Goal: Task Accomplishment & Management: Manage account settings

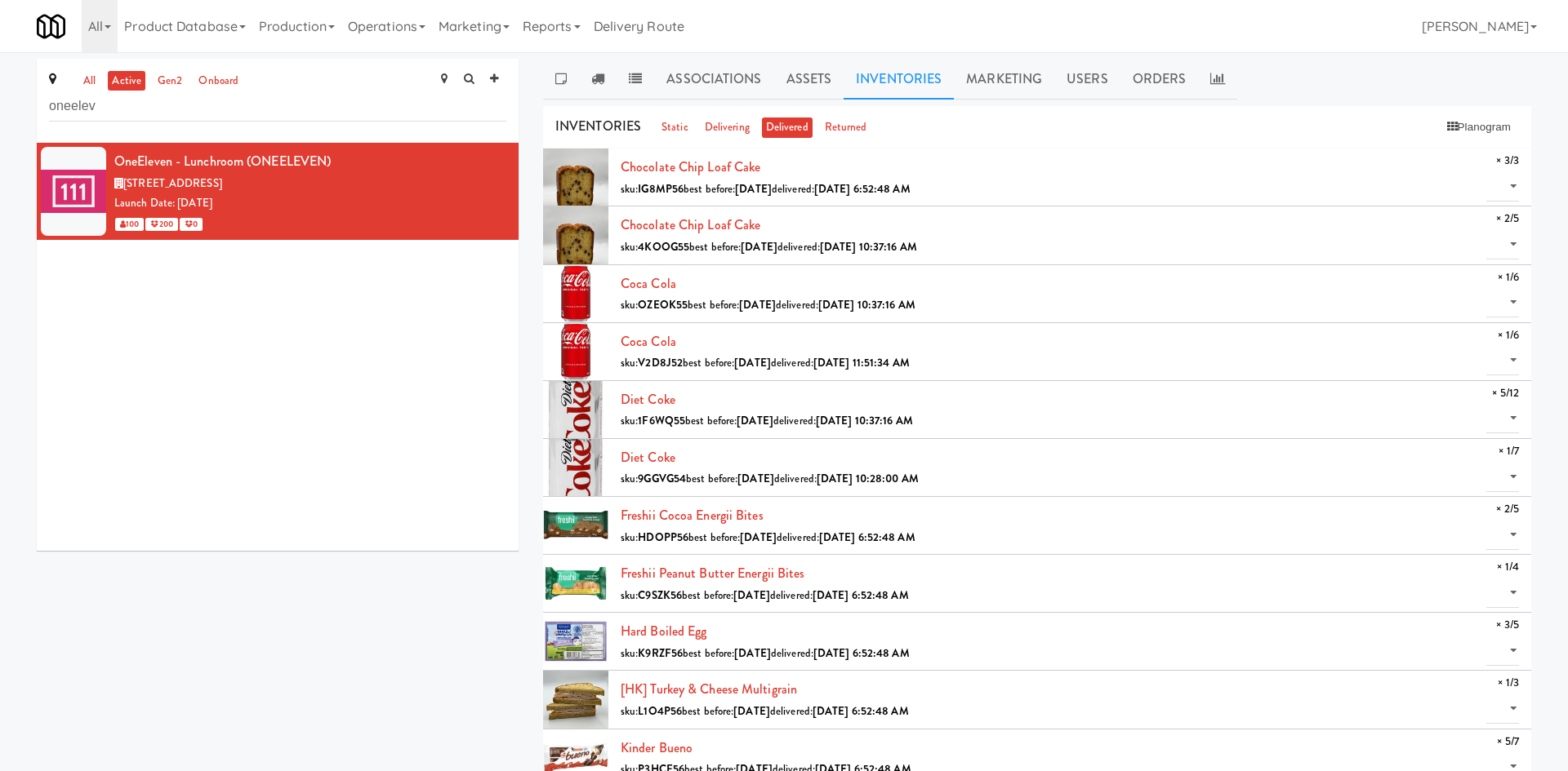
click at [222, 125] on div "all active gen2 onboard oneelev" at bounding box center [278, 100] width 482 height 84
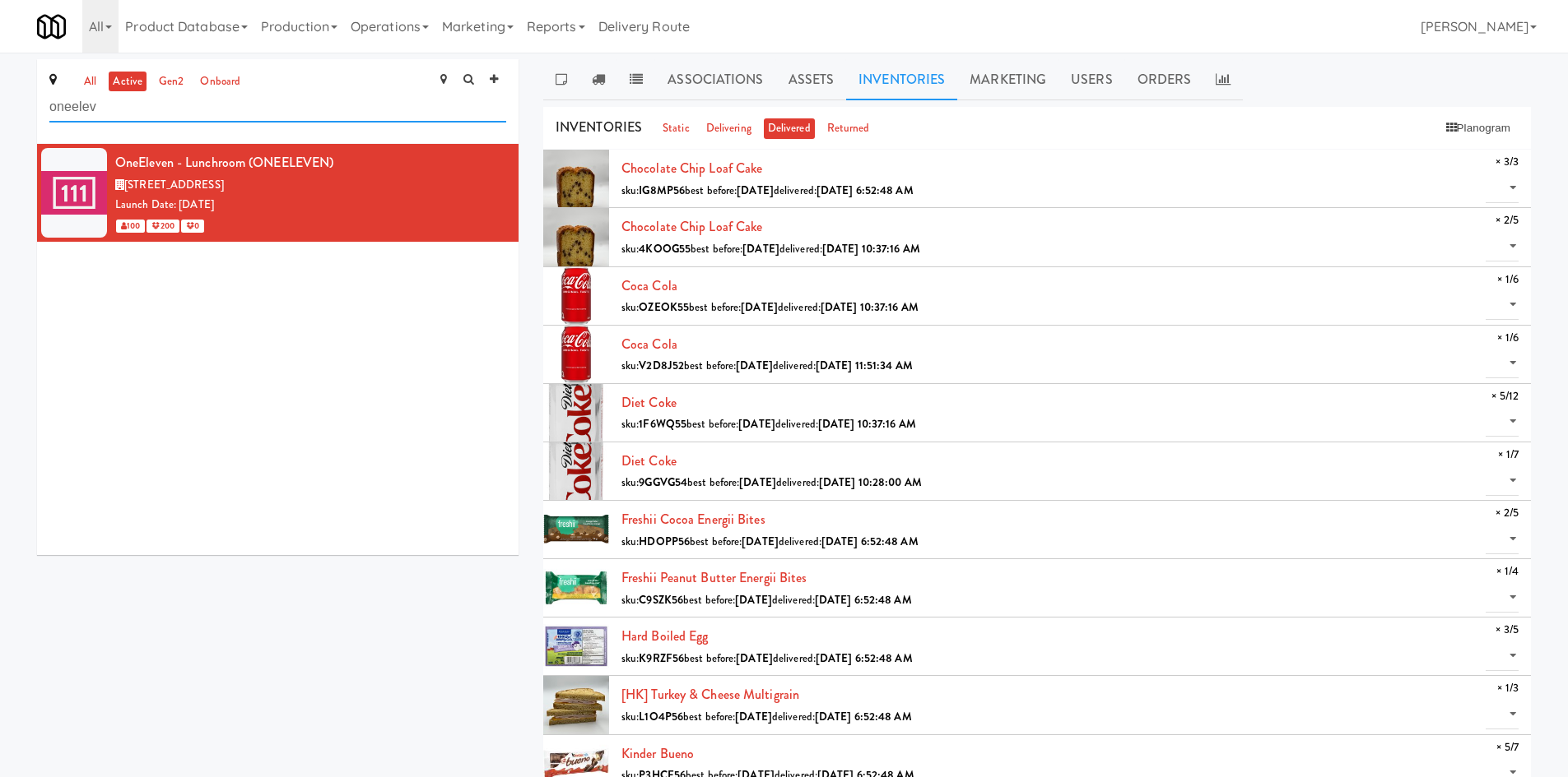
click at [222, 111] on input "oneelev" at bounding box center [278, 108] width 457 height 31
type input "nourish"
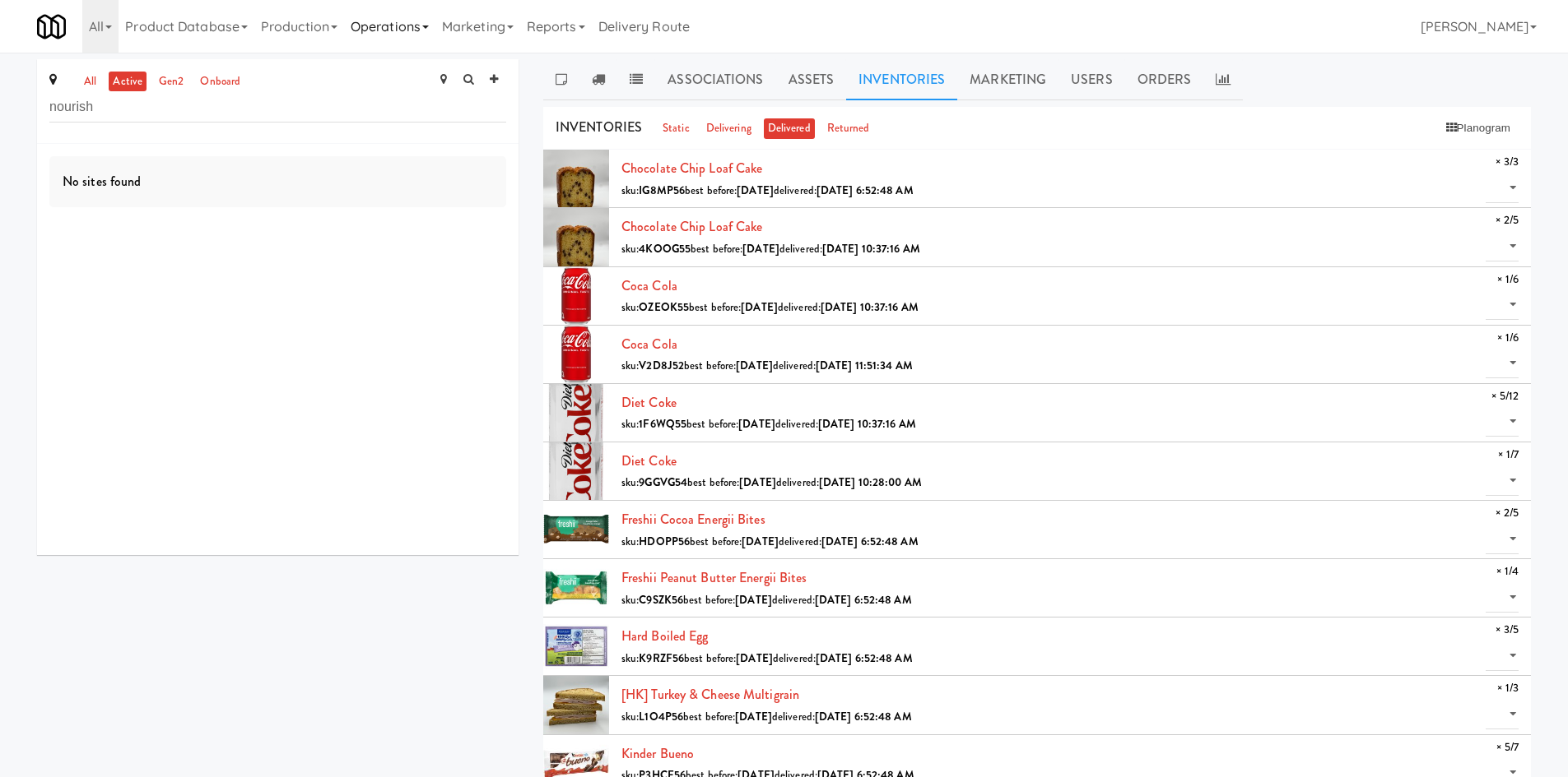
click at [414, 28] on link "Operations" at bounding box center [390, 26] width 92 height 52
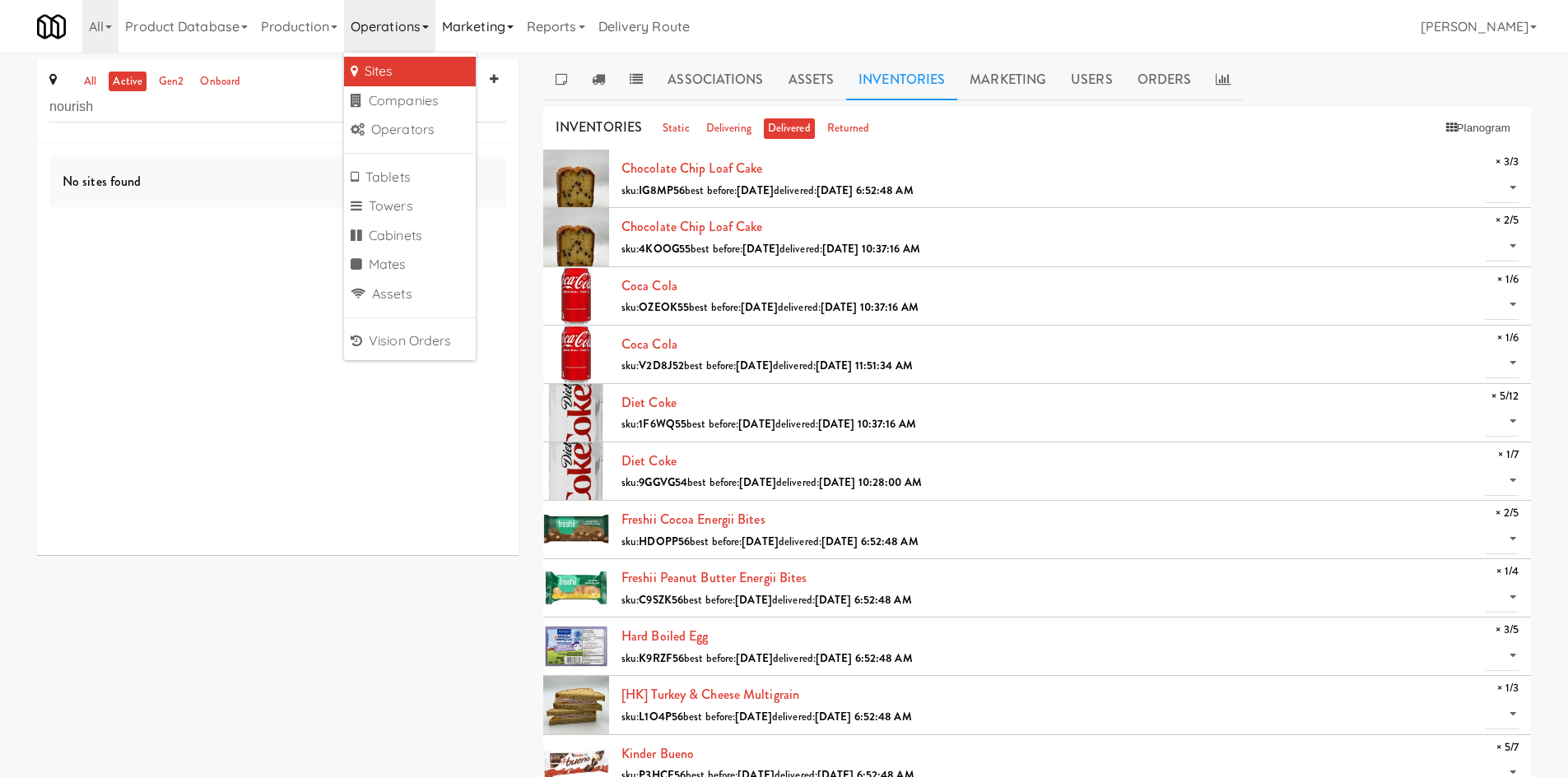
click at [501, 26] on link "Marketing" at bounding box center [477, 26] width 85 height 52
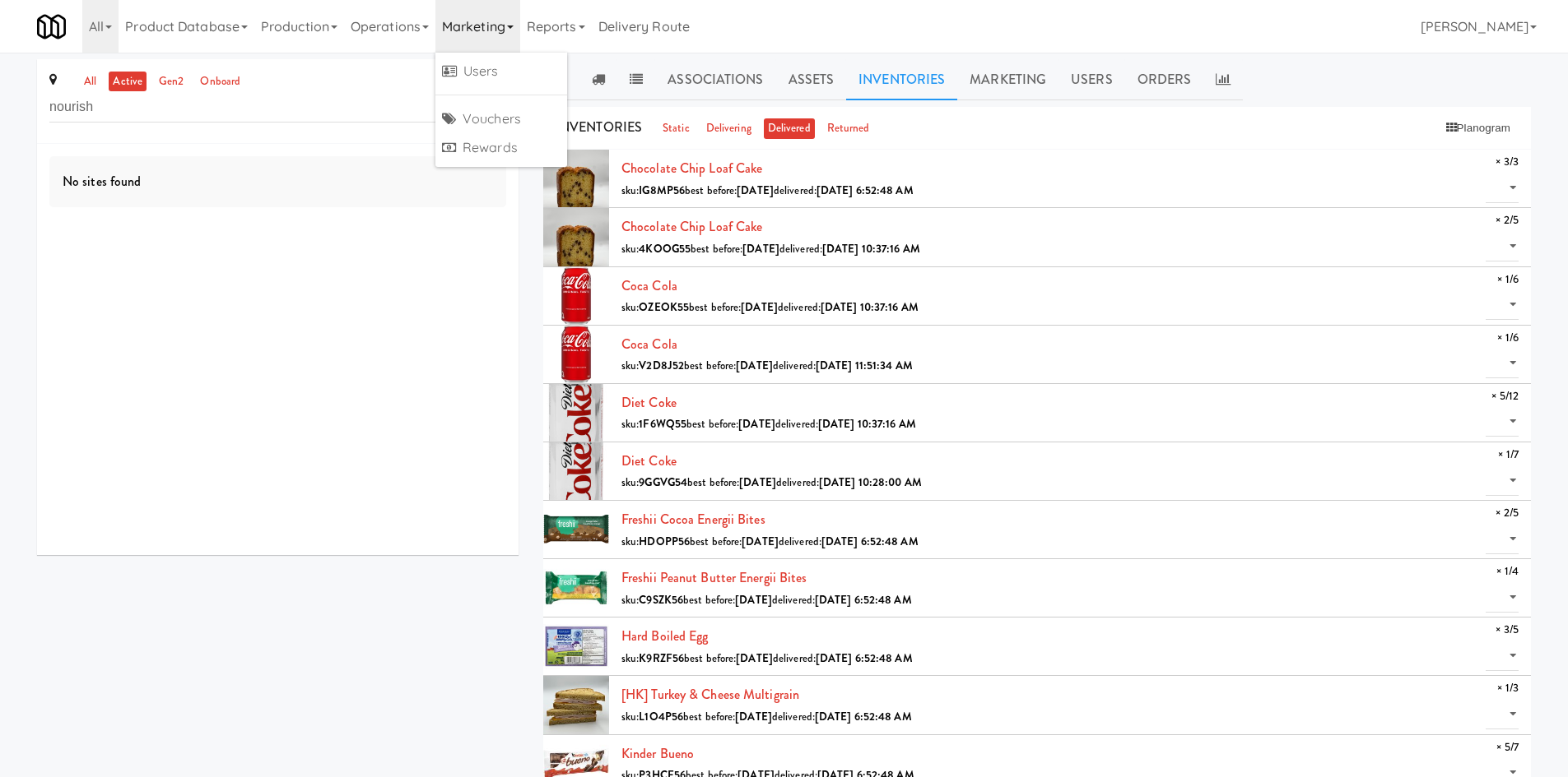
click at [426, 493] on div "No sites found" at bounding box center [278, 350] width 482 height 411
click at [425, 38] on link "Operations" at bounding box center [390, 26] width 92 height 52
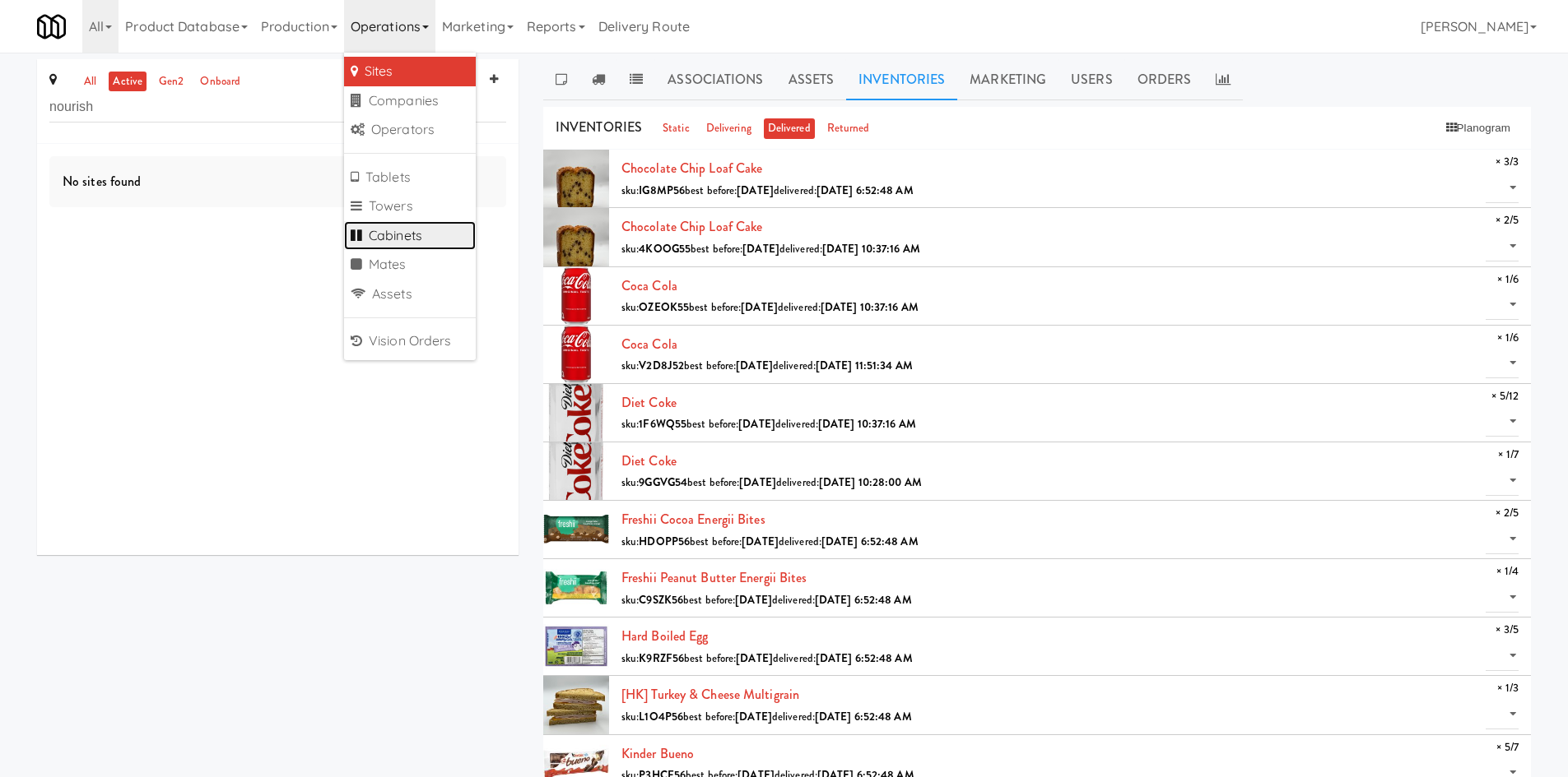
click at [436, 231] on link "Cabinets" at bounding box center [410, 237] width 132 height 30
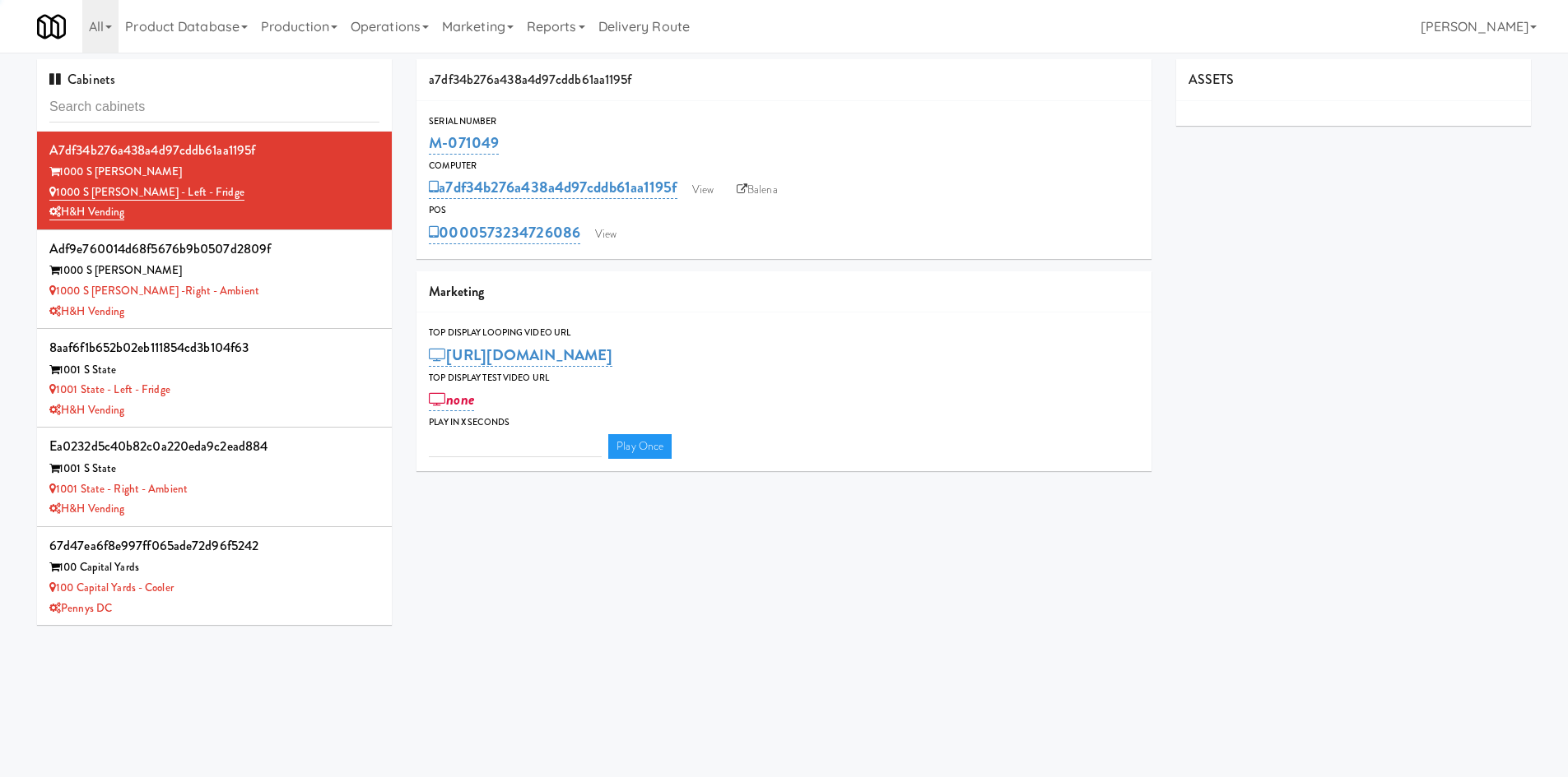
type input "3"
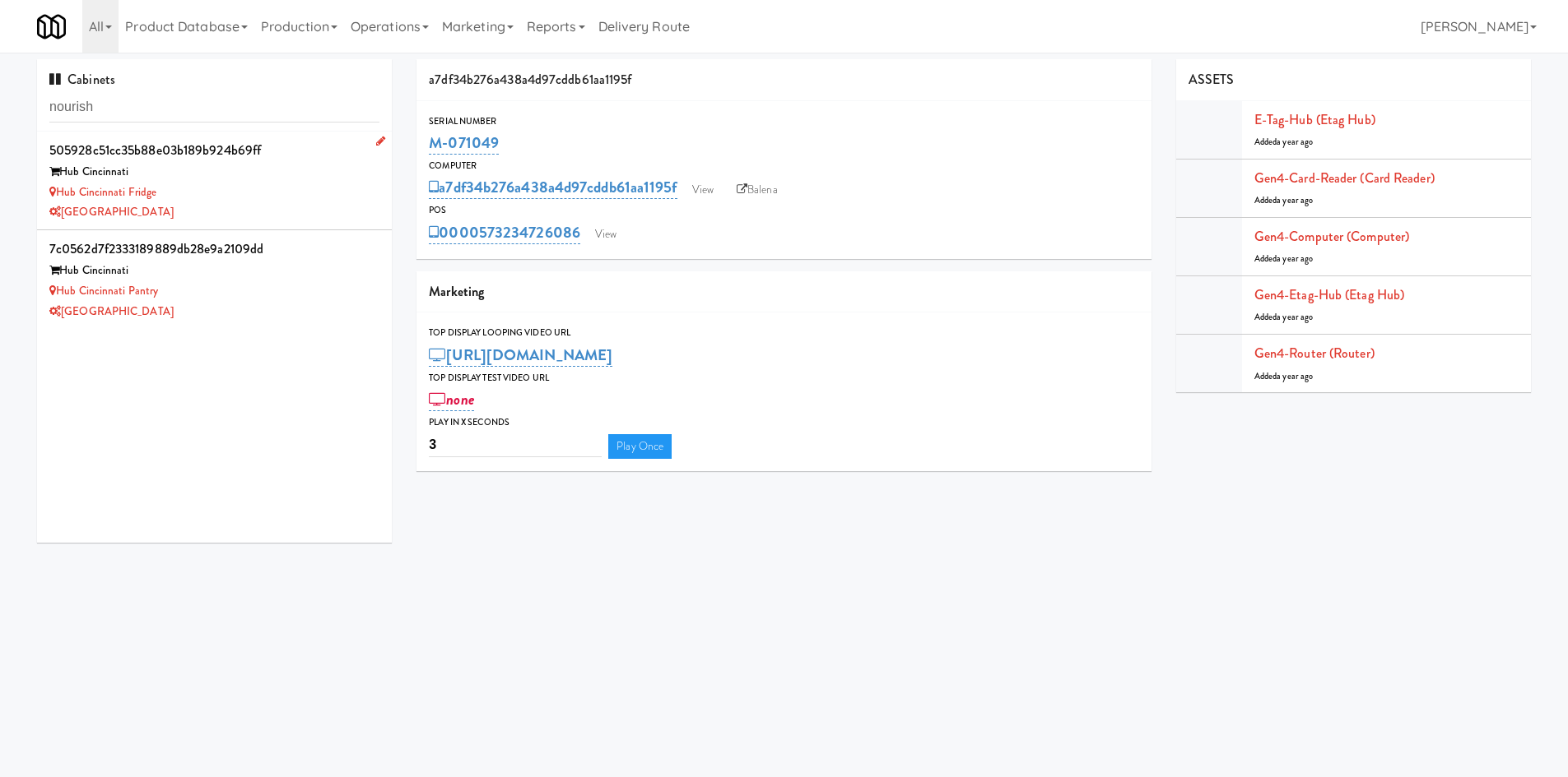
type input "nourish"
click at [248, 204] on div "[GEOGRAPHIC_DATA]" at bounding box center [214, 212] width 330 height 21
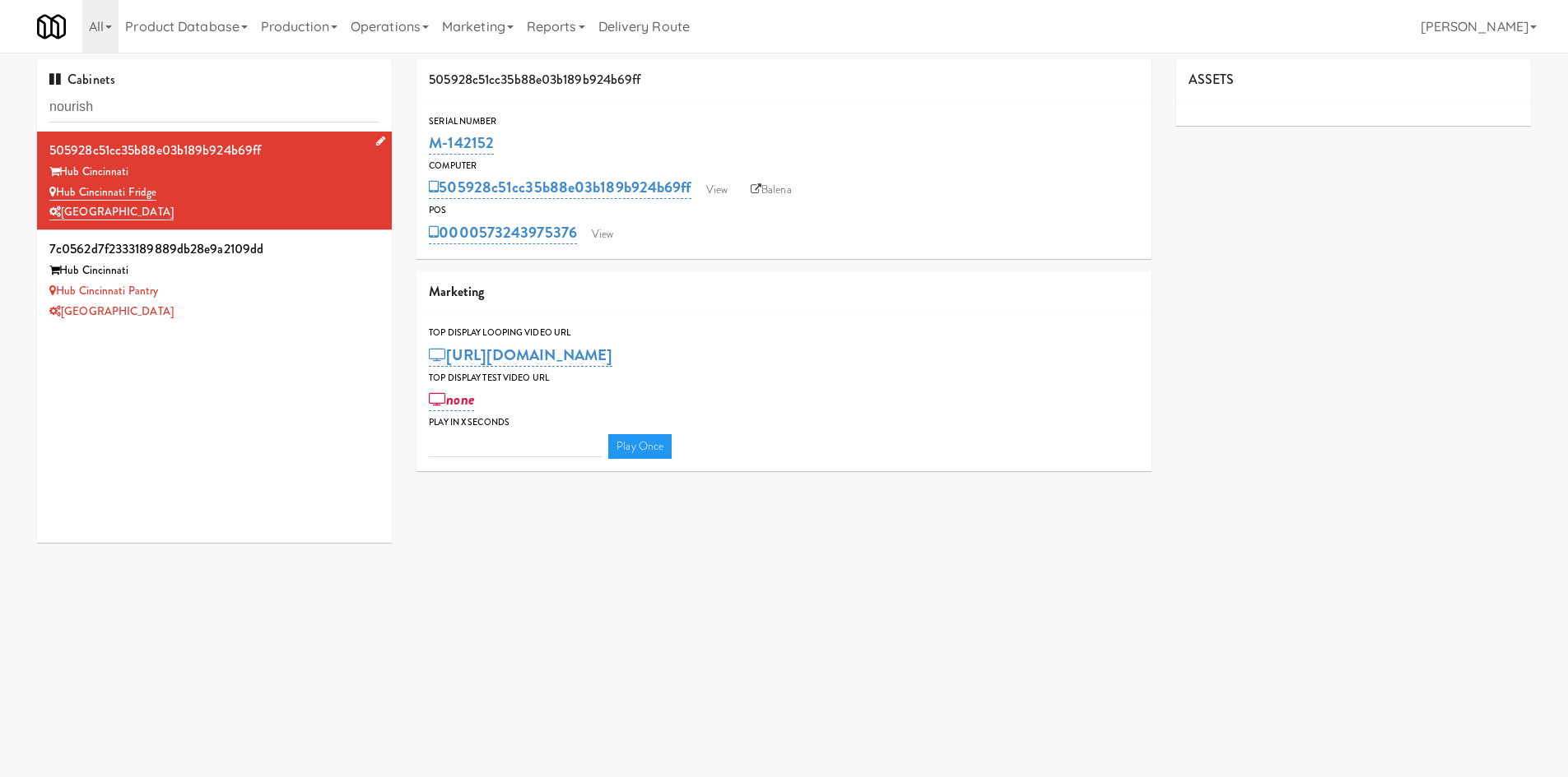
type input "3"
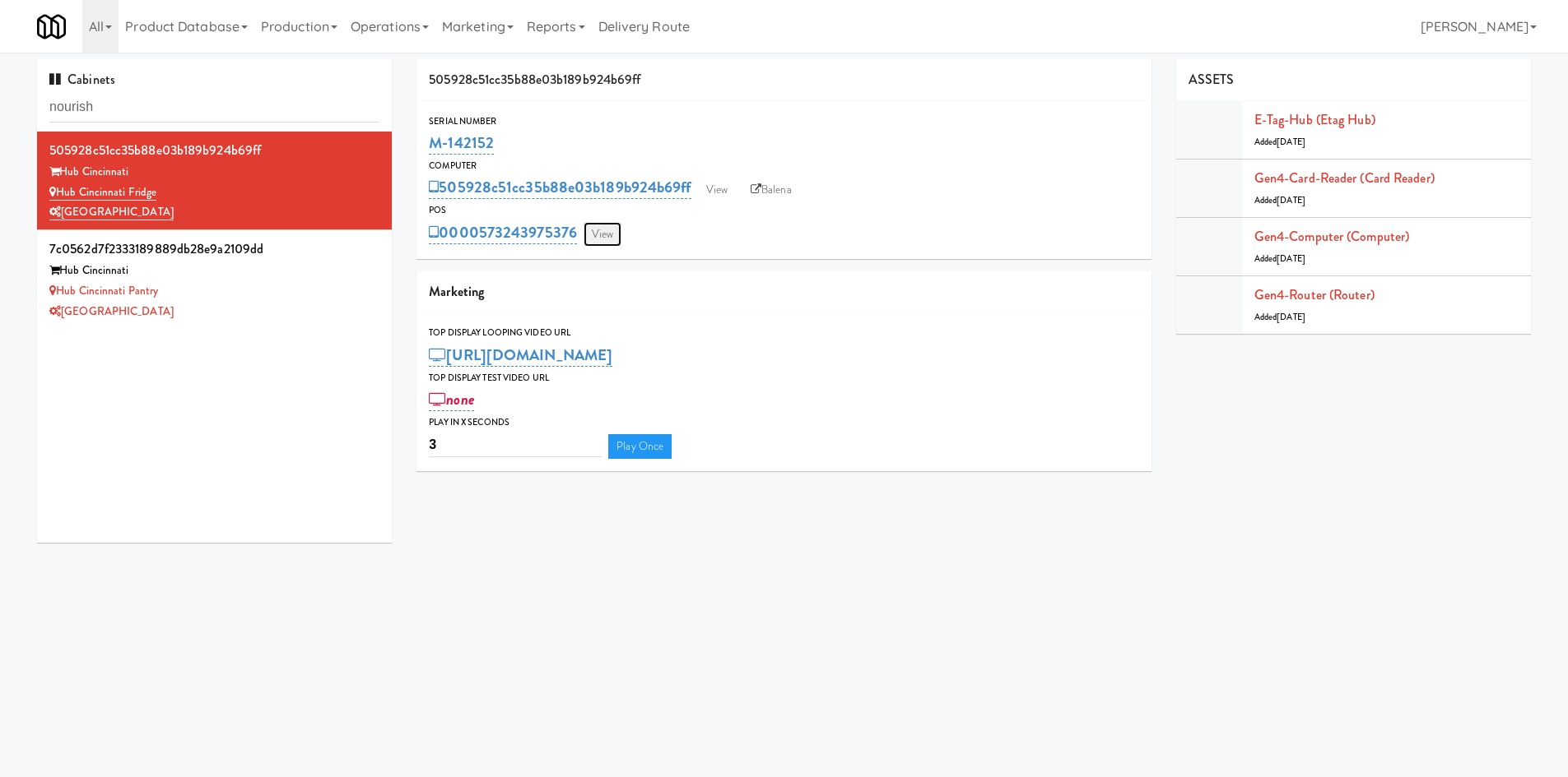
click at [609, 239] on link "View" at bounding box center [603, 235] width 37 height 24
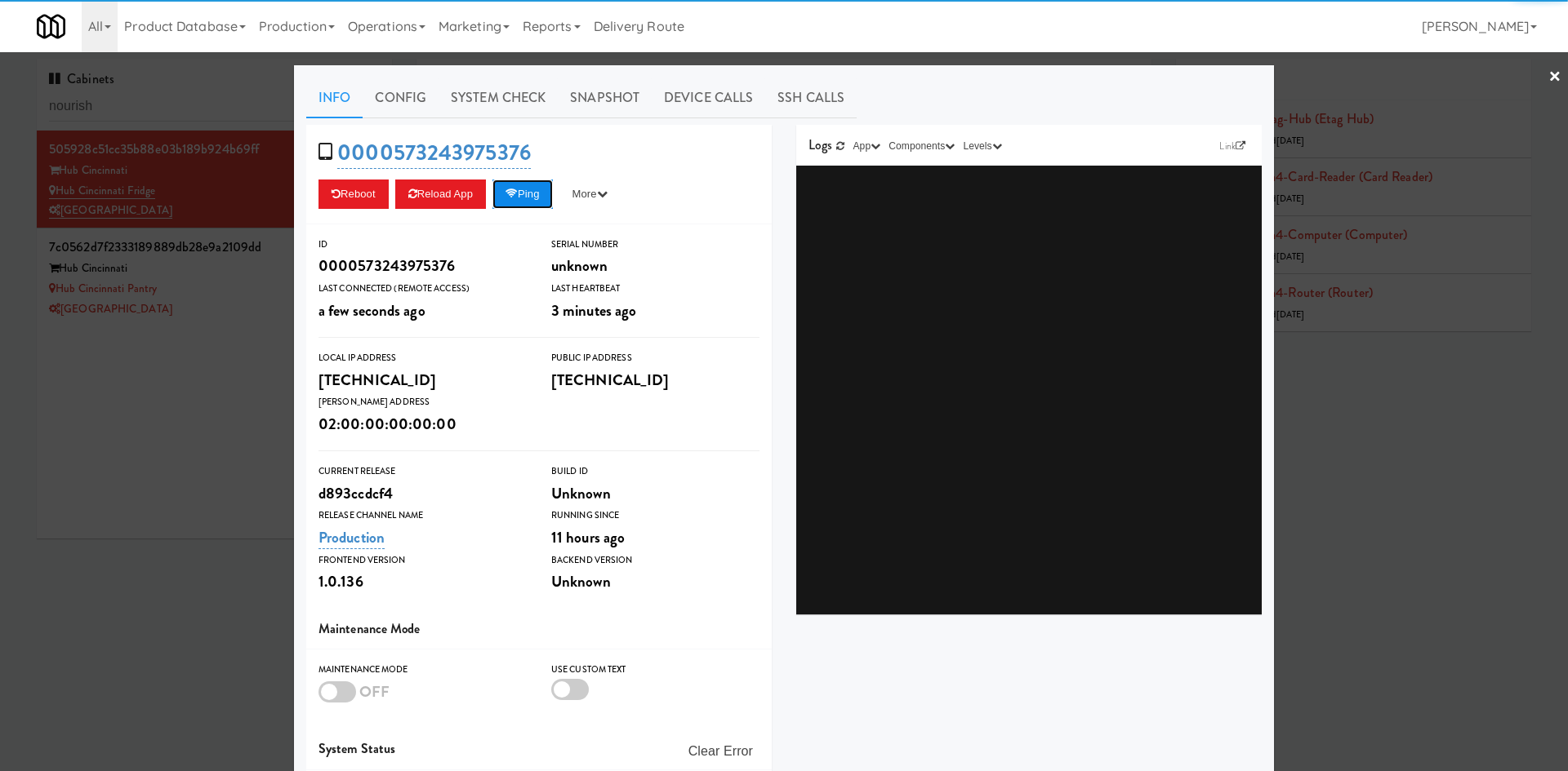
click at [526, 204] on button "Ping" at bounding box center [522, 195] width 60 height 30
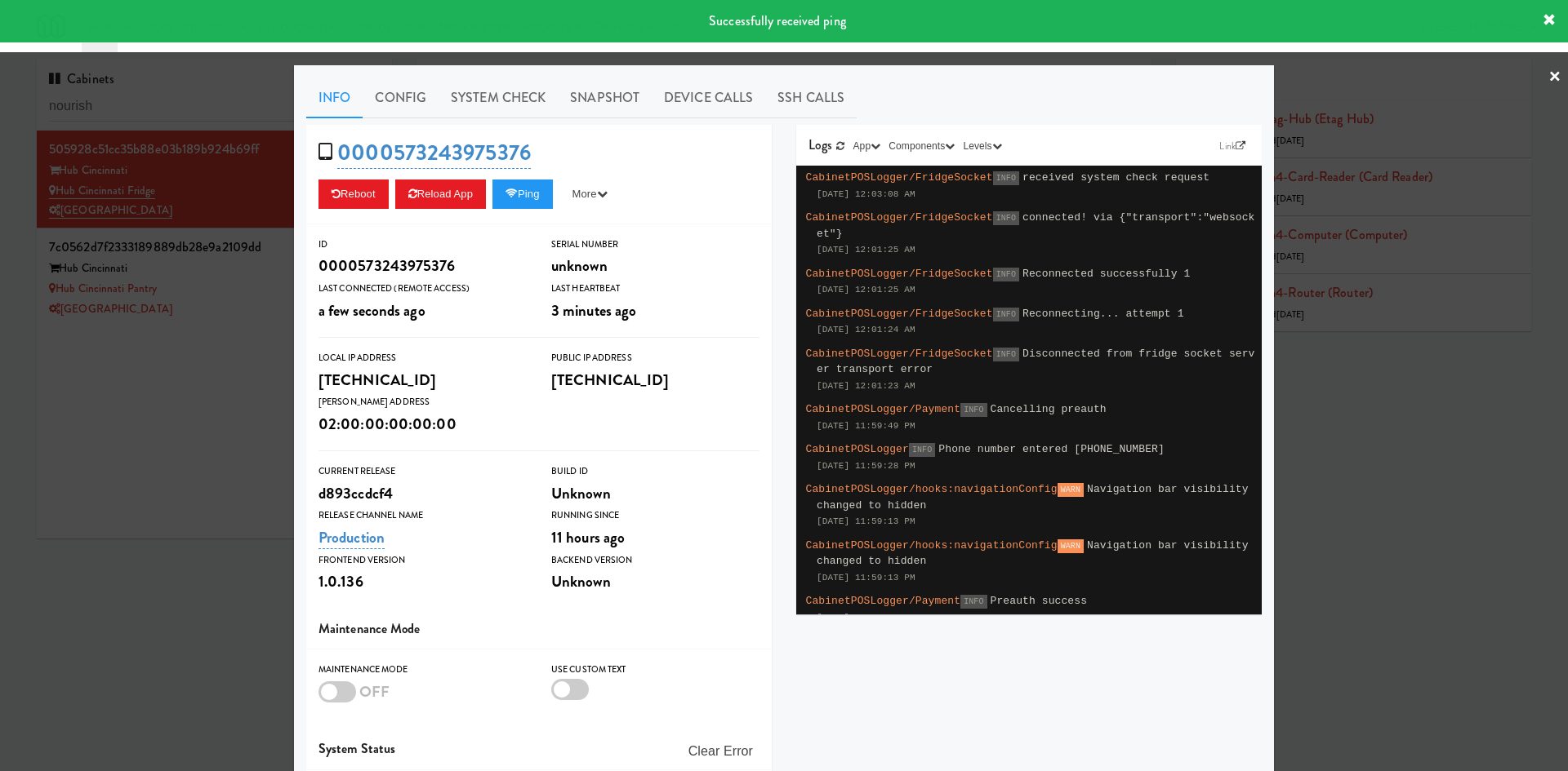
click at [207, 433] on div at bounding box center [784, 385] width 1568 height 771
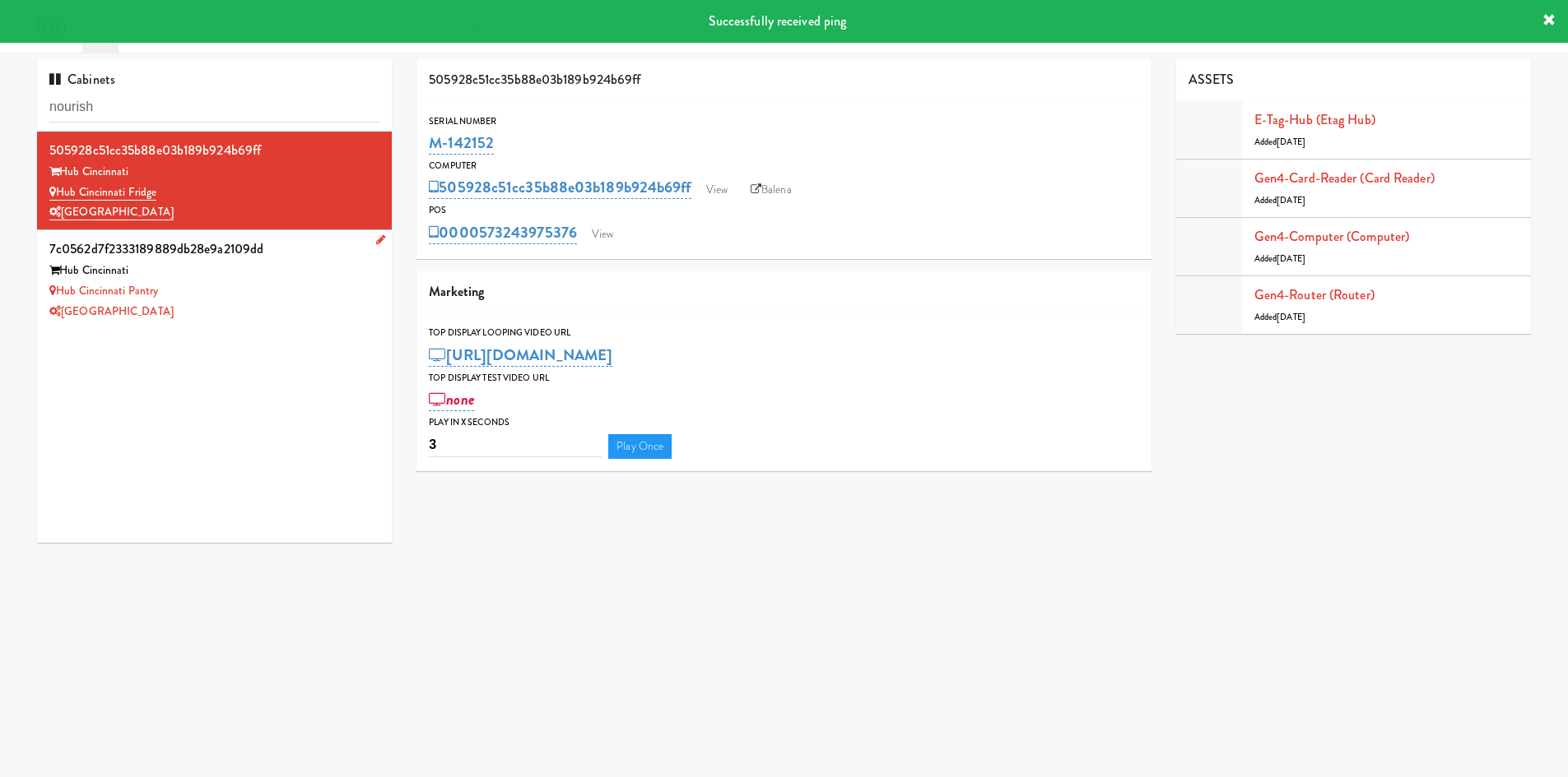
click at [309, 296] on div "Hub Cincinnati Pantry" at bounding box center [214, 292] width 330 height 21
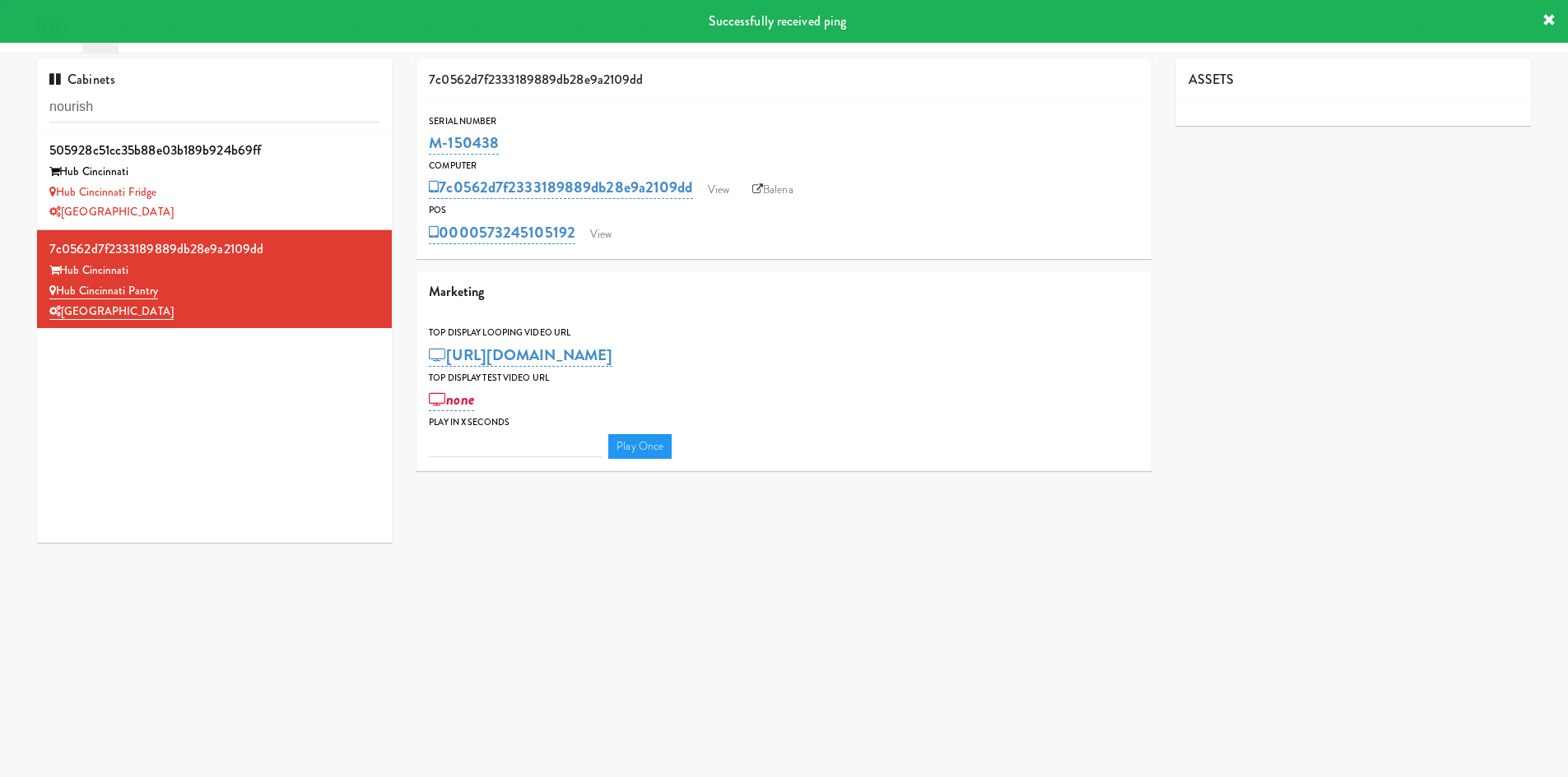
type input "3"
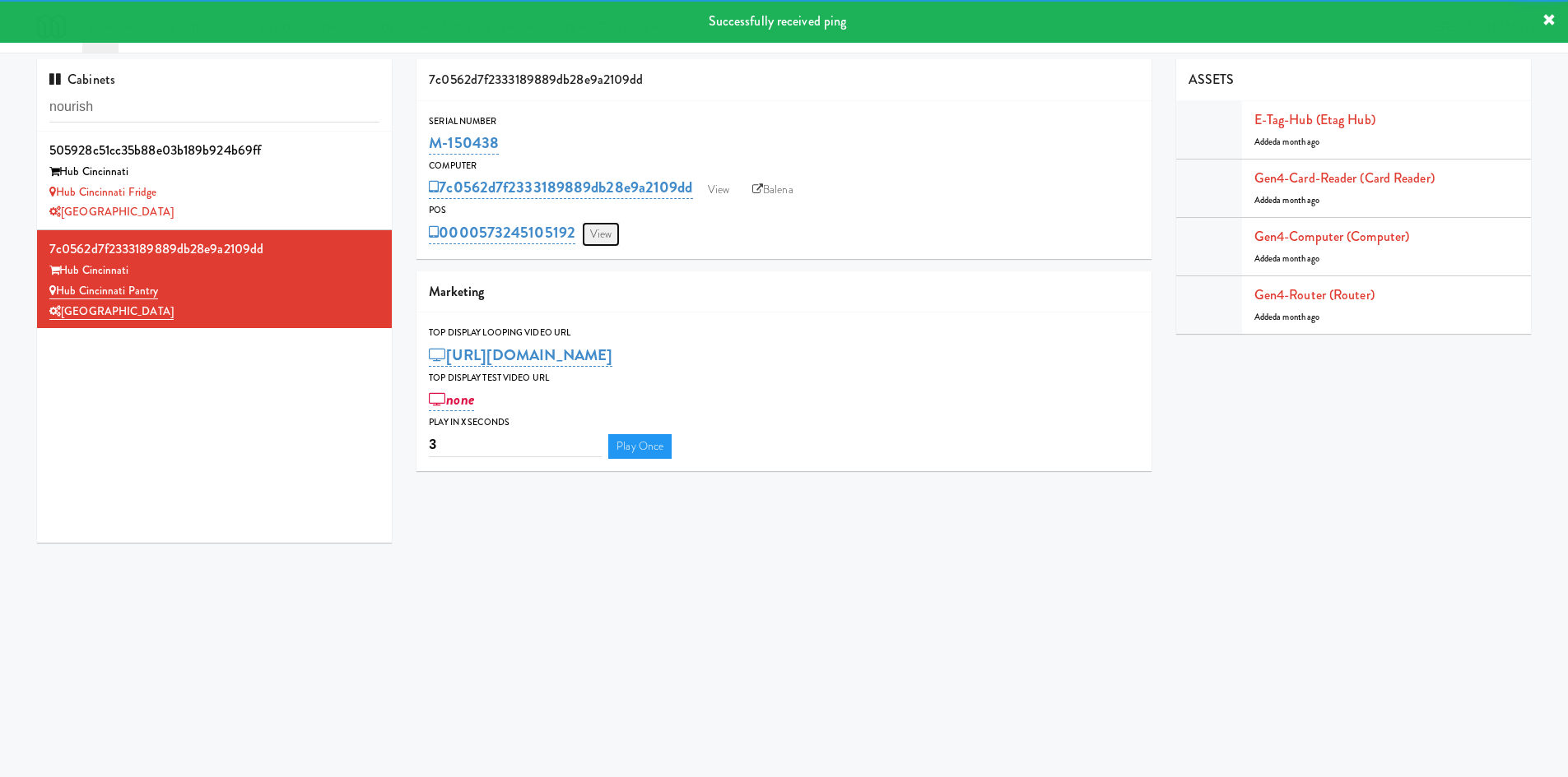
click at [600, 237] on link "View" at bounding box center [601, 235] width 37 height 24
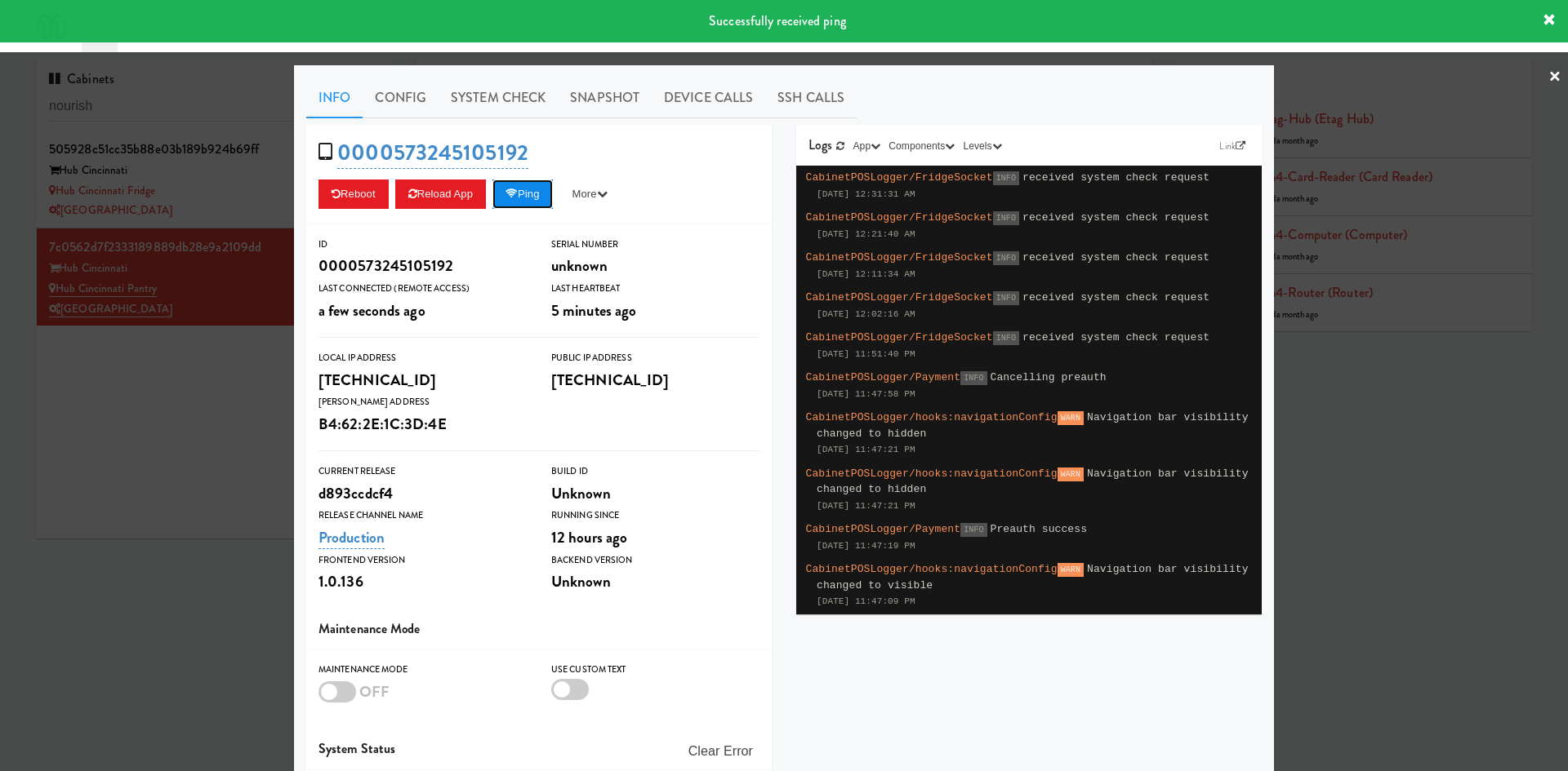
click at [526, 191] on button "Ping" at bounding box center [522, 195] width 60 height 30
click at [505, 108] on link "System Check" at bounding box center [498, 98] width 119 height 41
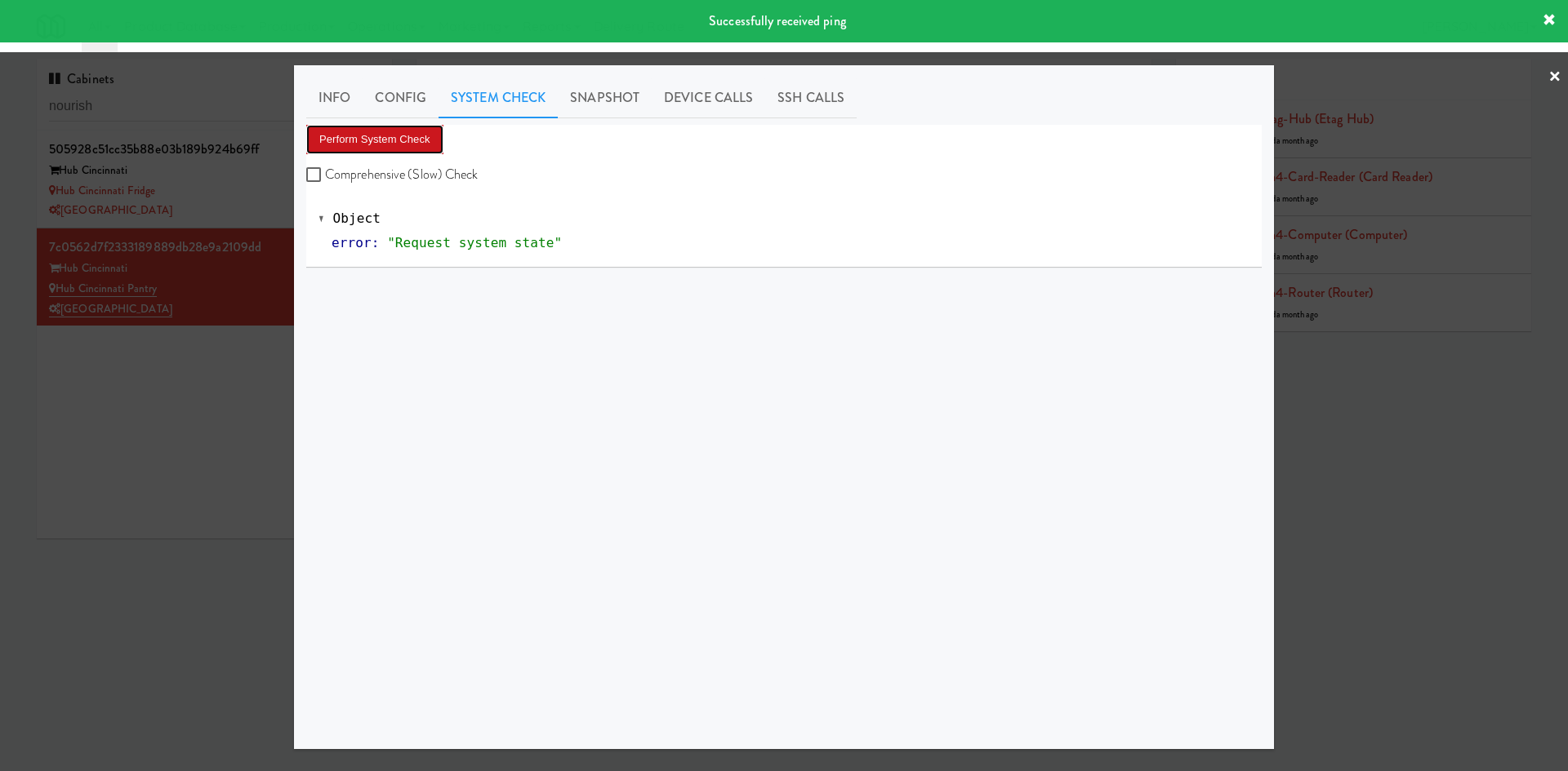
click at [399, 137] on button "Perform System Check" at bounding box center [375, 140] width 137 height 30
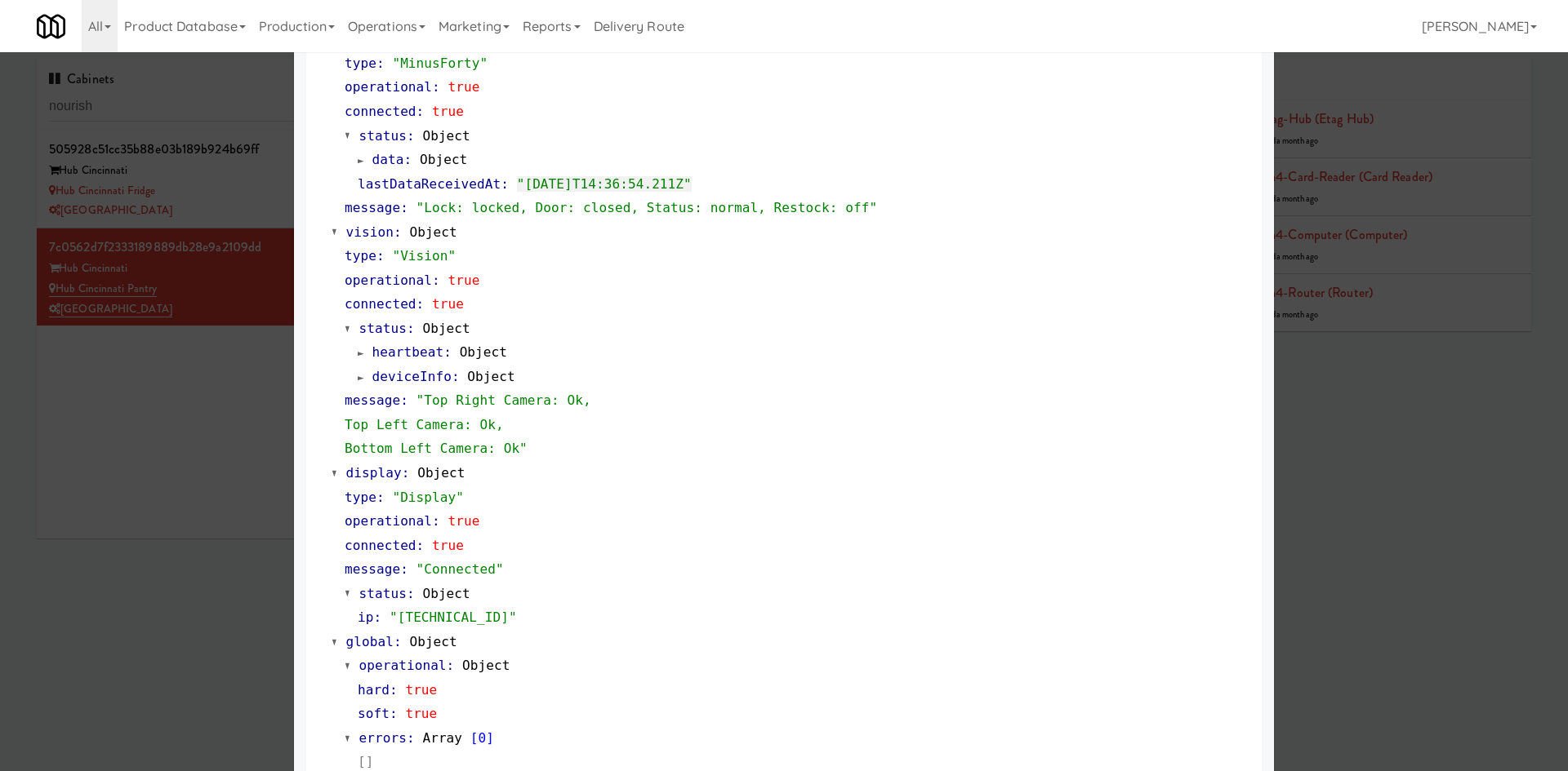
scroll to position [496, 0]
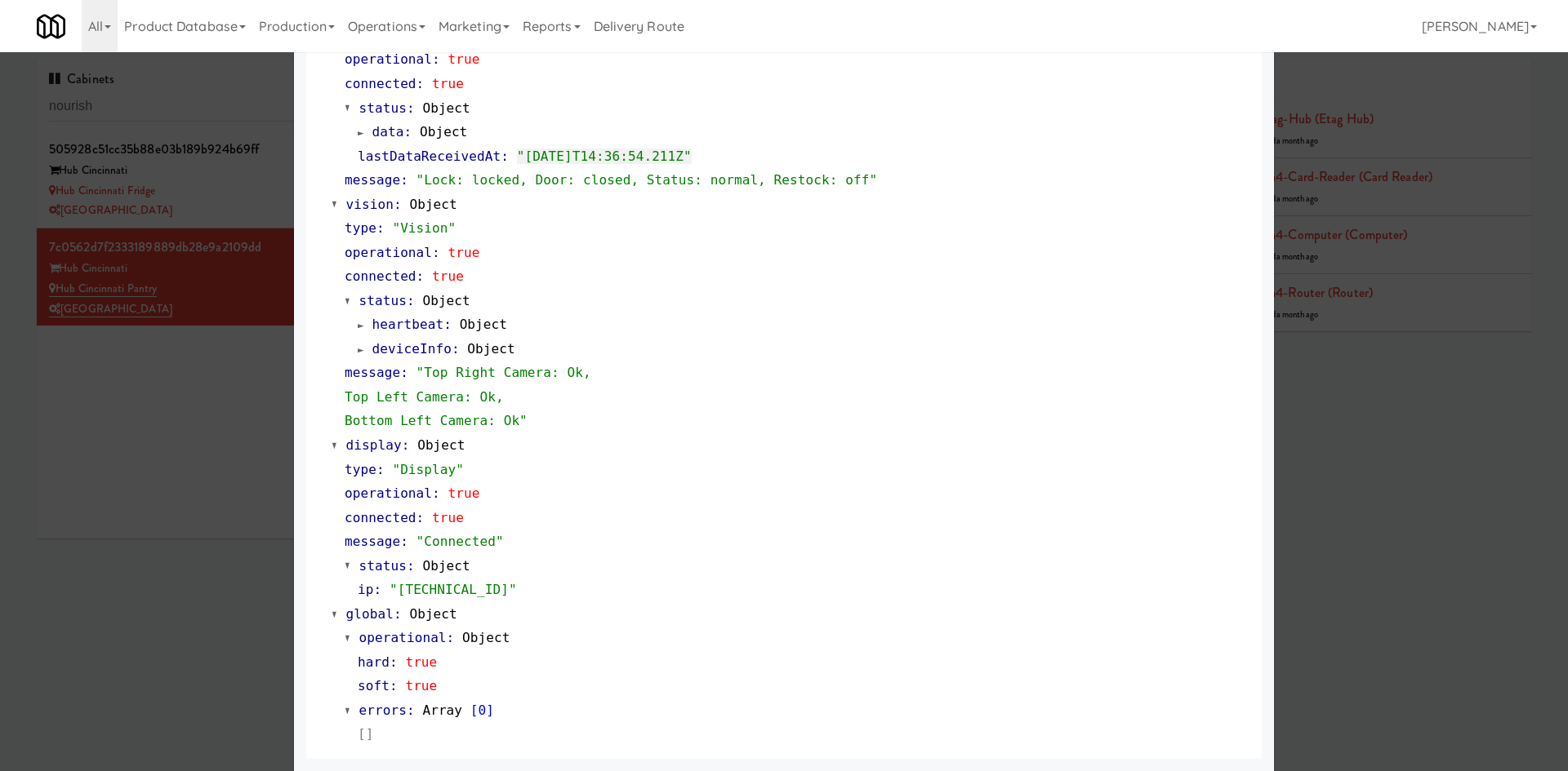
click at [175, 517] on div at bounding box center [784, 385] width 1568 height 771
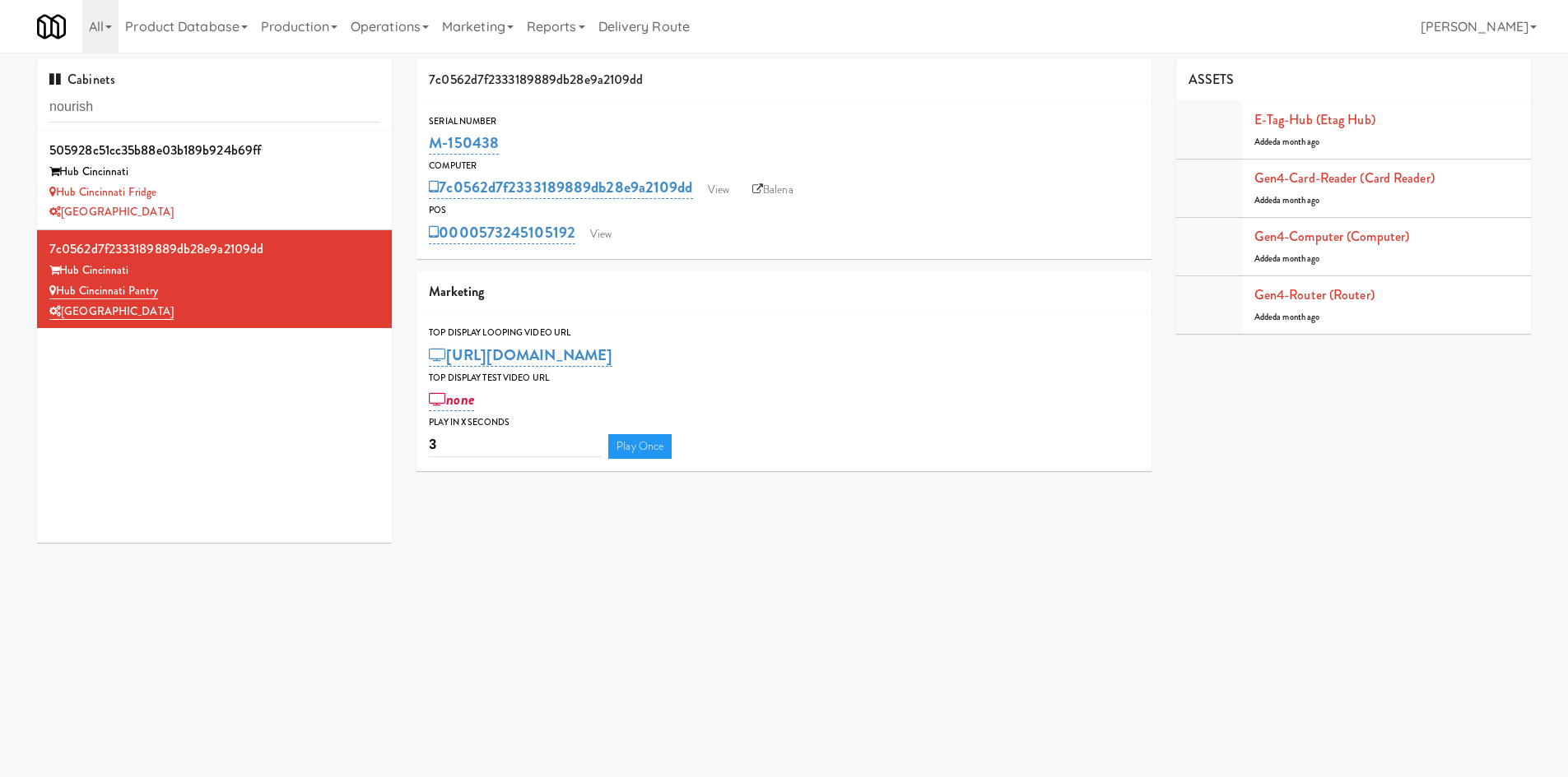
click at [503, 582] on body "There are 6 cells with zero available quantity. Are you sure you want to contin…" at bounding box center [784, 440] width 1568 height 777
click at [148, 120] on input "nourish" at bounding box center [214, 108] width 330 height 31
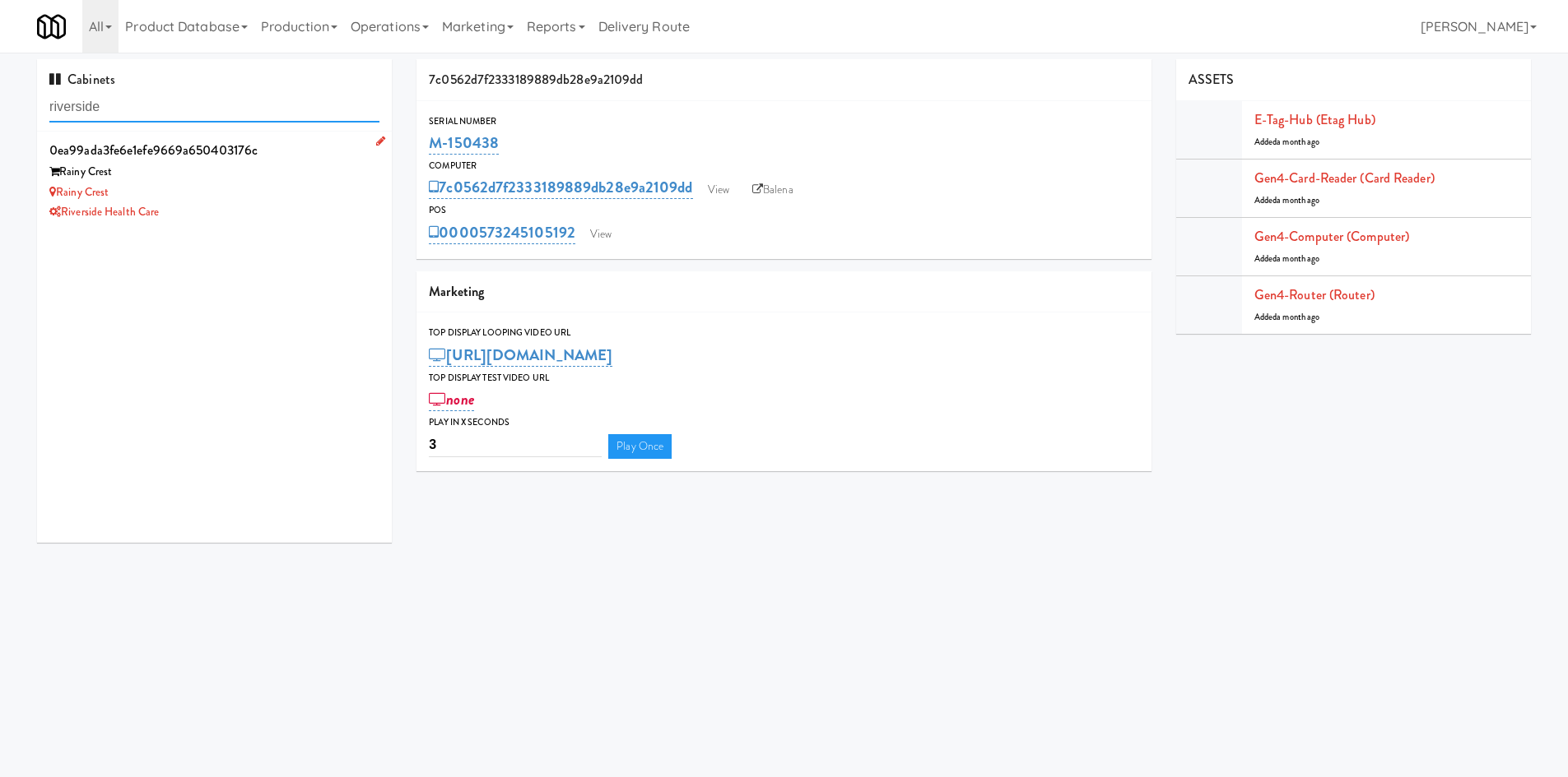
type input "riverside"
click at [283, 219] on div "Riverside Health Care" at bounding box center [214, 212] width 330 height 21
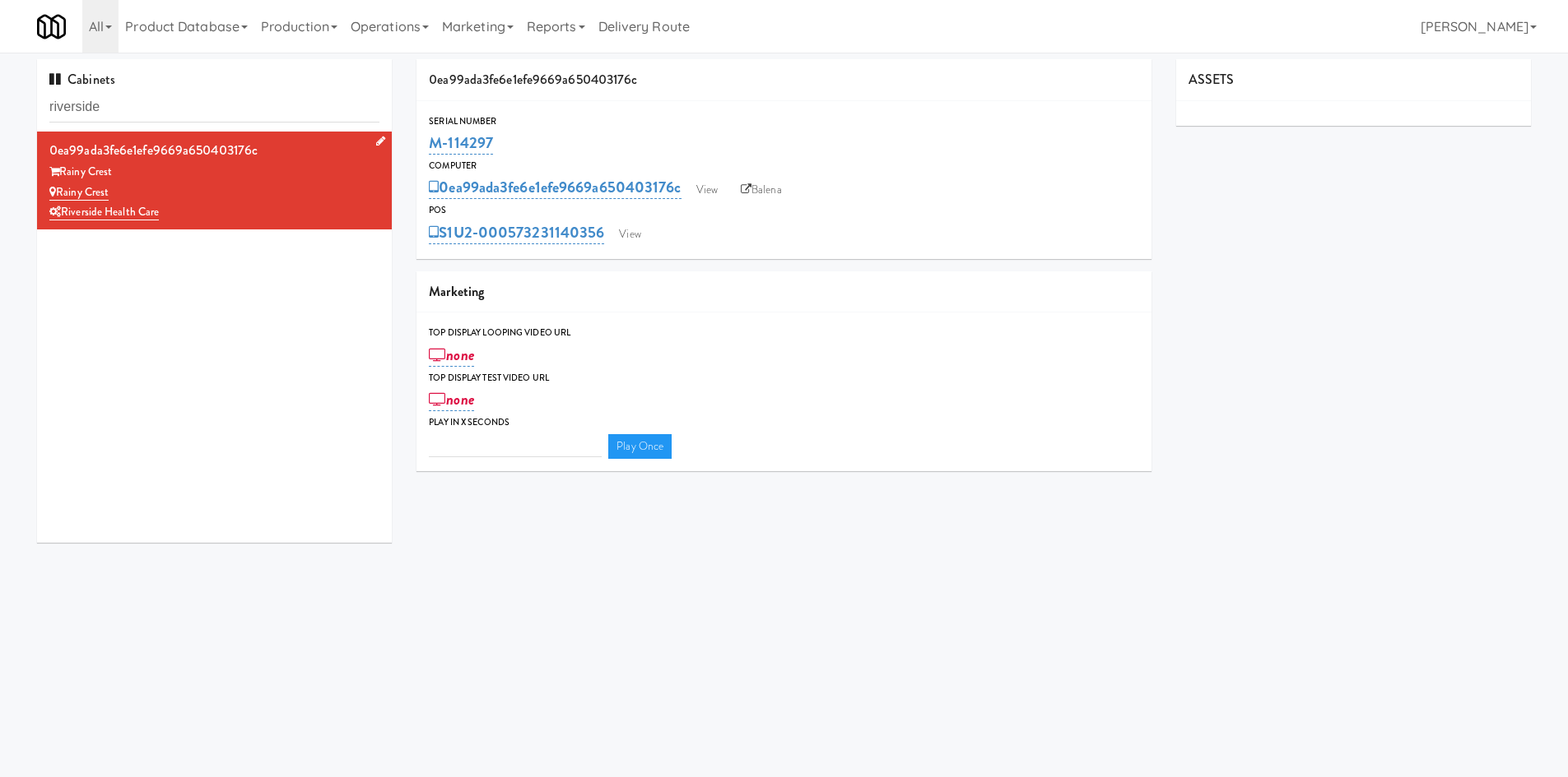
type input "3"
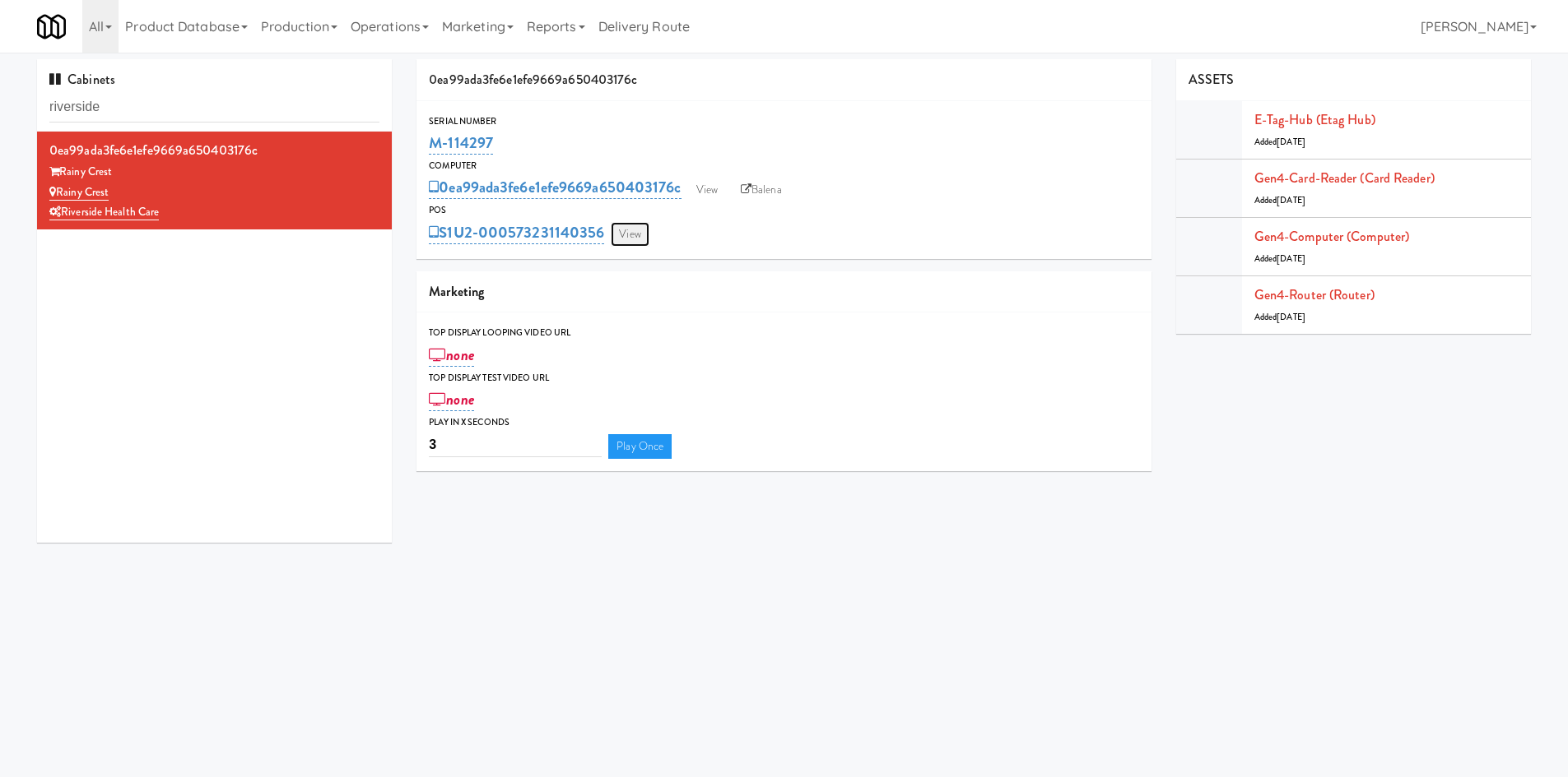
click at [631, 242] on link "View" at bounding box center [630, 235] width 37 height 24
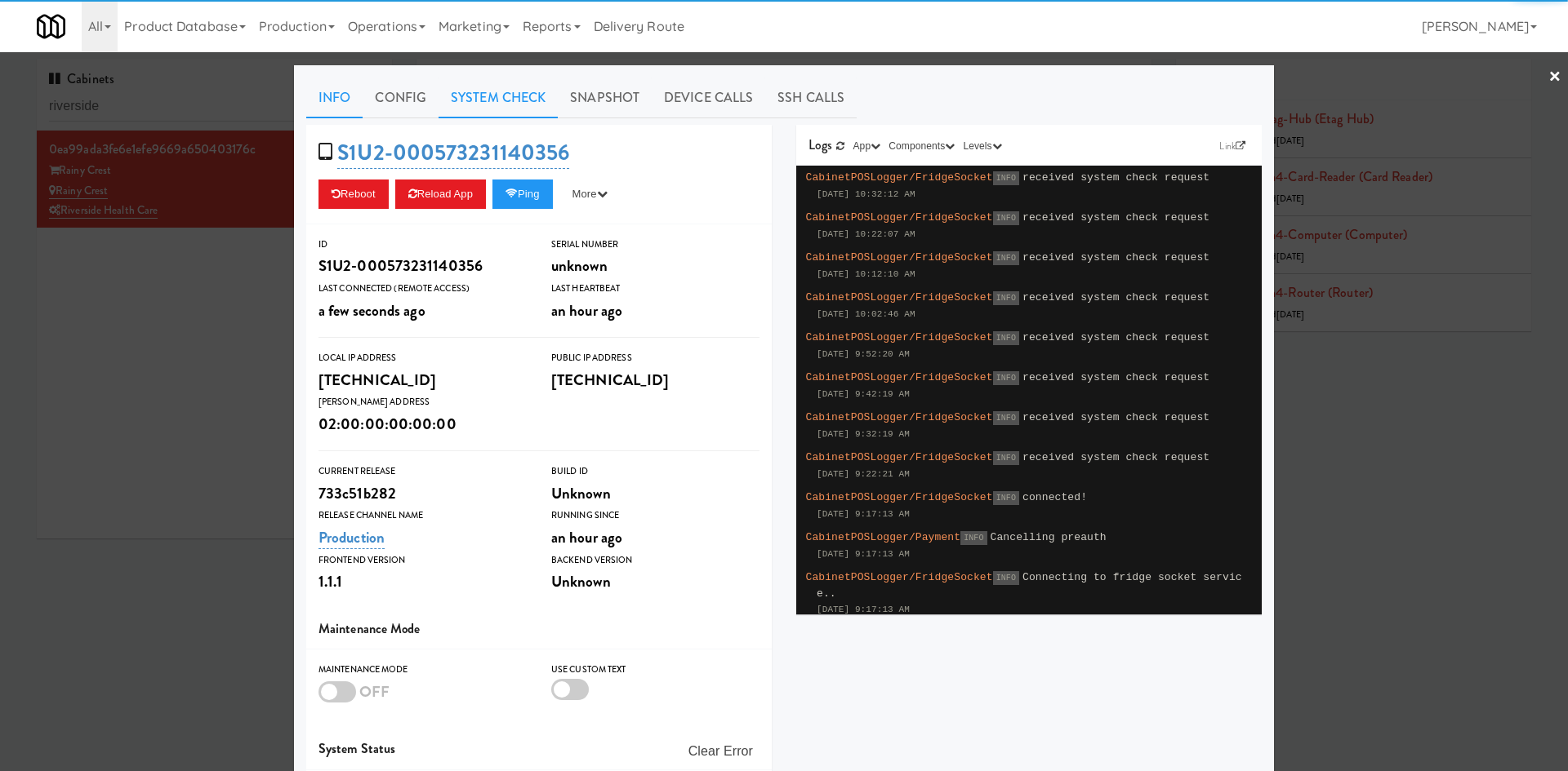
click at [482, 113] on link "System Check" at bounding box center [498, 98] width 119 height 41
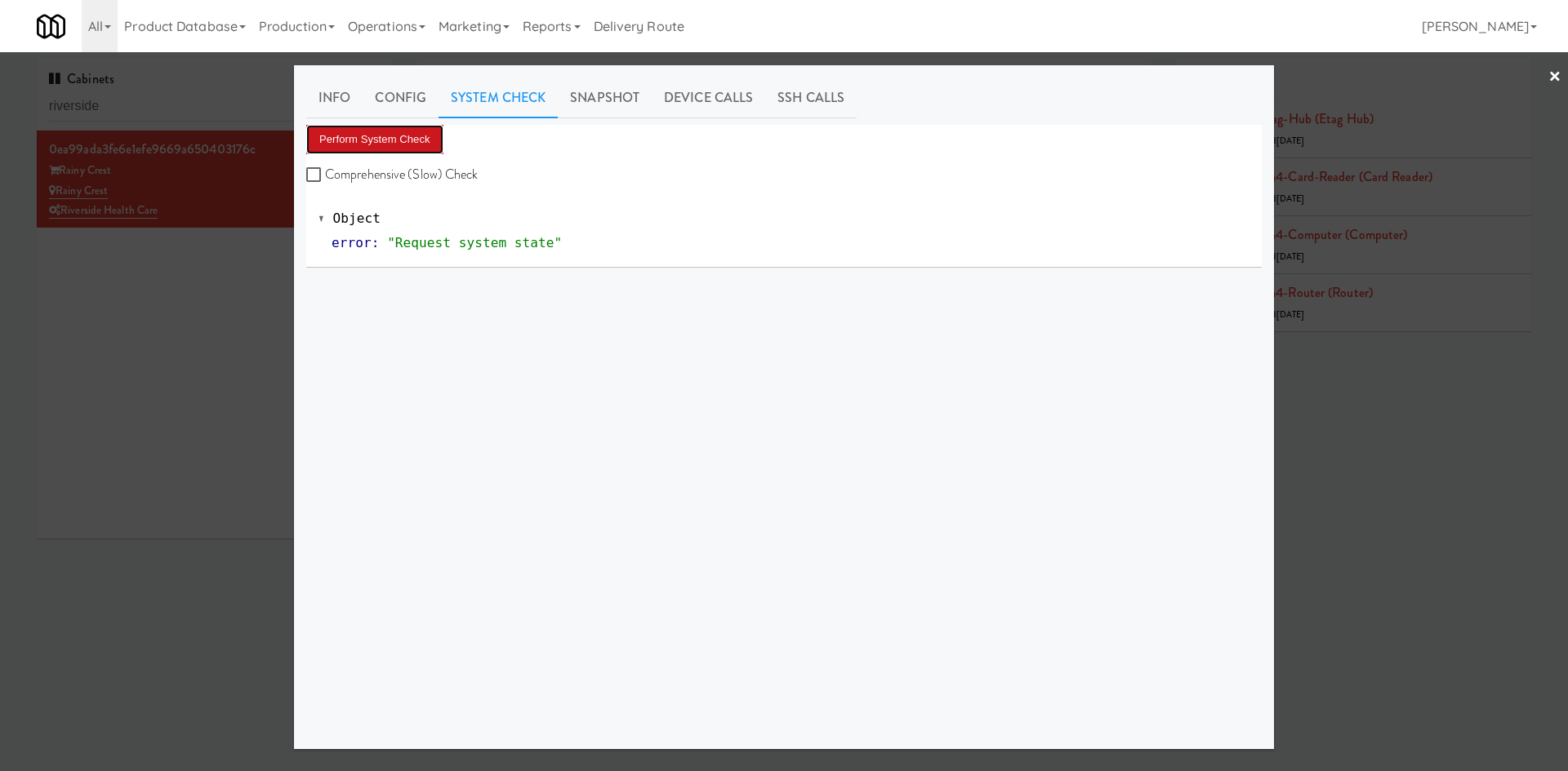
click at [383, 142] on button "Perform System Check" at bounding box center [375, 140] width 137 height 30
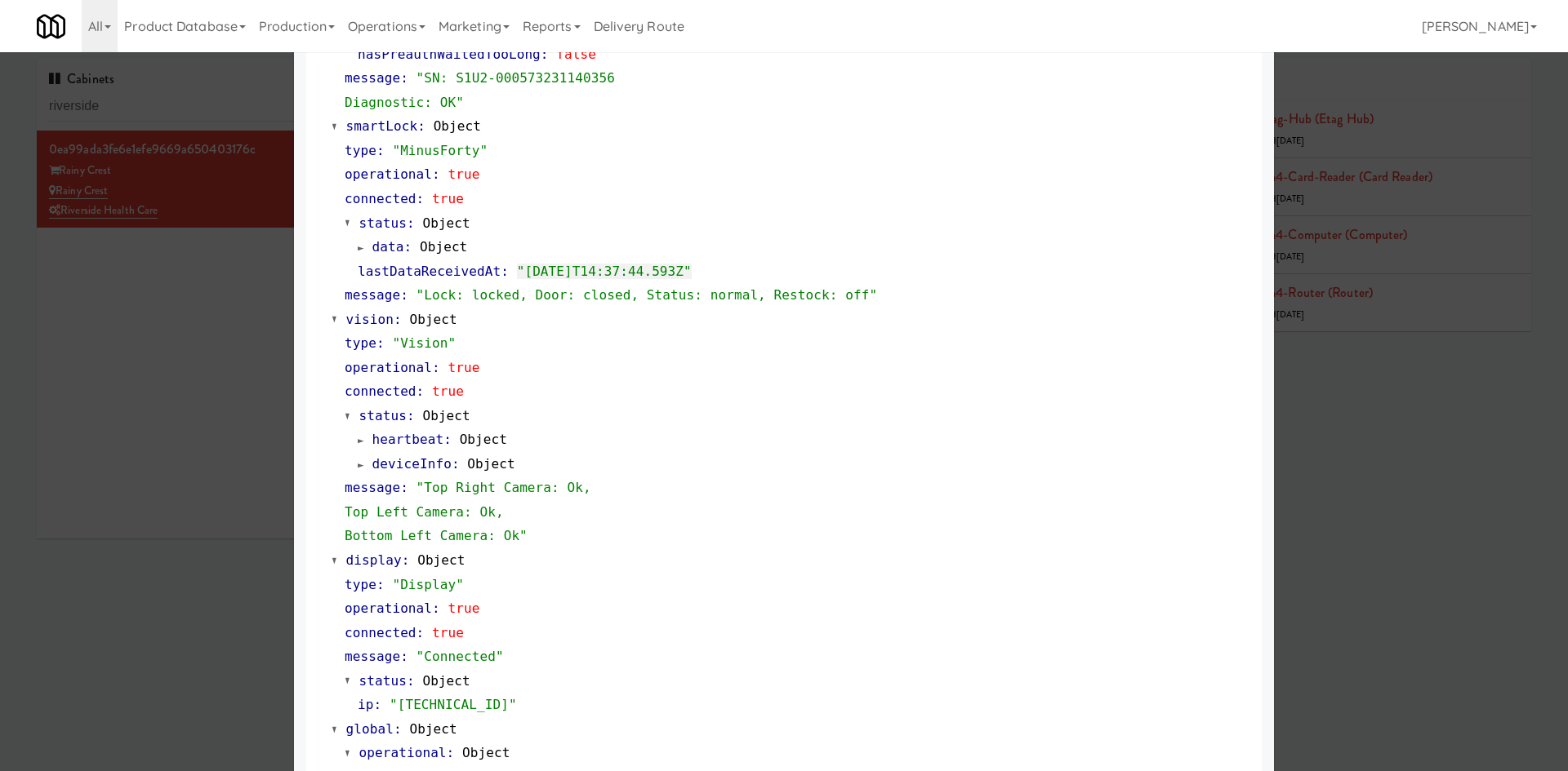
scroll to position [496, 0]
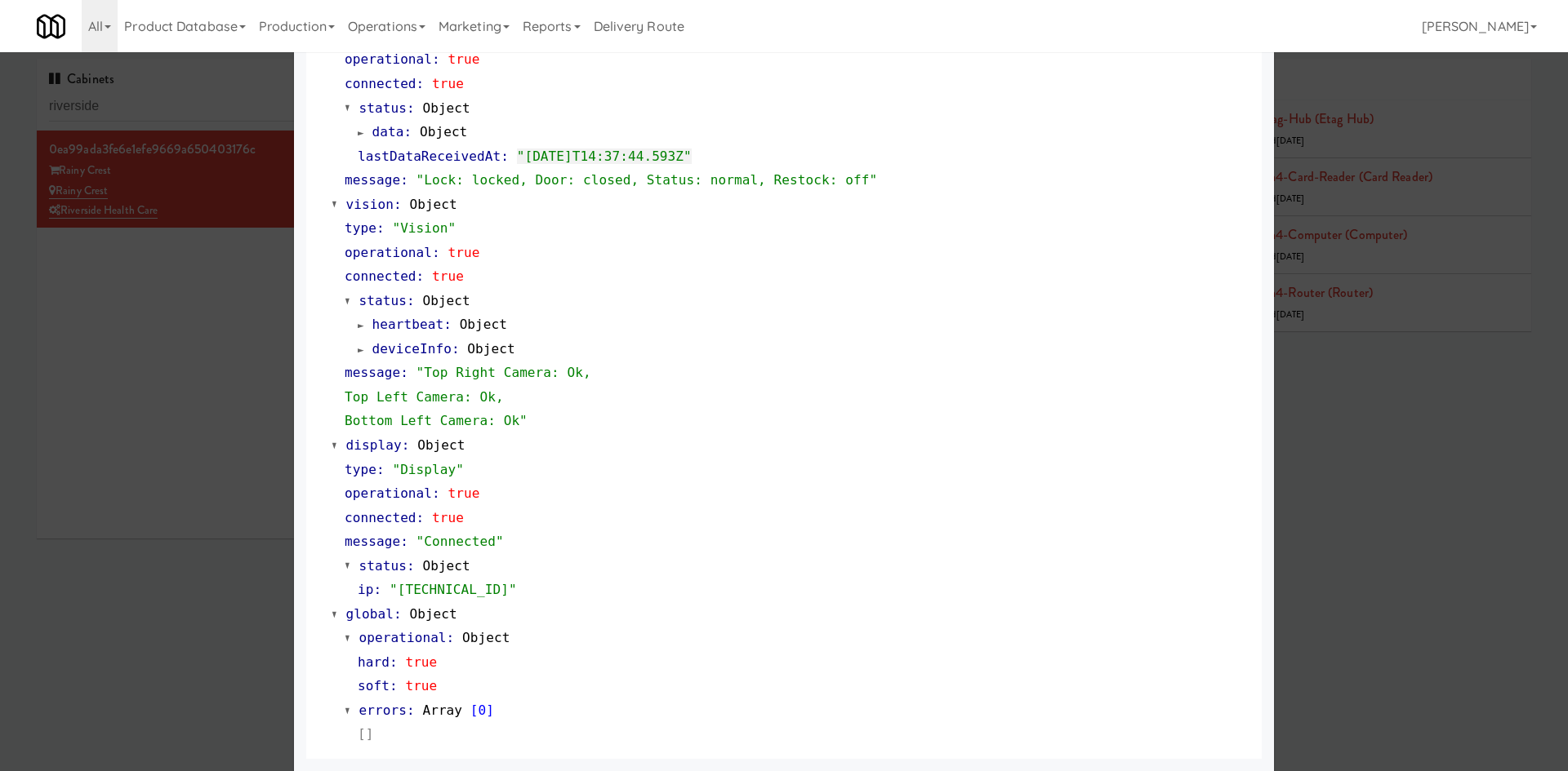
click at [154, 658] on div at bounding box center [784, 385] width 1568 height 771
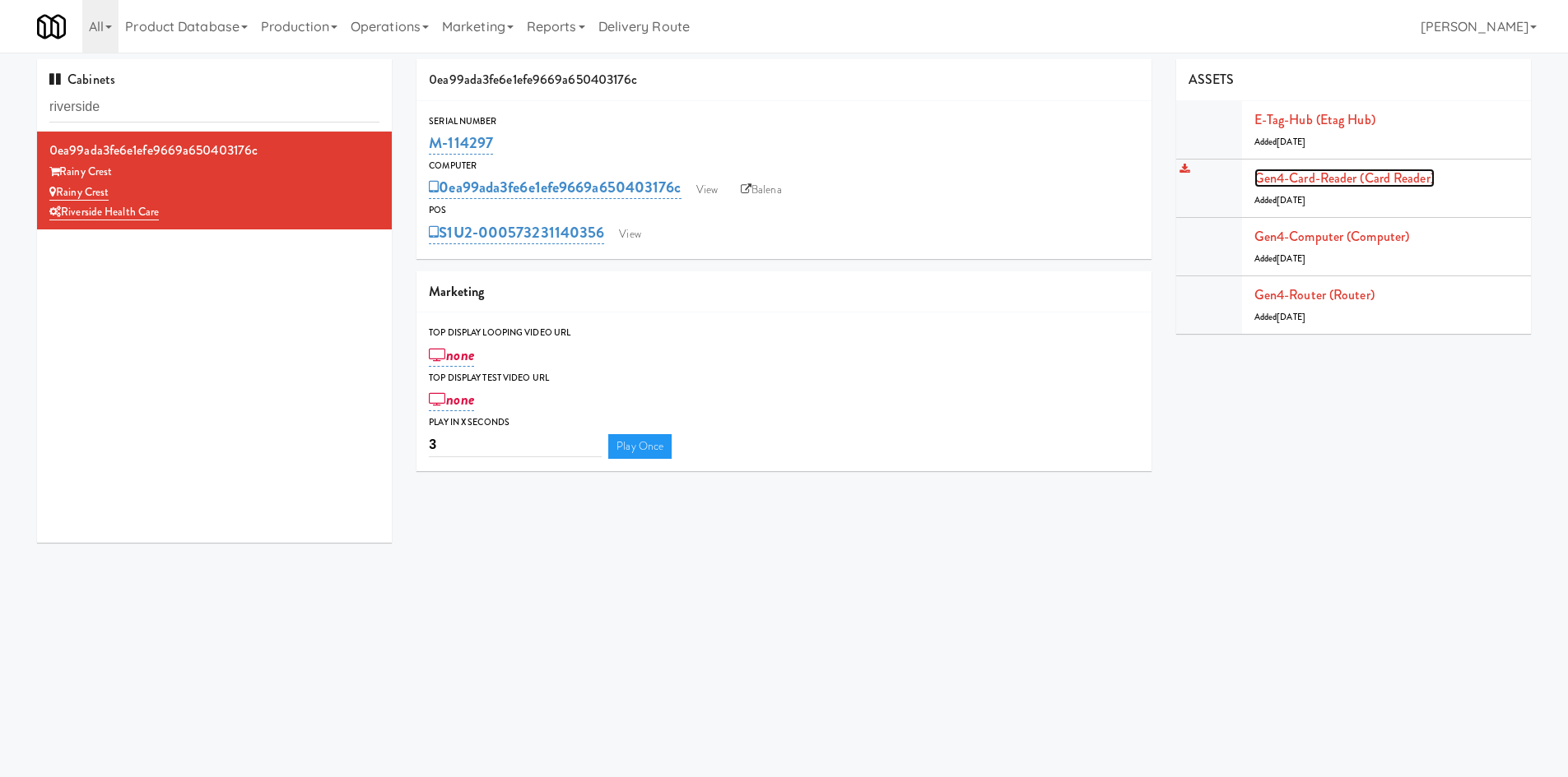
click at [1359, 186] on link "Gen4-card-reader (Card Reader)" at bounding box center [1344, 178] width 181 height 19
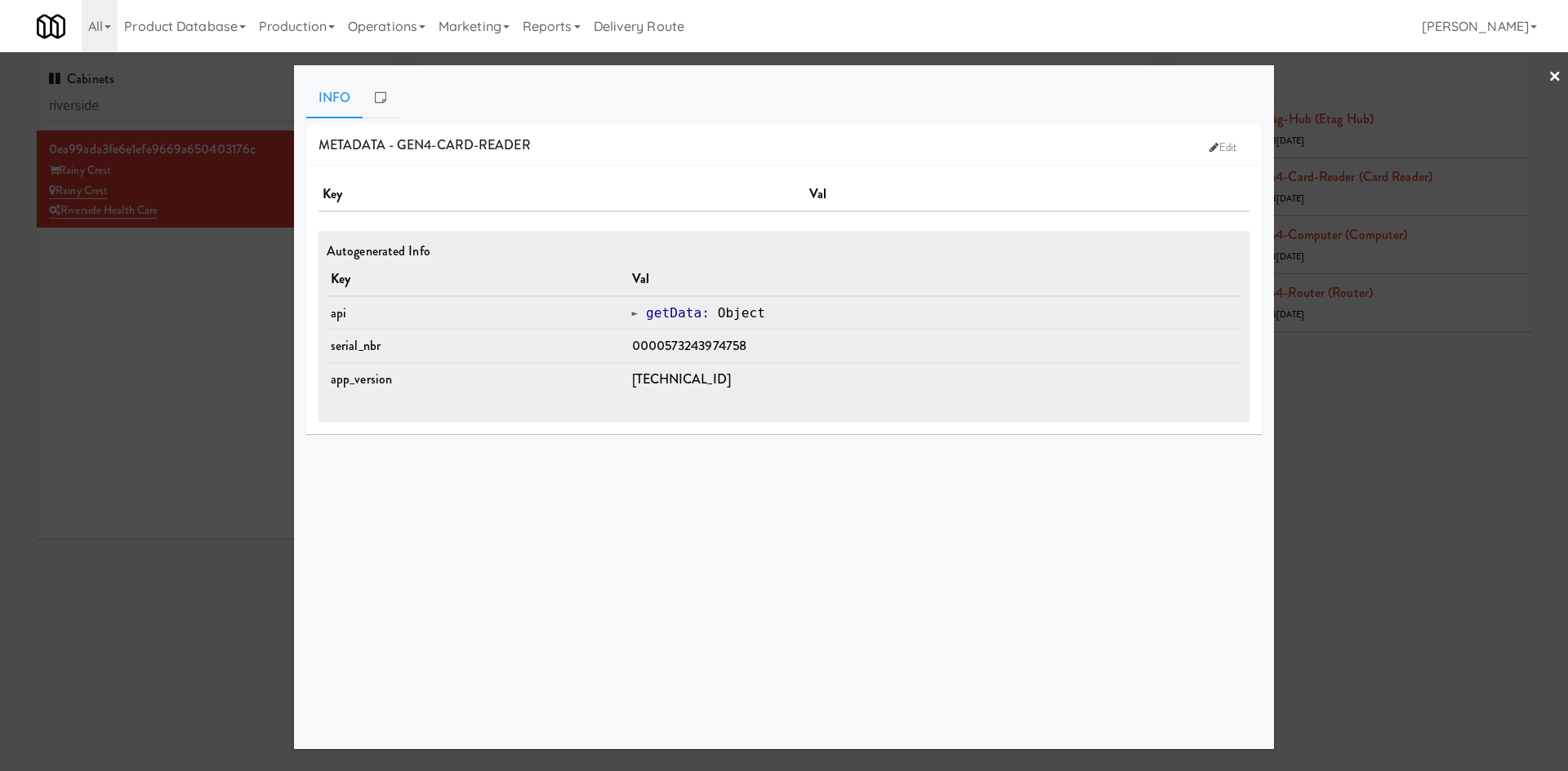
click at [1351, 230] on div at bounding box center [784, 385] width 1568 height 771
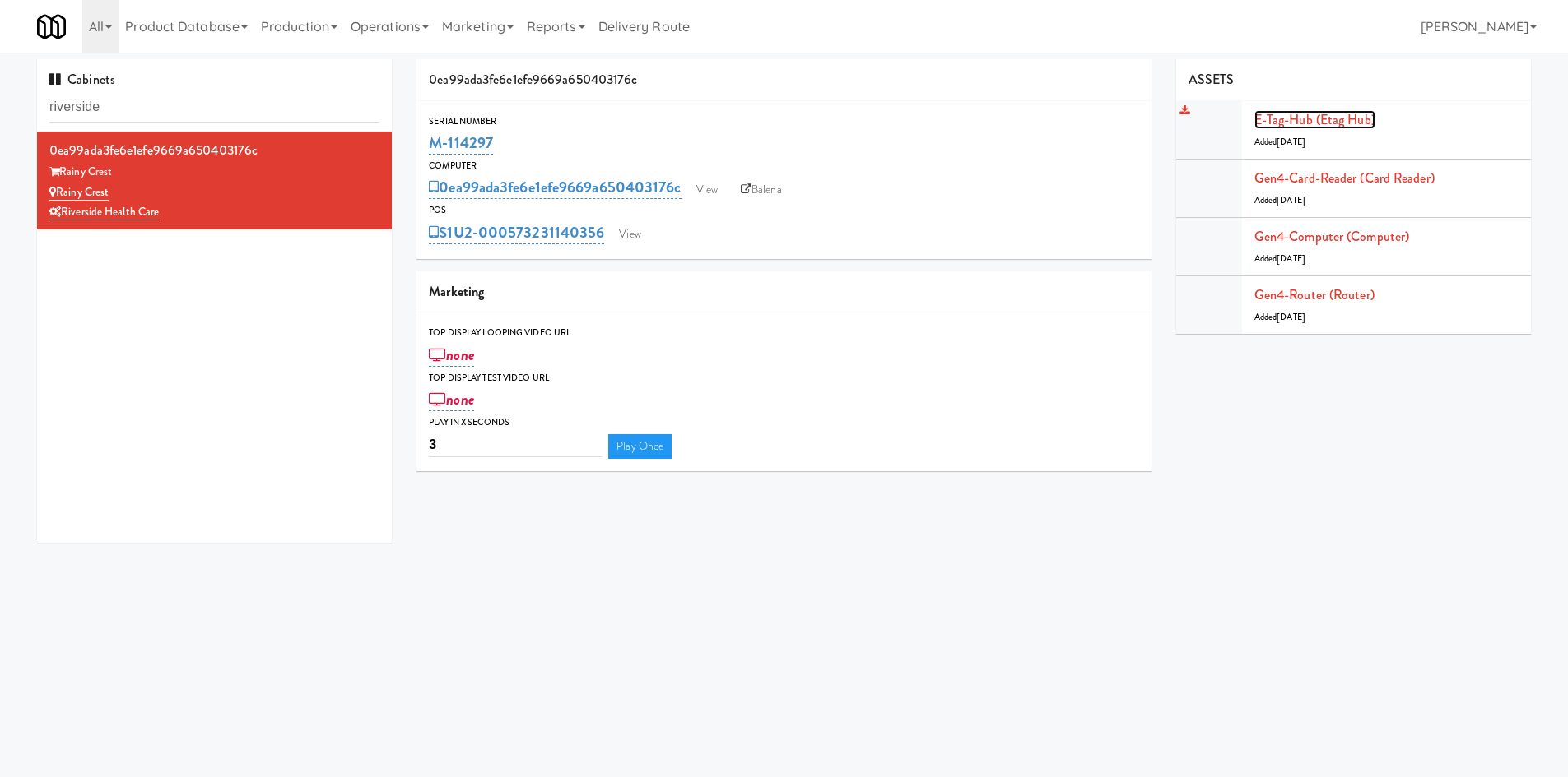
click at [1328, 115] on link "E-tag-hub (Etag Hub)" at bounding box center [1314, 120] width 121 height 19
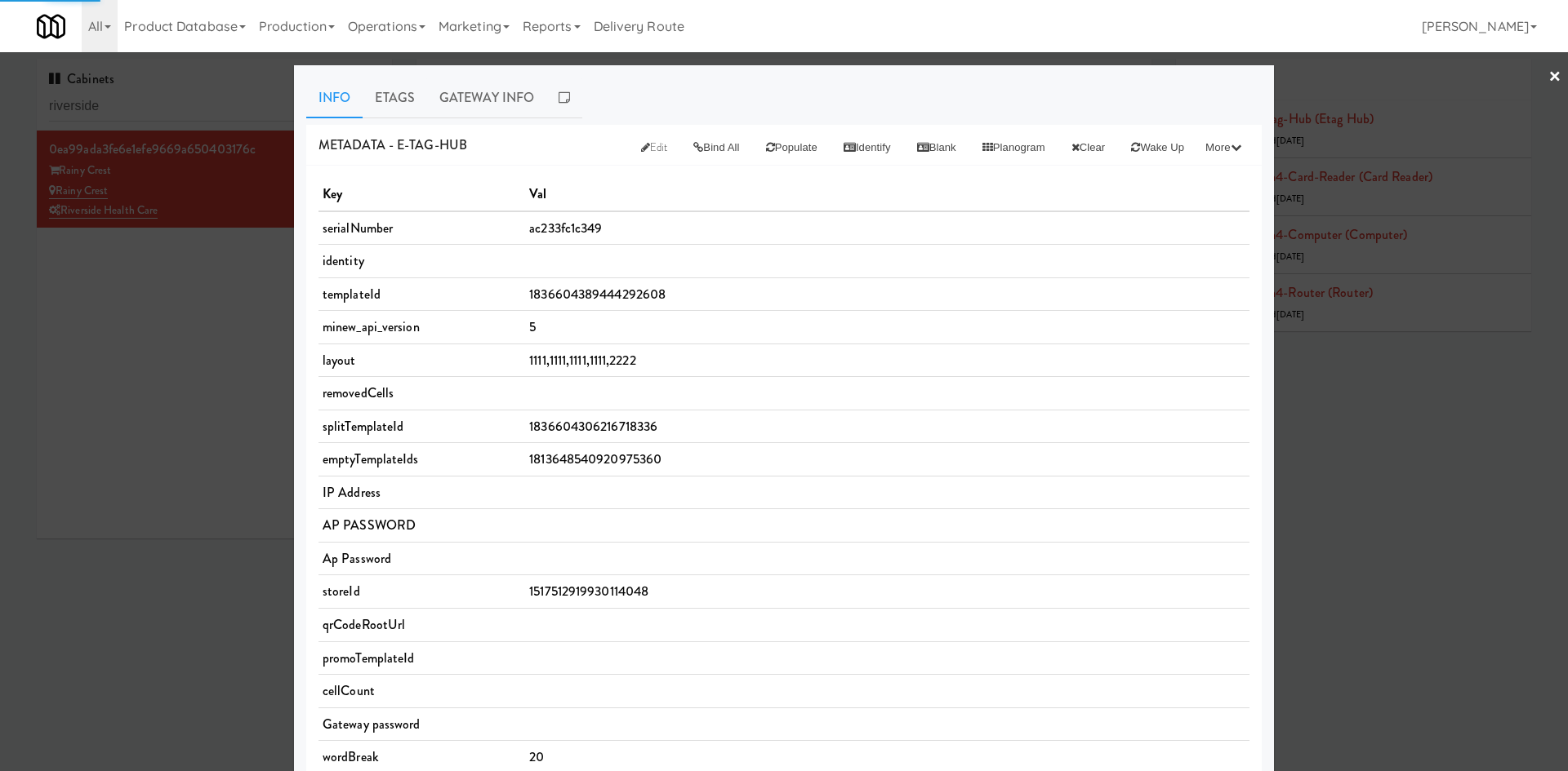
click at [190, 468] on div at bounding box center [784, 385] width 1568 height 771
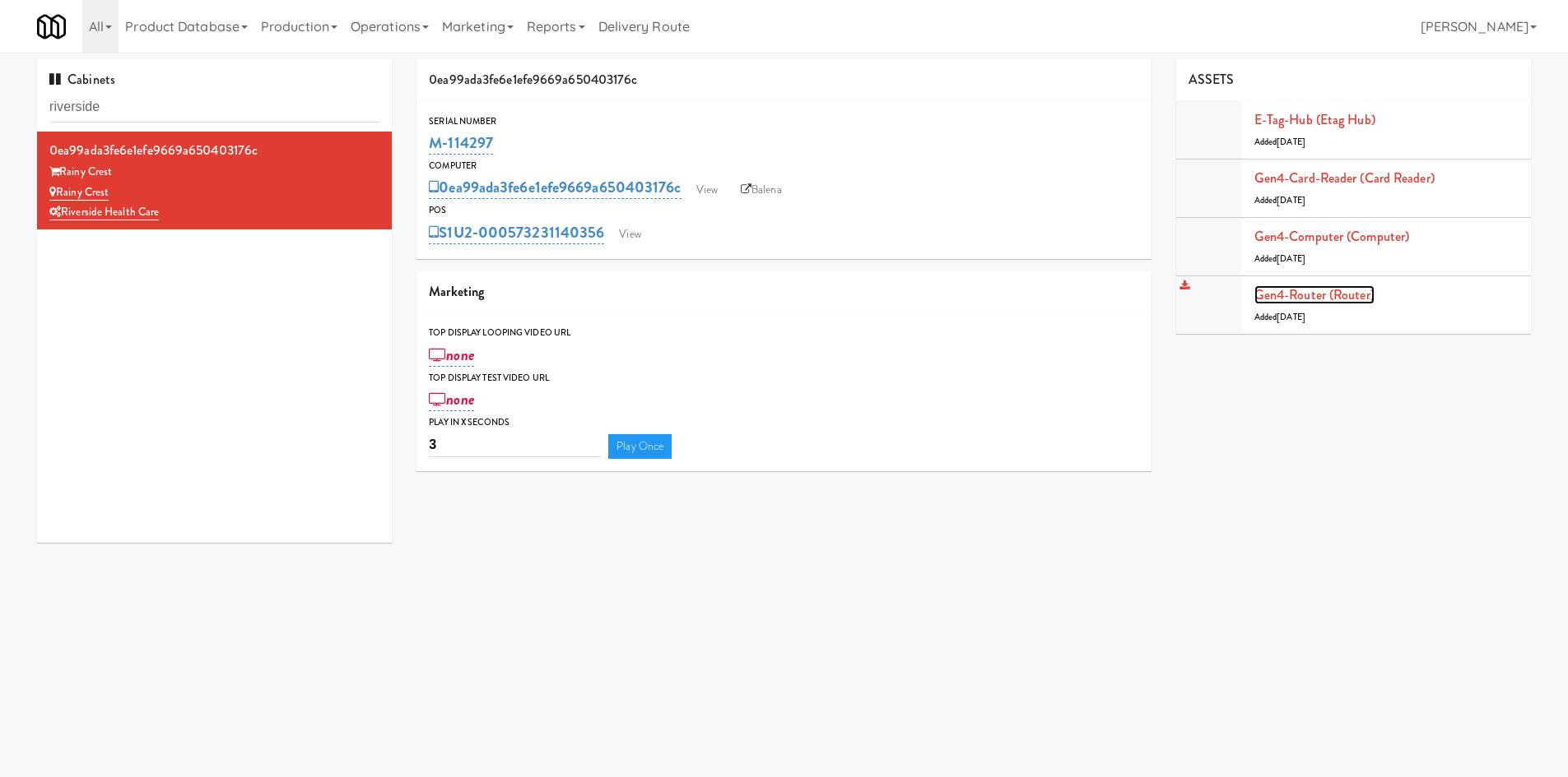
click at [1286, 299] on link "Gen4-router (Router)" at bounding box center [1314, 295] width 120 height 19
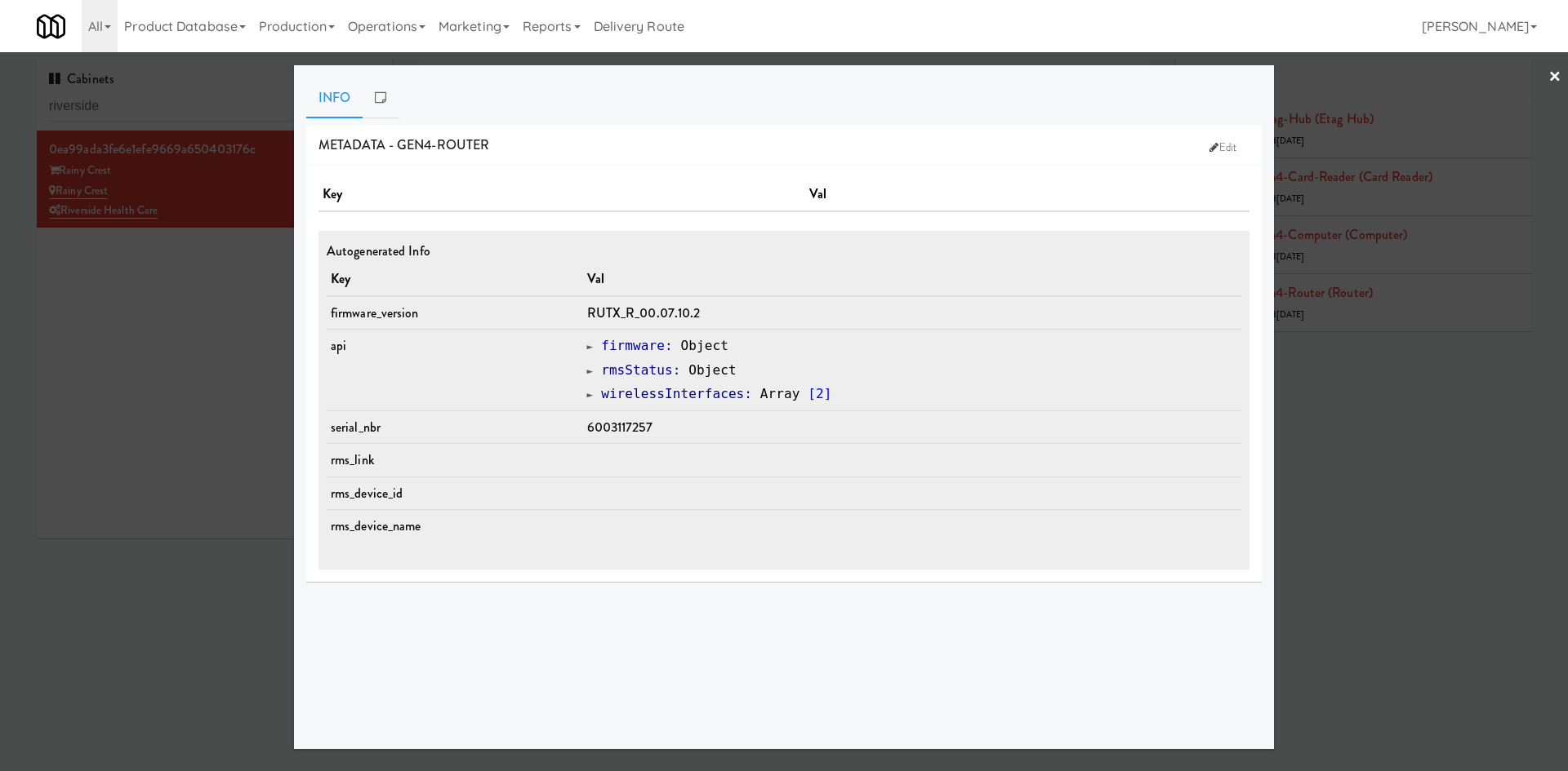
click at [610, 422] on span "6003117257" at bounding box center [620, 427] width 65 height 19
copy span "6003117257"
click at [173, 433] on div at bounding box center [784, 385] width 1568 height 771
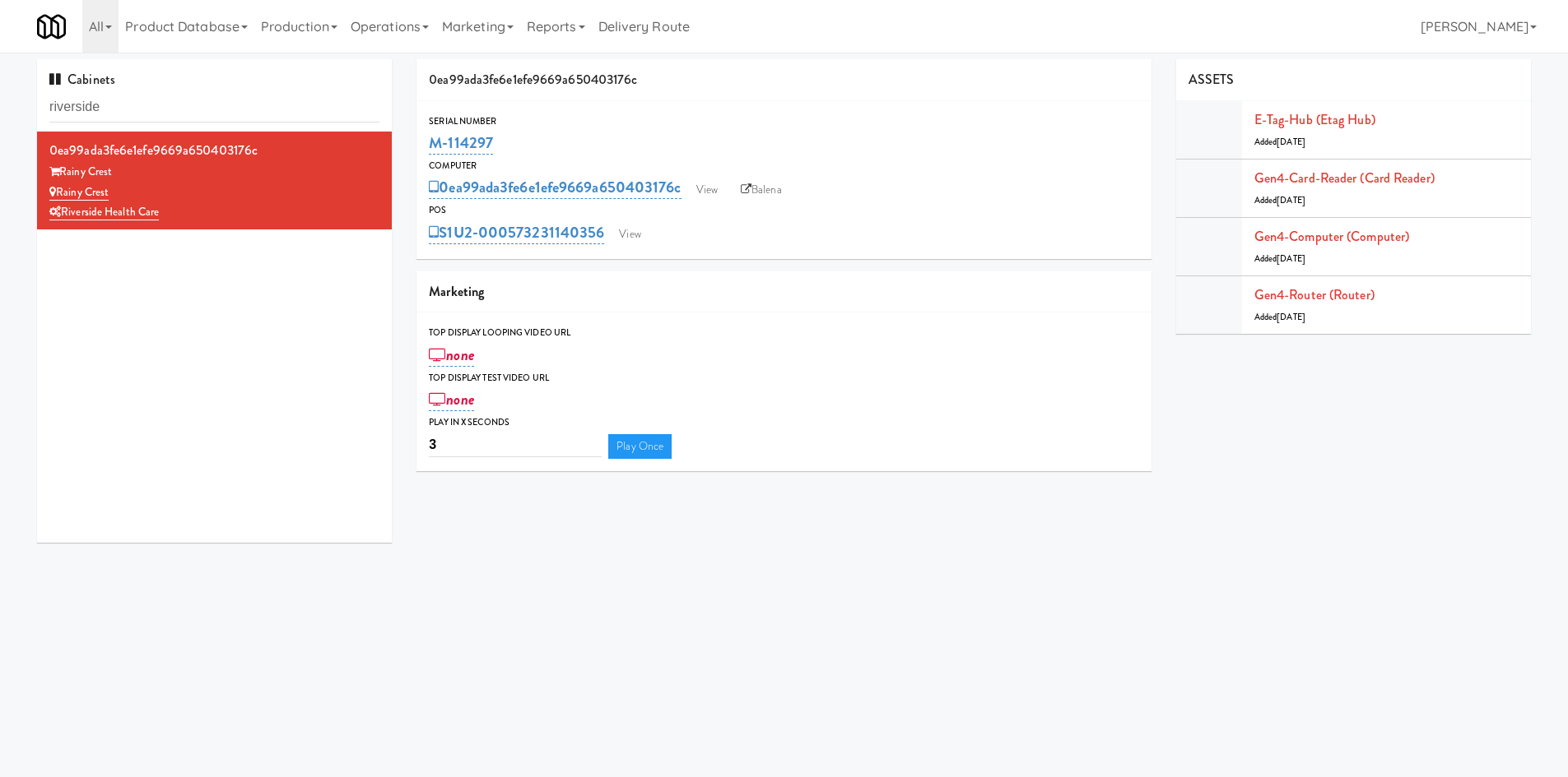
drag, startPoint x: 528, startPoint y: 139, endPoint x: 428, endPoint y: 140, distance: 100.0
click at [428, 140] on div "Serial Number M-114297" at bounding box center [784, 136] width 735 height 45
copy link "M-114297"
click at [177, 99] on input "riverside" at bounding box center [214, 108] width 330 height 31
click at [169, 109] on input "riverside" at bounding box center [214, 108] width 330 height 31
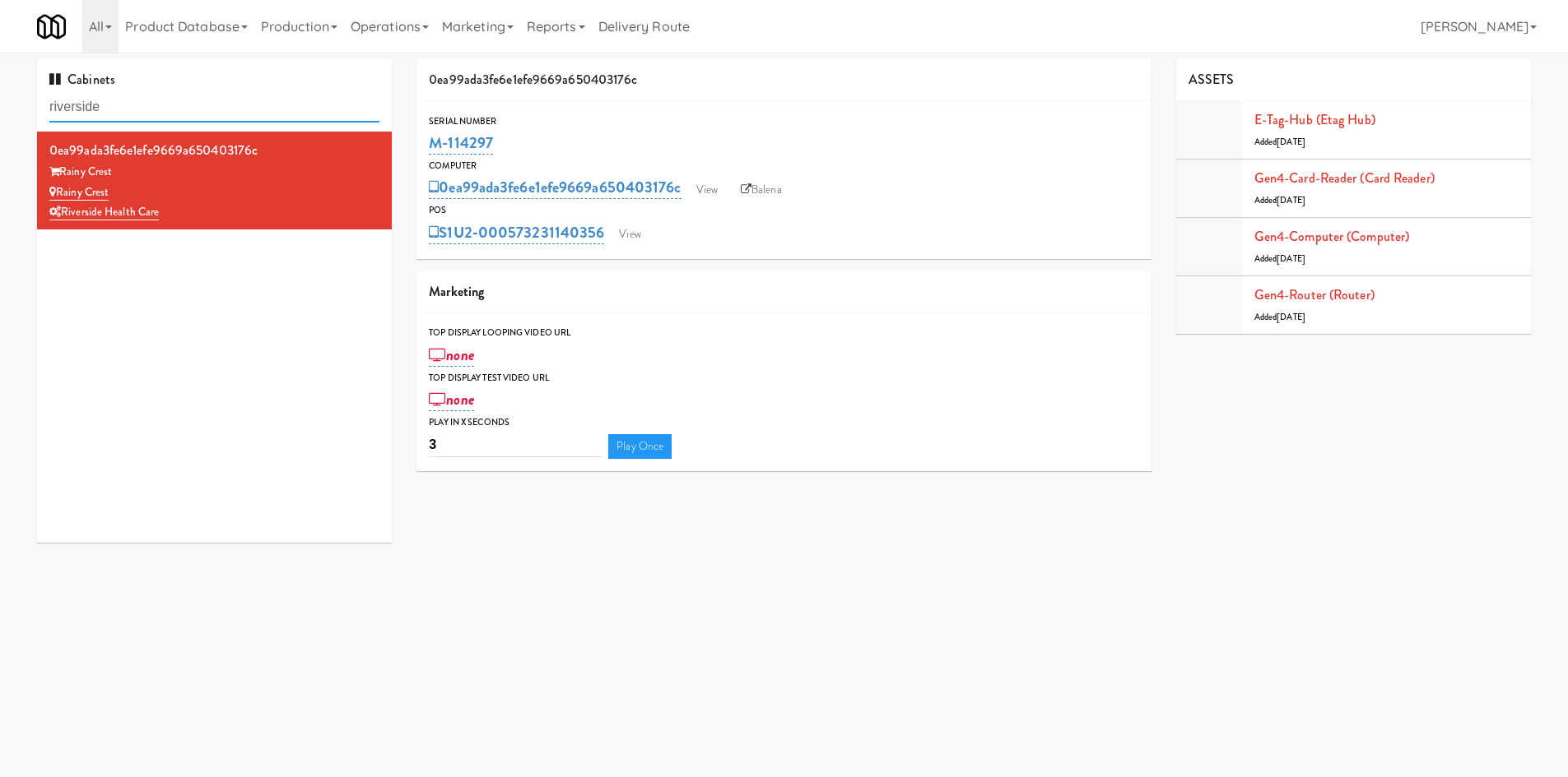
click at [169, 109] on input "riverside" at bounding box center [214, 108] width 330 height 31
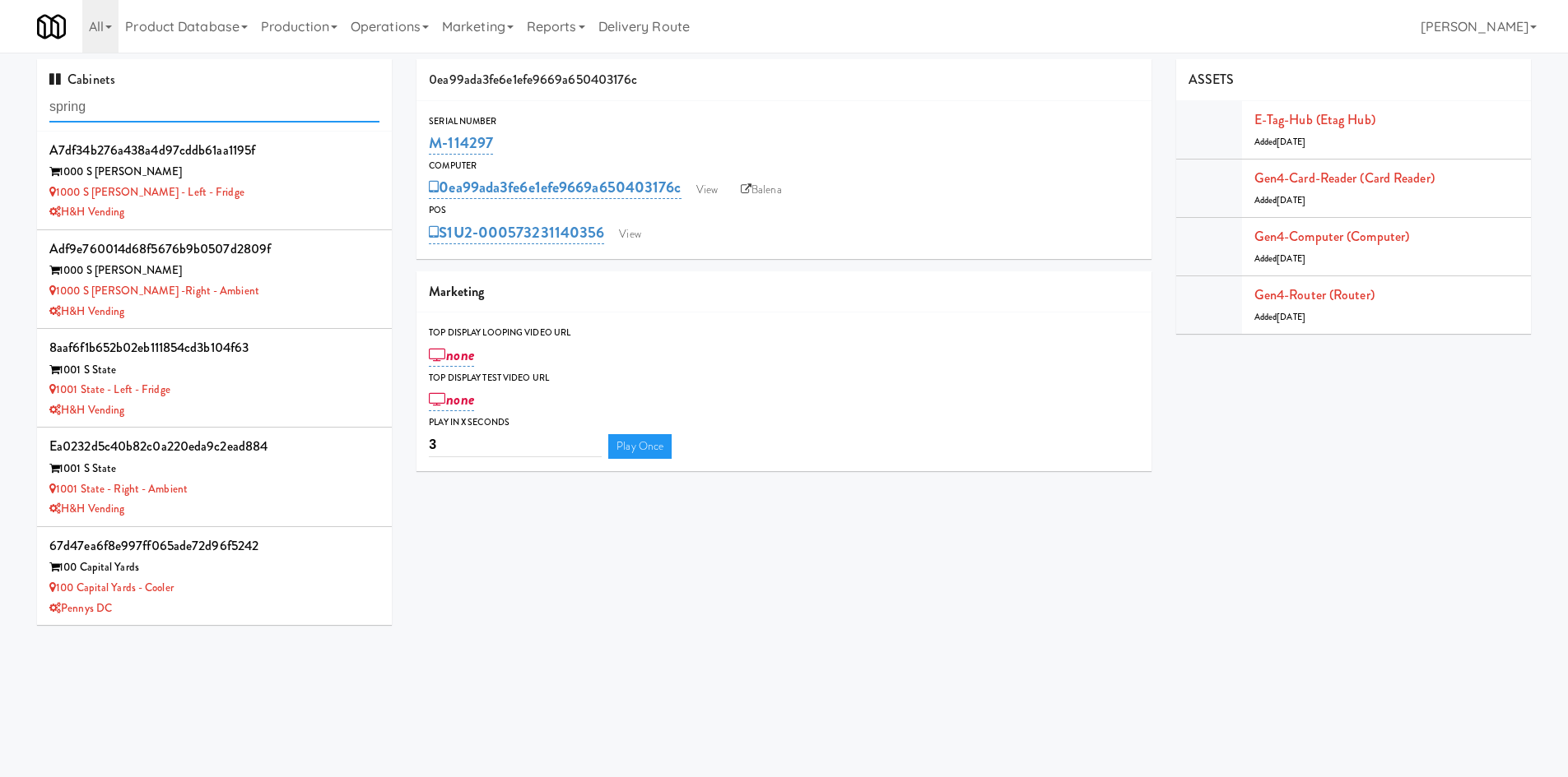
type input "spring"
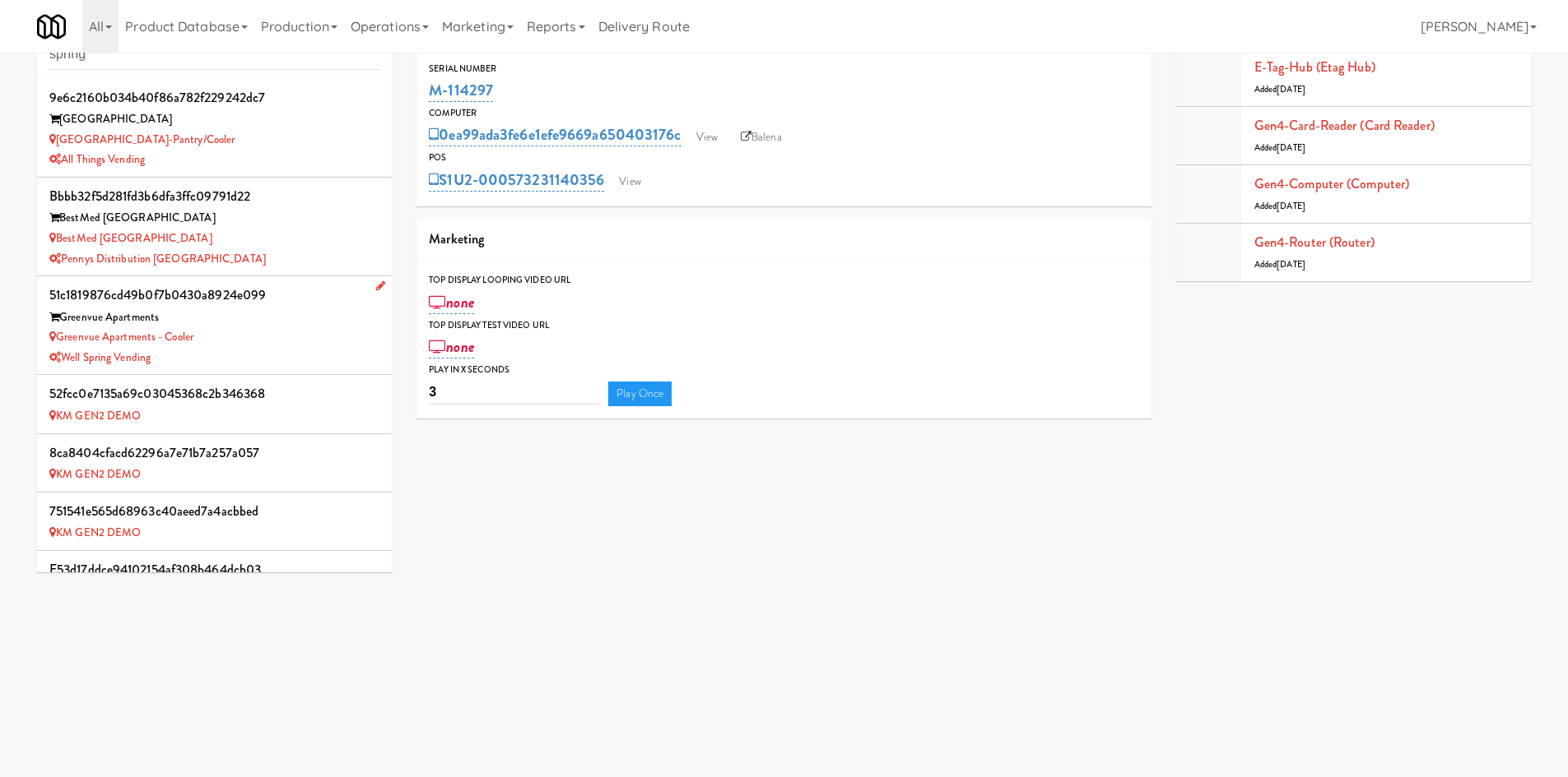
click at [282, 348] on div "Well Spring Vending" at bounding box center [214, 358] width 330 height 21
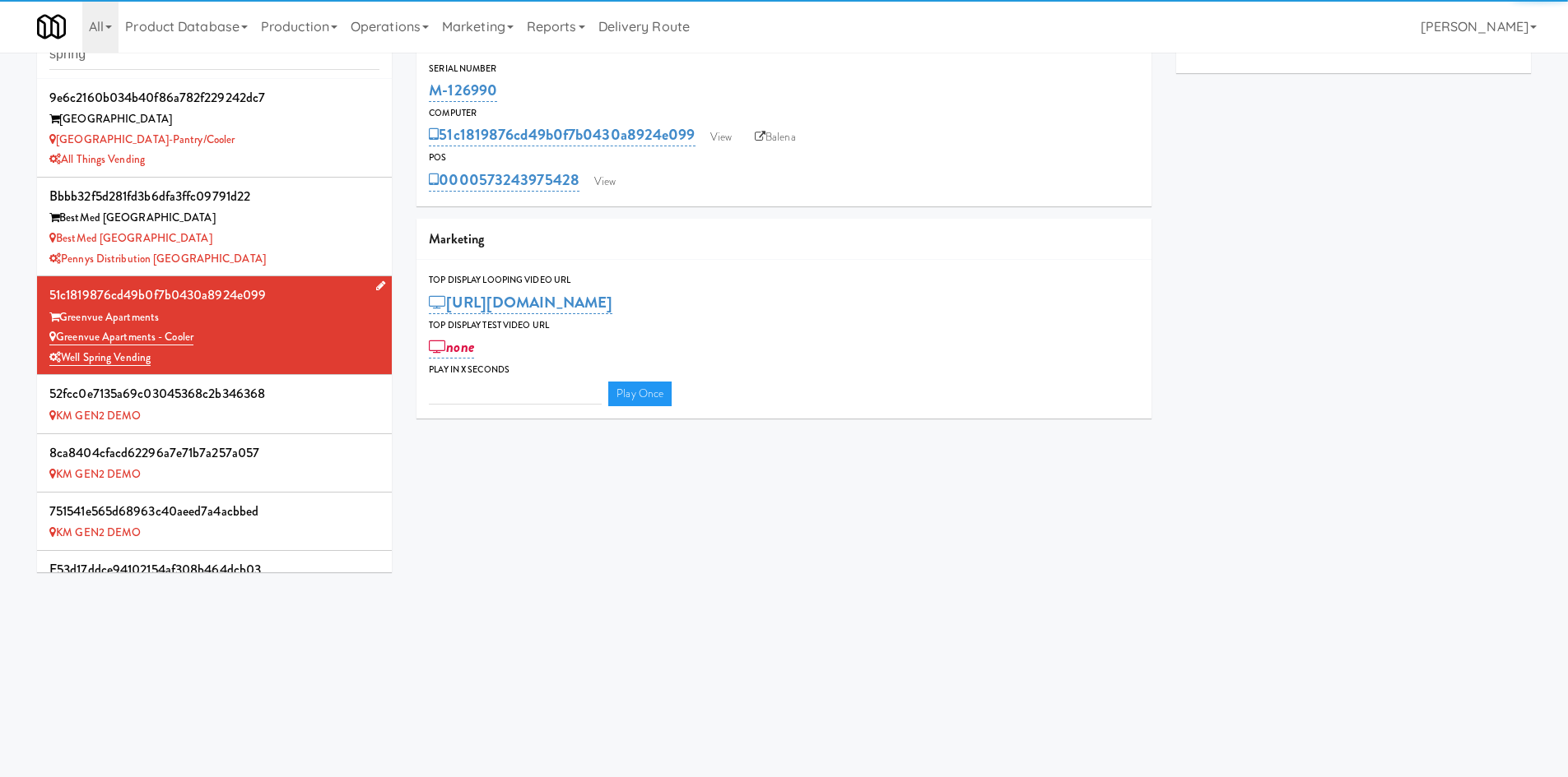
type input "3"
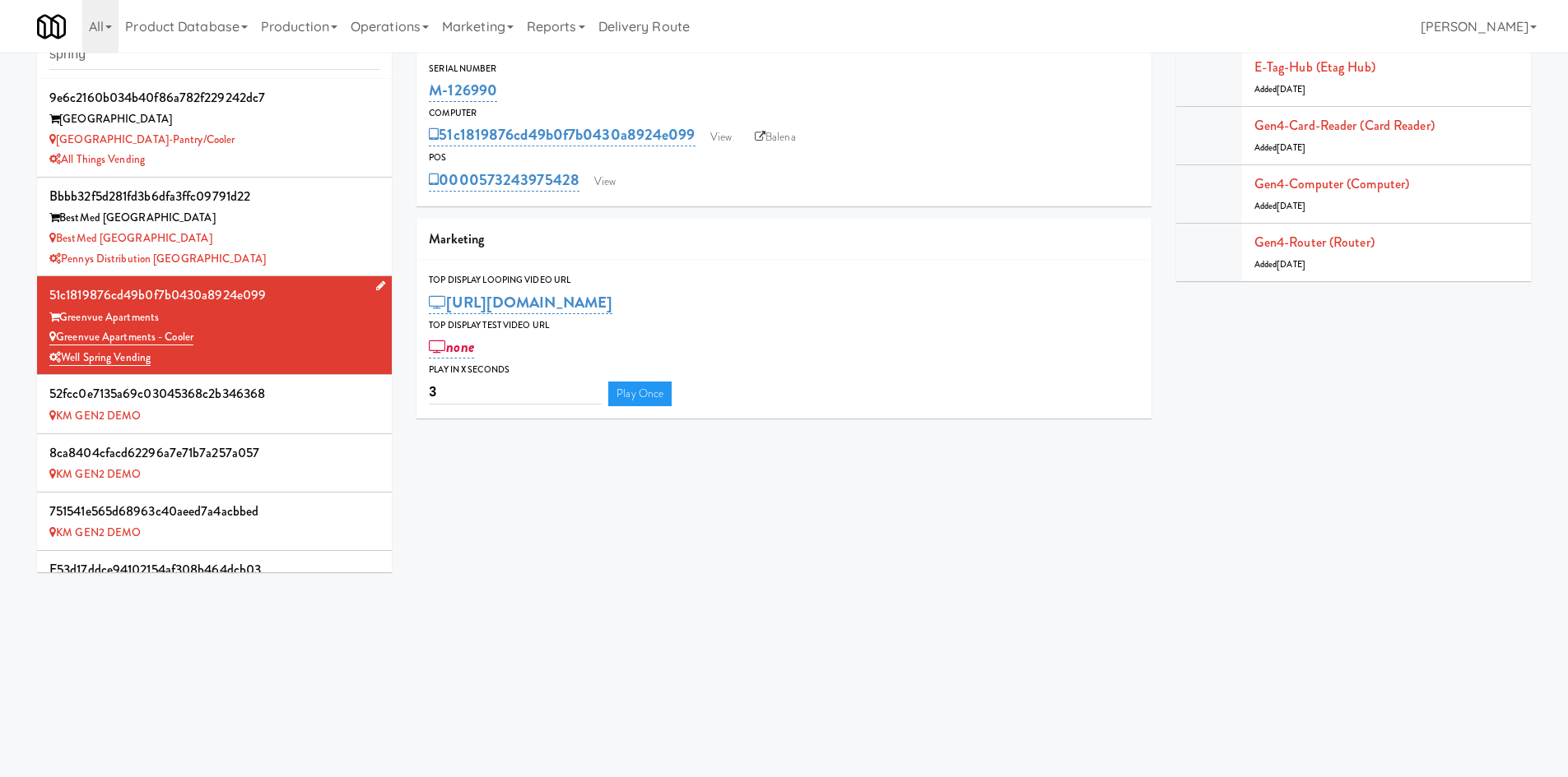
drag, startPoint x: 241, startPoint y: 340, endPoint x: 62, endPoint y: 329, distance: 179.3
click at [62, 329] on div "Greenvue Apartments - Cooler" at bounding box center [214, 338] width 330 height 21
copy link "Greenvue Apartments - Cooler"
click at [163, 69] on input "spring" at bounding box center [214, 54] width 330 height 31
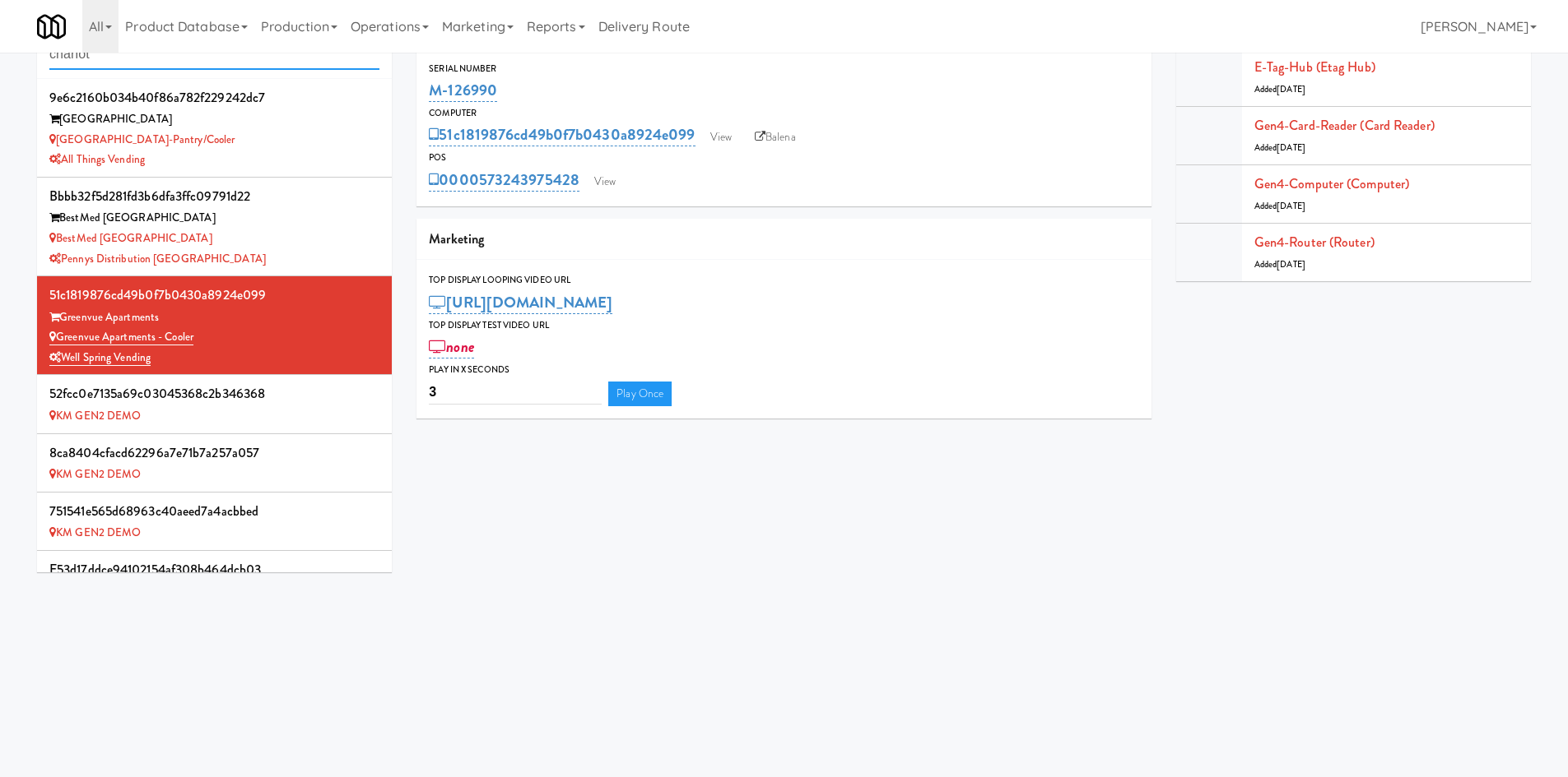
type input "chariot"
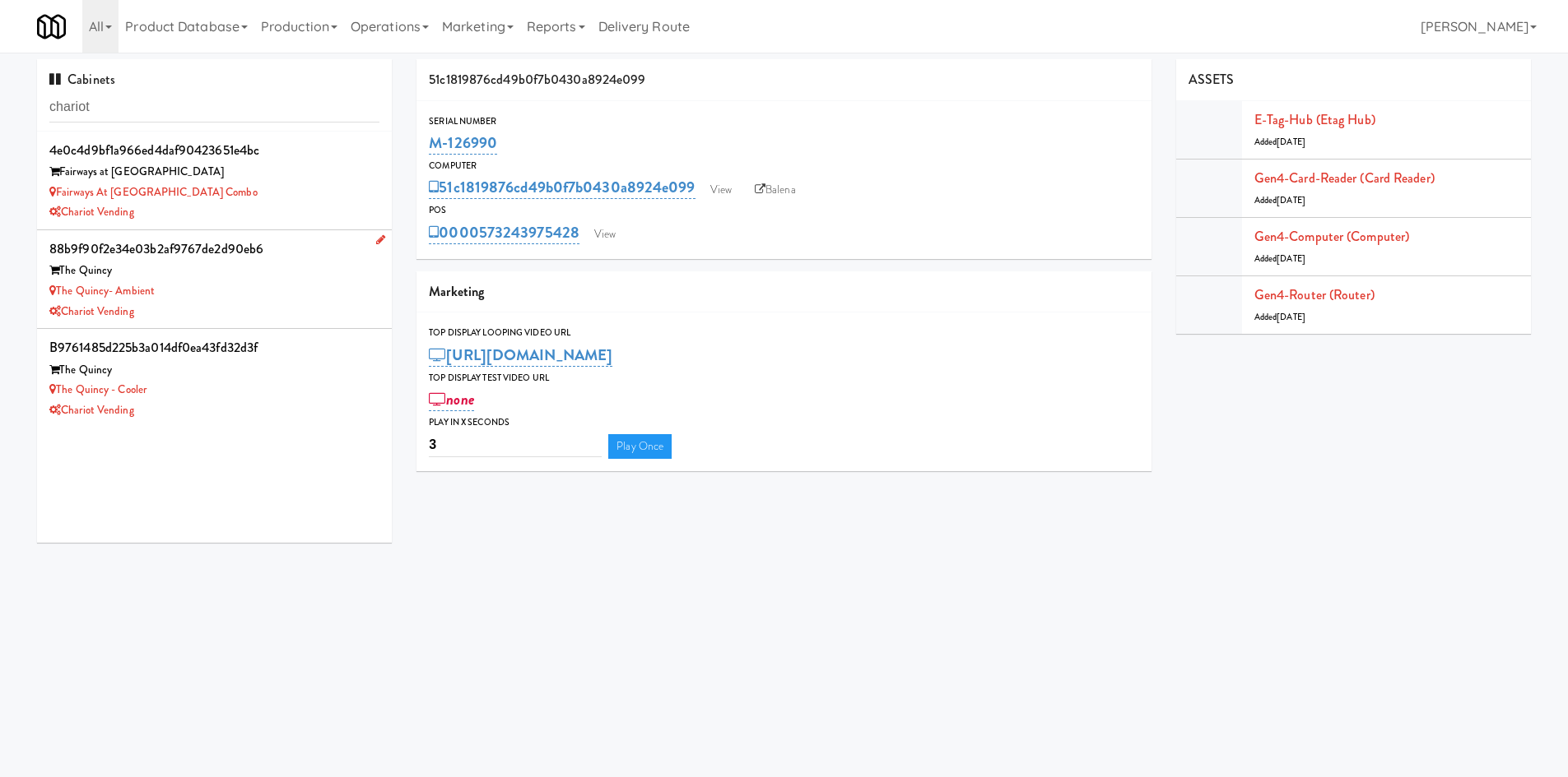
click at [249, 281] on div "The Quincy- Ambient" at bounding box center [214, 292] width 330 height 21
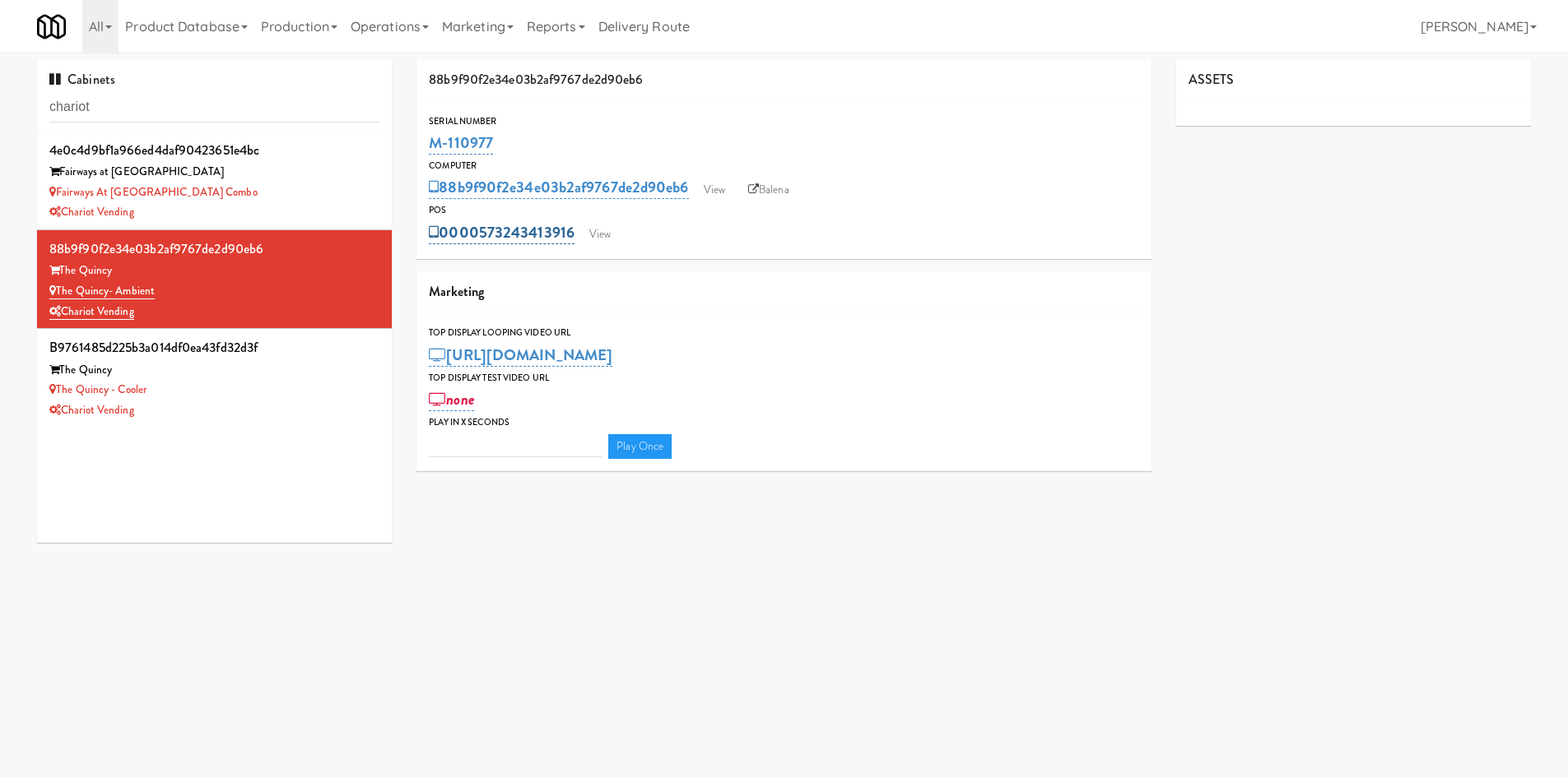
type input "3"
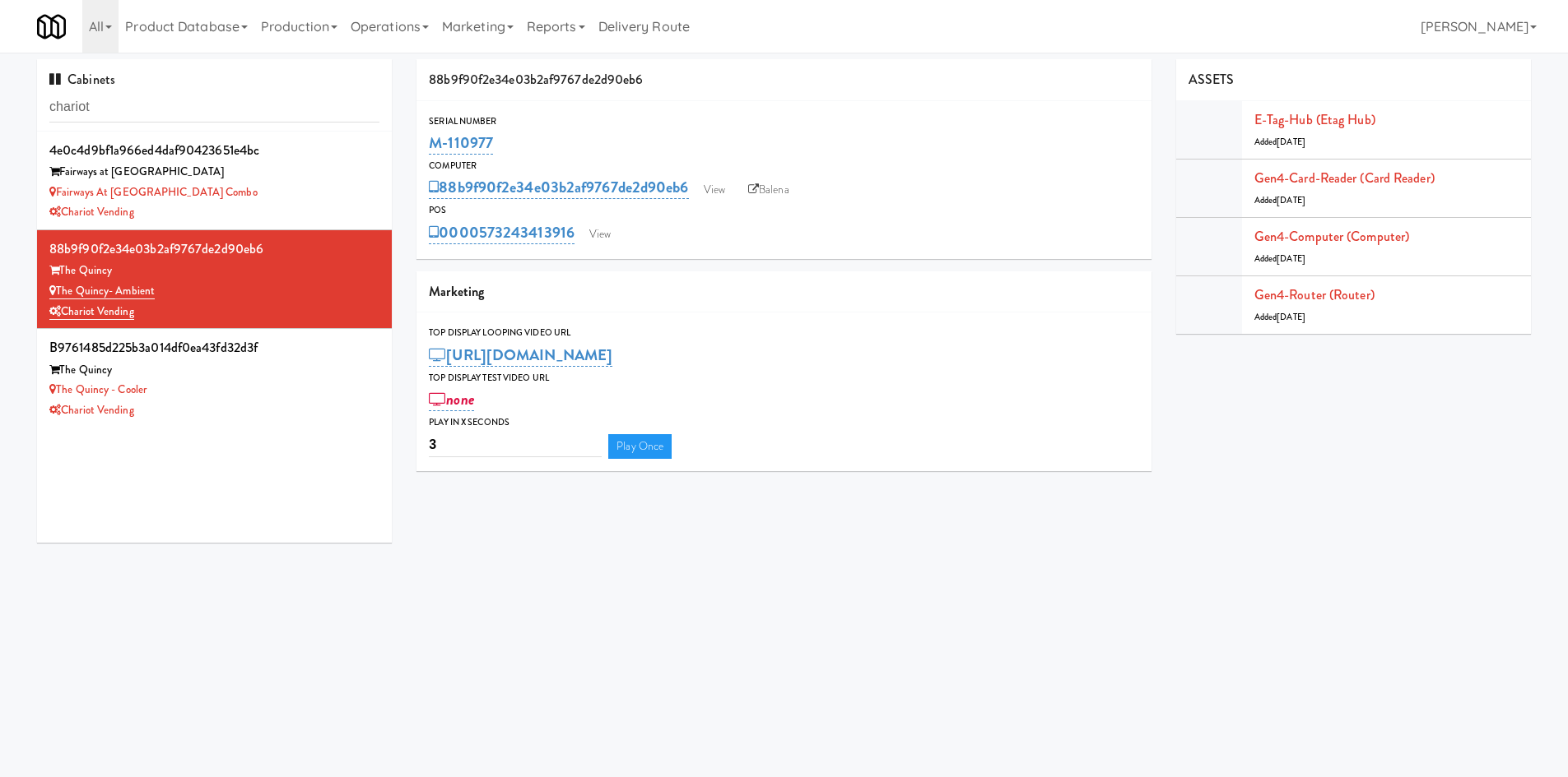
drag, startPoint x: 519, startPoint y: 137, endPoint x: 428, endPoint y: 149, distance: 91.8
click at [428, 149] on div "Serial Number M-110977" at bounding box center [784, 136] width 735 height 45
copy link "M-110977"
click at [370, 24] on link "Operations" at bounding box center [390, 26] width 92 height 52
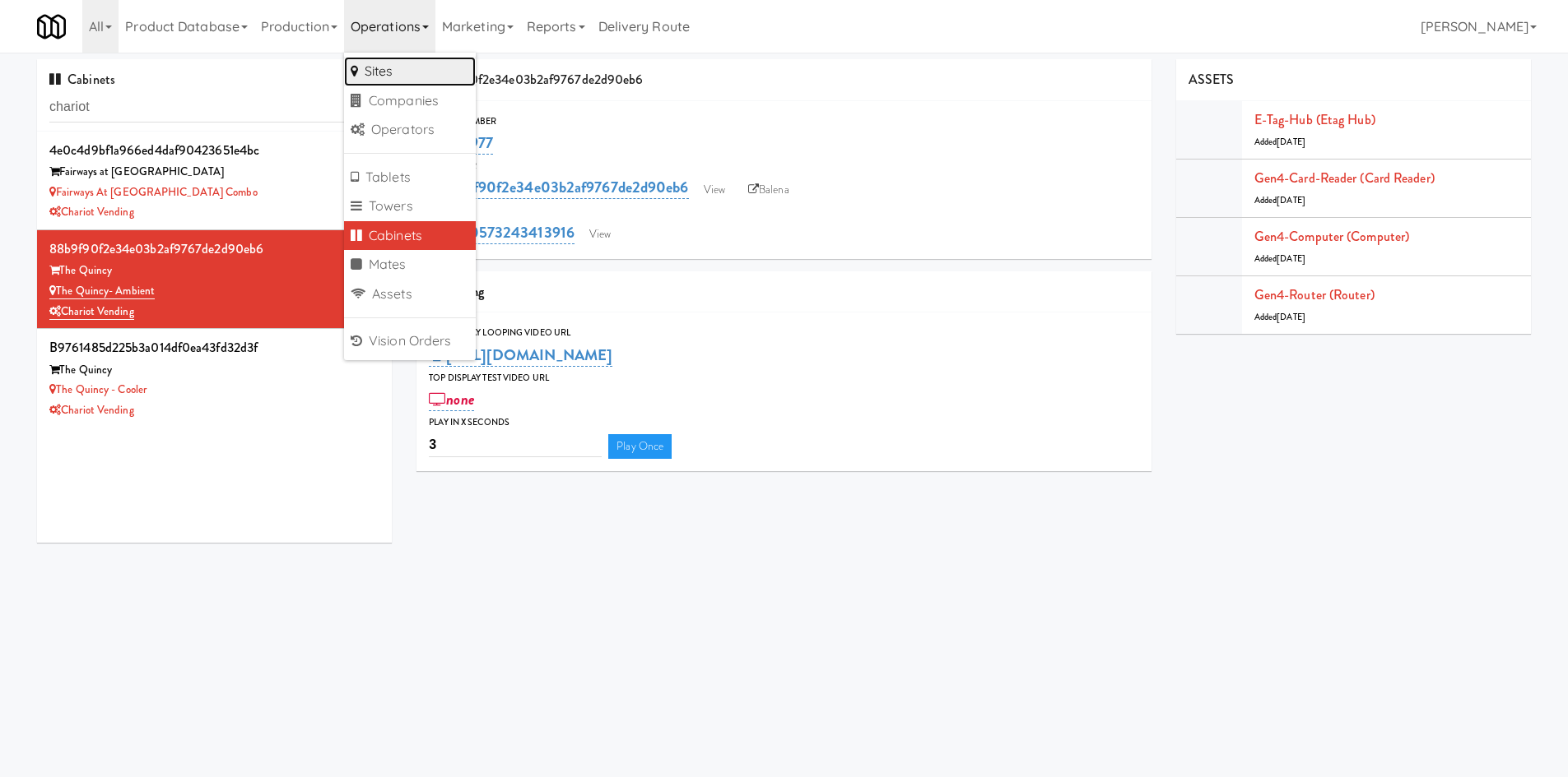
click at [359, 78] on link "Sites" at bounding box center [410, 72] width 132 height 30
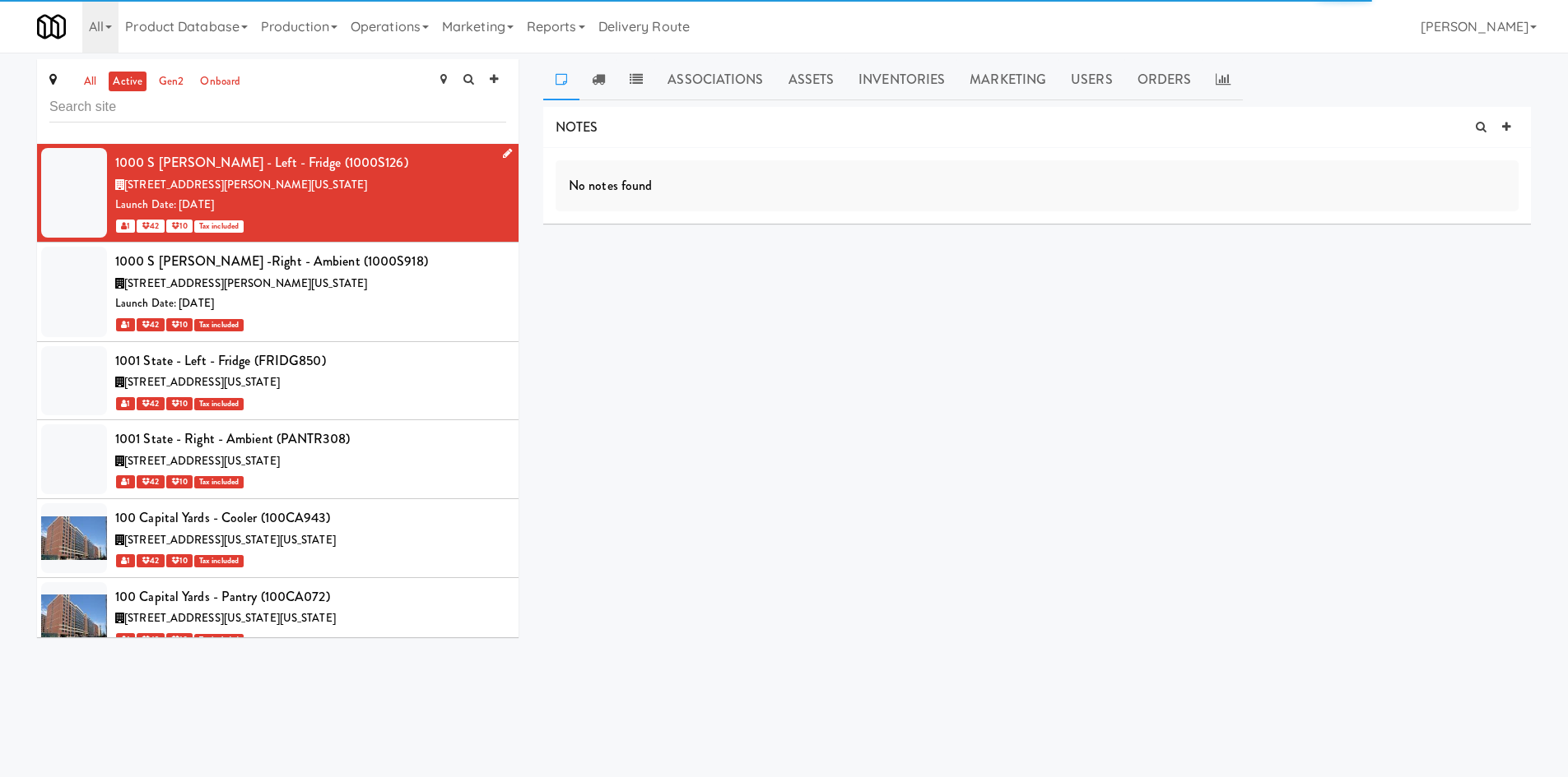
click at [392, 205] on div "Launch Date: May 30, 2025" at bounding box center [311, 205] width 391 height 21
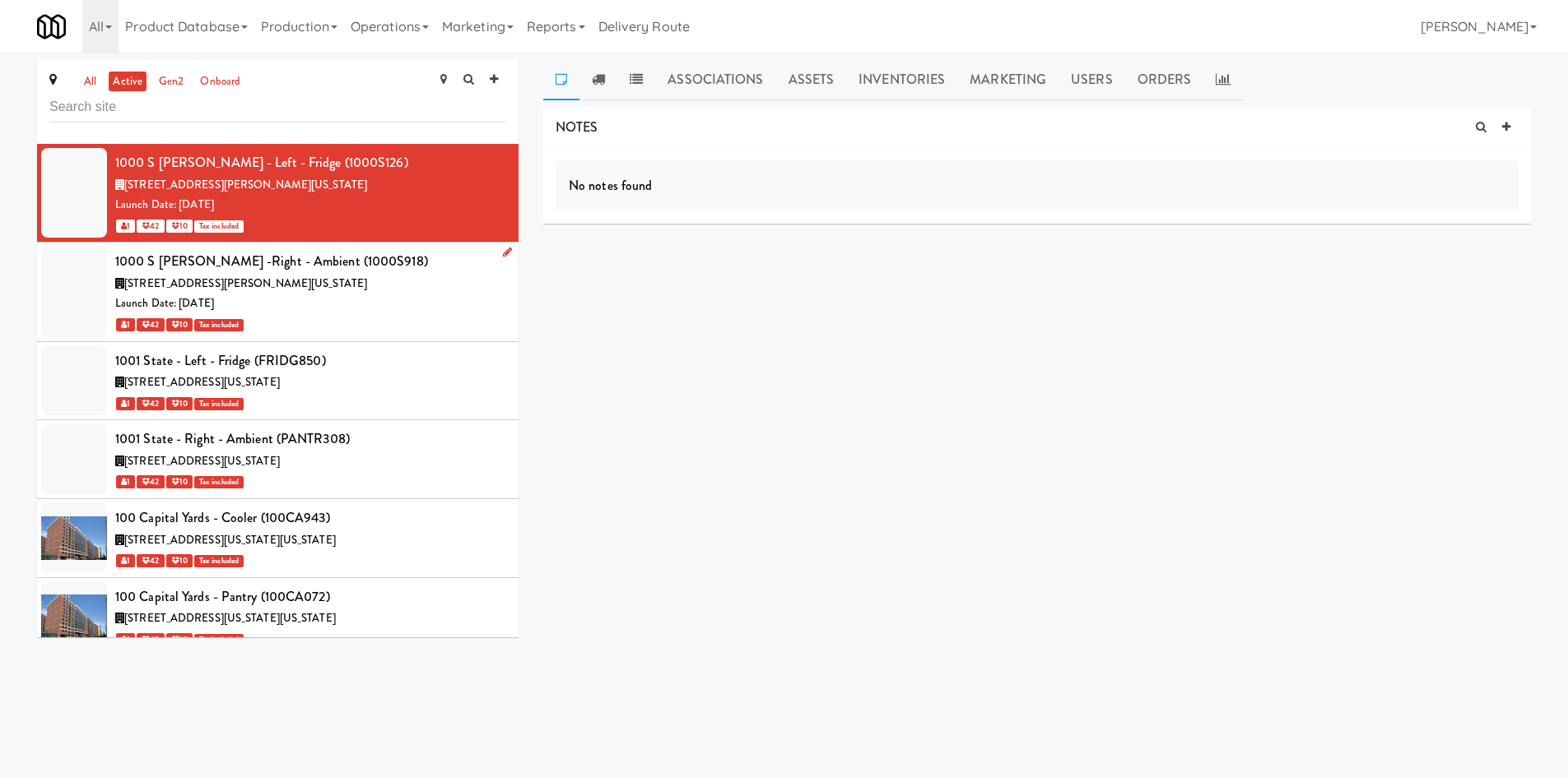
click at [387, 323] on div "1 42 10 Tax included" at bounding box center [311, 324] width 391 height 21
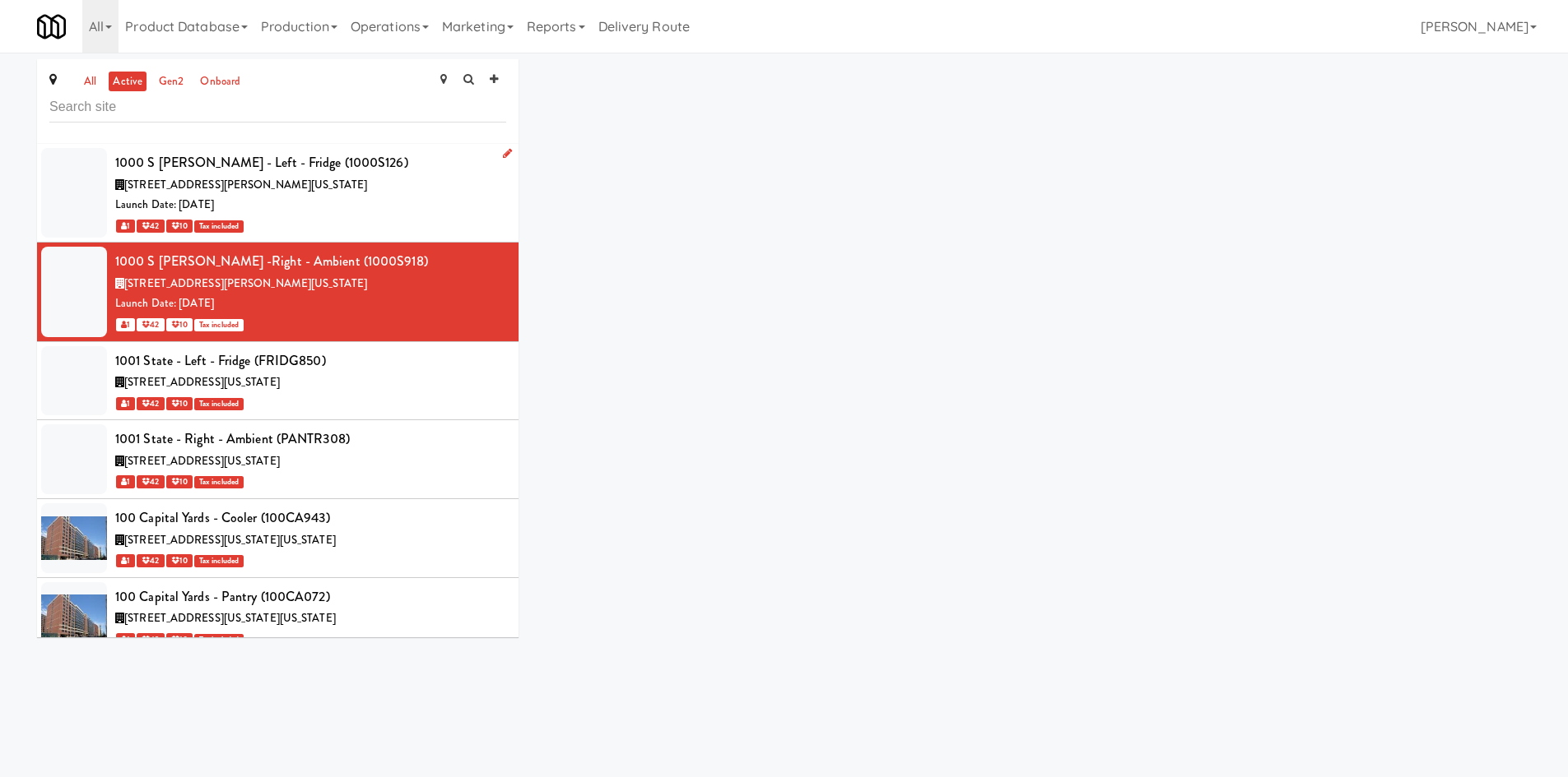
click at [391, 223] on div "1 42 10 Tax included" at bounding box center [311, 225] width 391 height 21
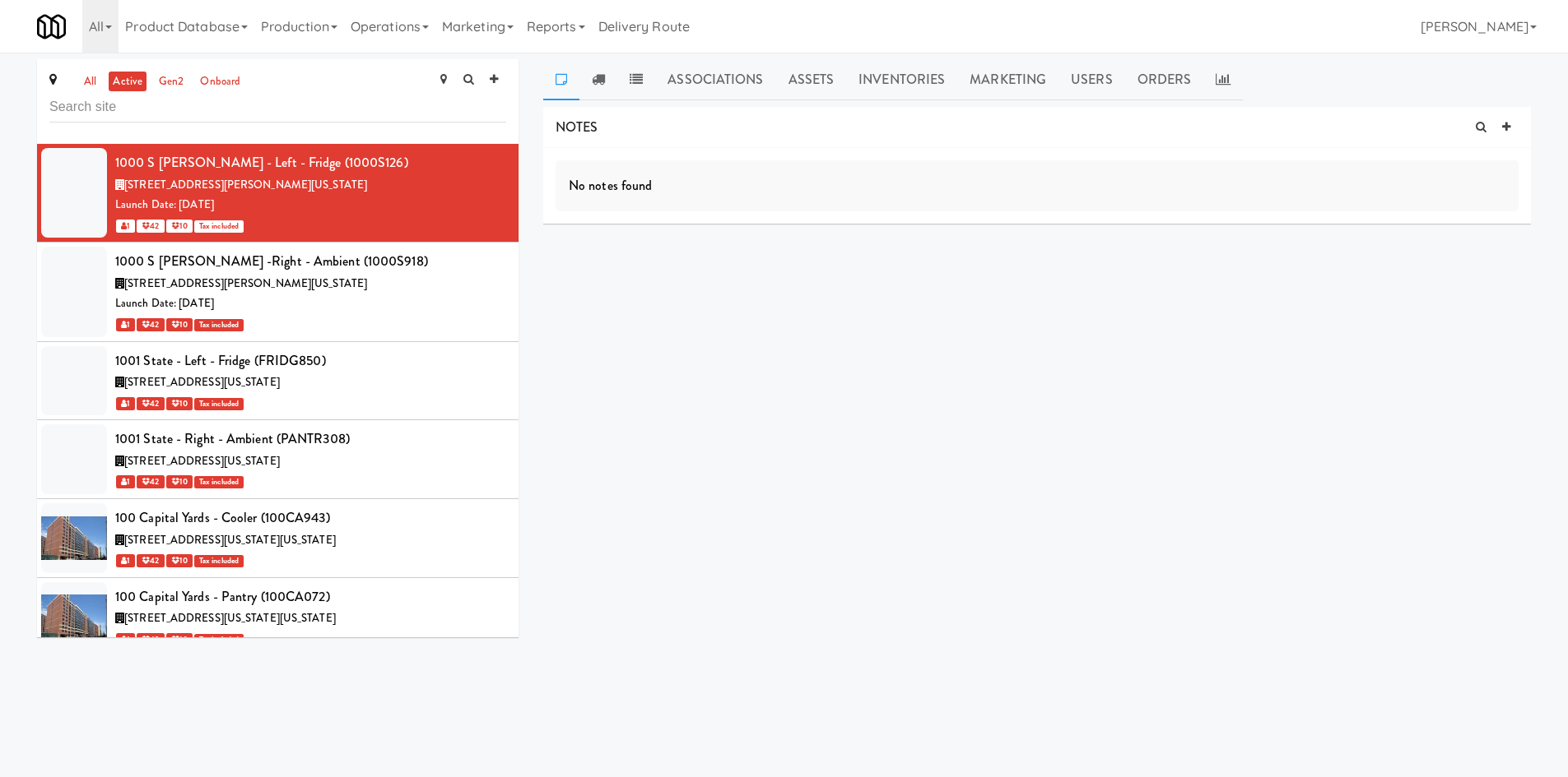
click at [563, 82] on icon at bounding box center [561, 79] width 11 height 13
drag, startPoint x: 1507, startPoint y: 123, endPoint x: 715, endPoint y: 223, distance: 798.3
click at [1507, 125] on icon at bounding box center [1505, 126] width 8 height 10
click at [707, 209] on p at bounding box center [1037, 209] width 936 height 18
click at [660, 259] on div "site × Add Tag" at bounding box center [913, 258] width 716 height 26
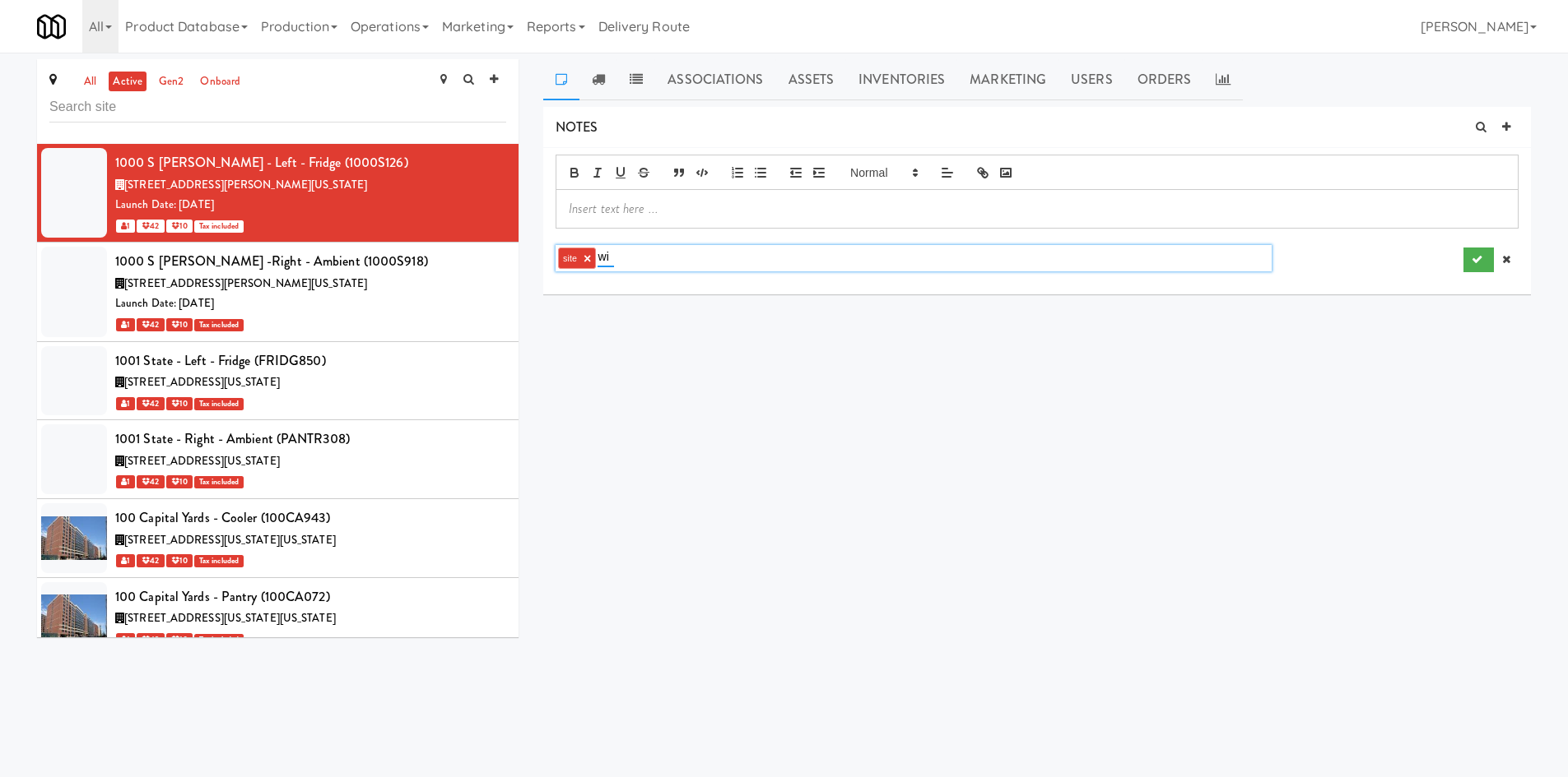
type input "w"
click at [157, 106] on input "text" at bounding box center [278, 108] width 457 height 31
click at [619, 205] on p at bounding box center [1037, 209] width 936 height 18
click at [1503, 264] on icon at bounding box center [1505, 259] width 8 height 10
click at [785, 470] on div "NOTES No notes found DELIVERIES Delivery Date Delivered At Delivered By Driver …" at bounding box center [1038, 312] width 988 height 411
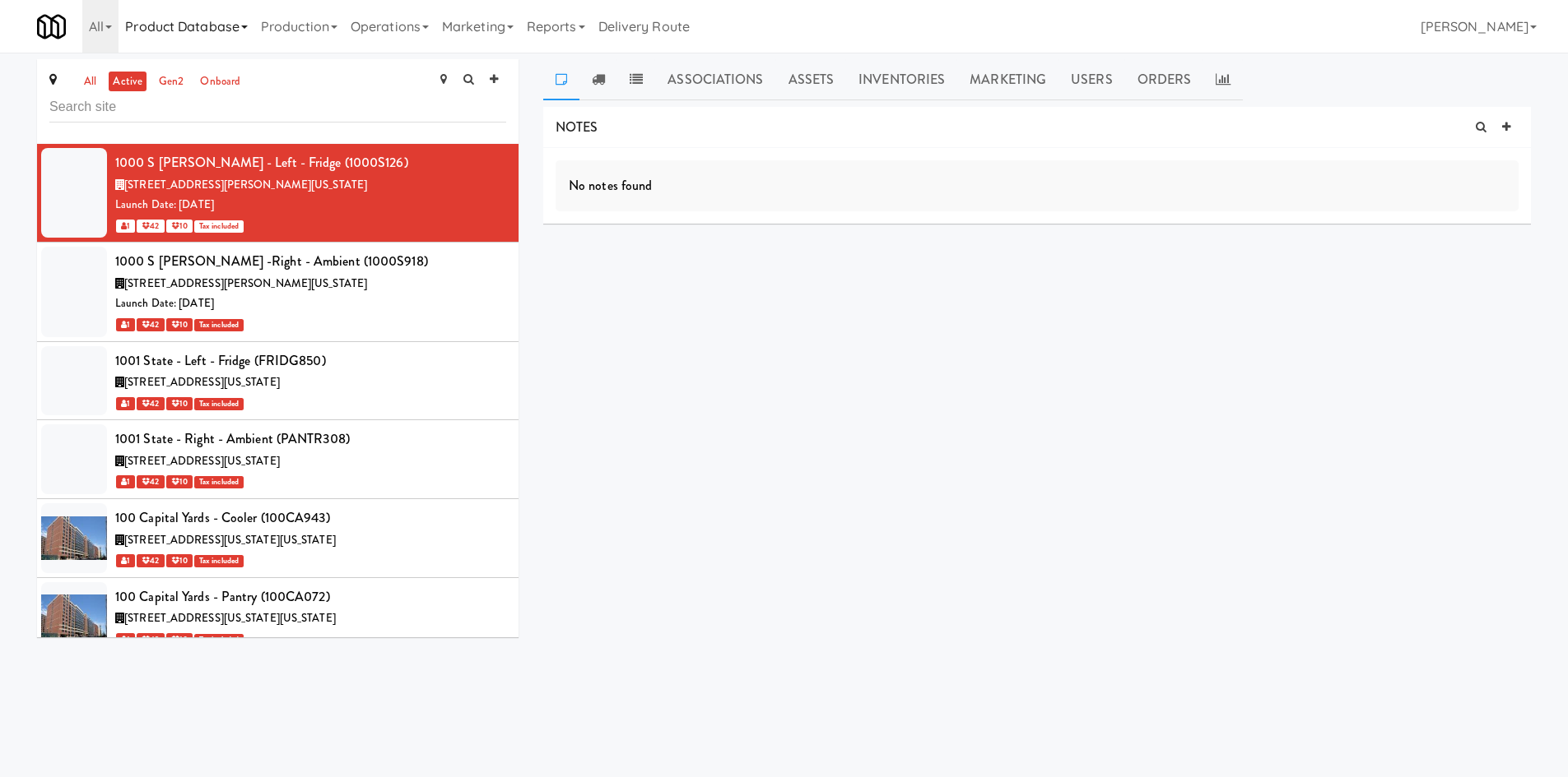
click at [136, 22] on link "Product Database" at bounding box center [186, 26] width 136 height 52
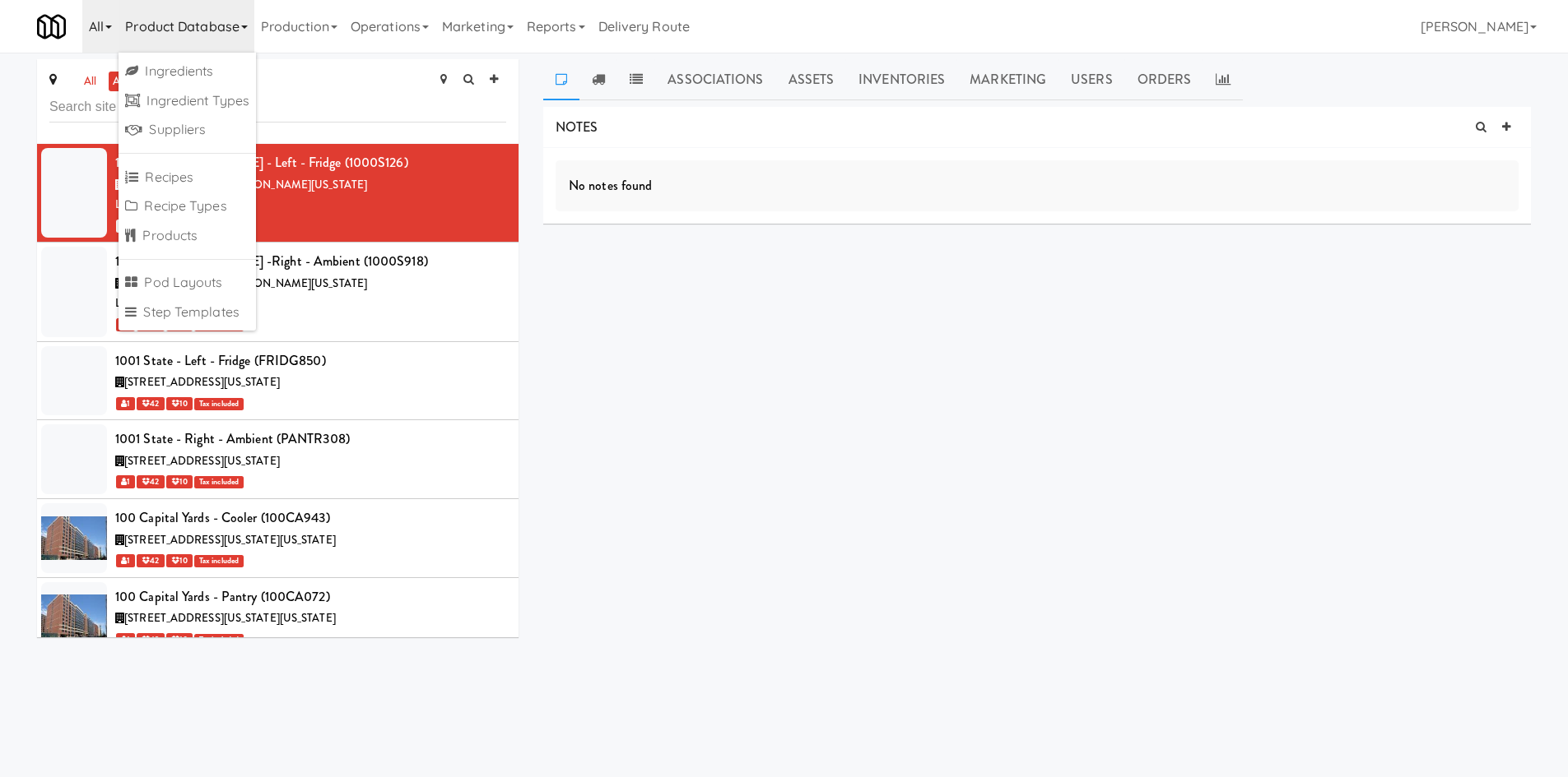
click at [91, 31] on link "All" at bounding box center [100, 26] width 36 height 52
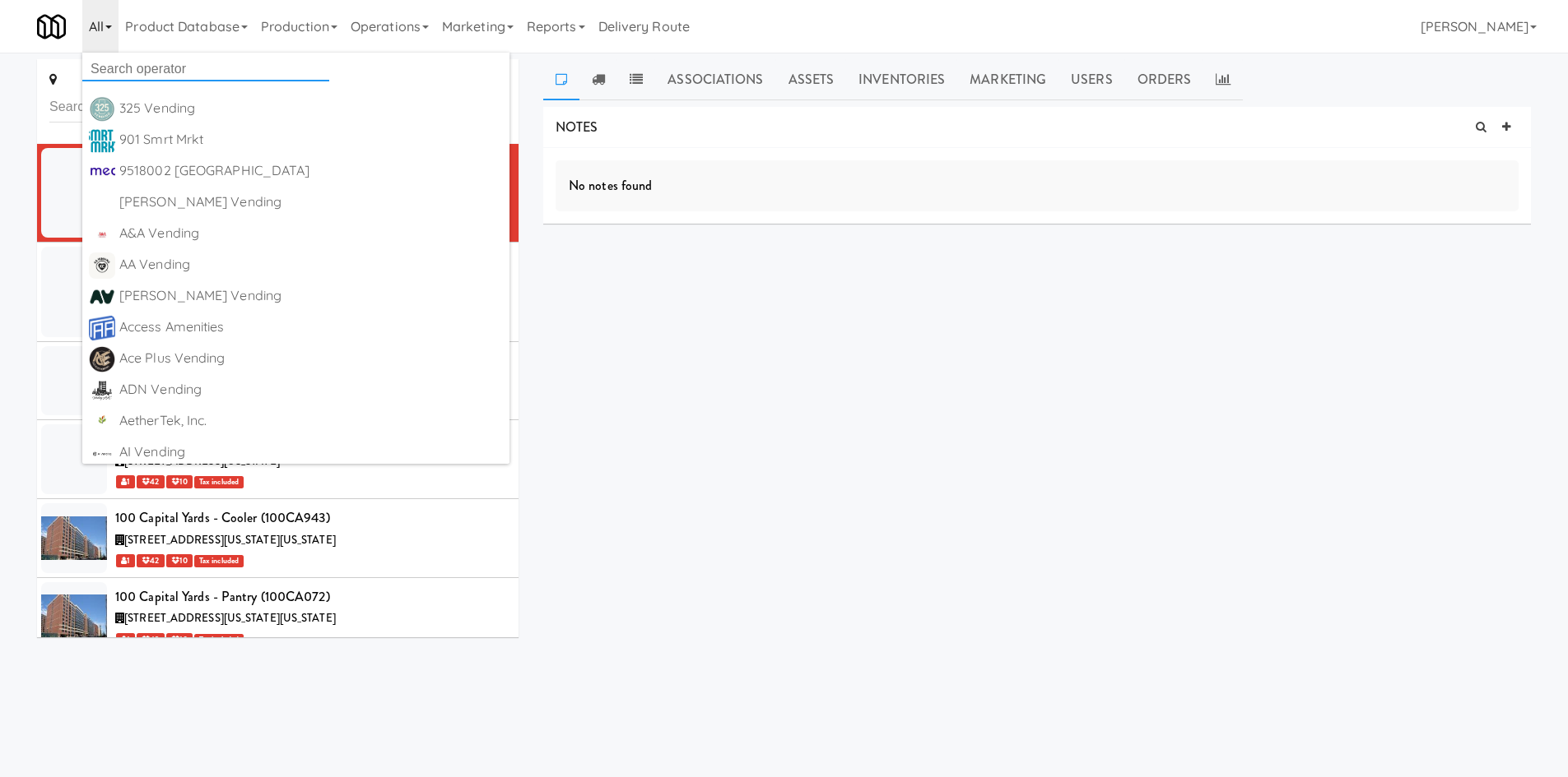
click at [115, 63] on input "text" at bounding box center [206, 69] width 247 height 24
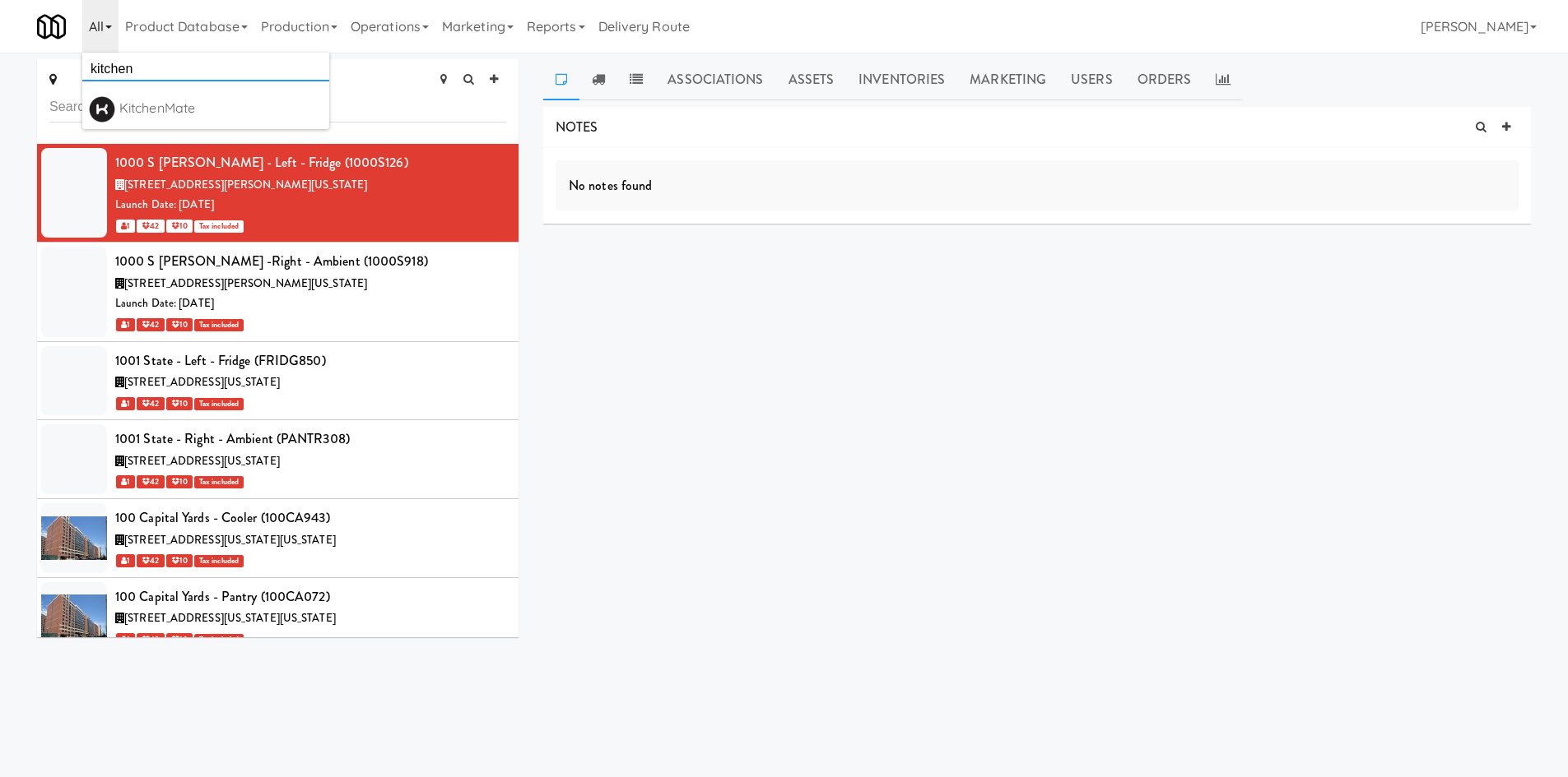
type input "kitchen"
click at [154, 109] on div "KitchenMate" at bounding box center [221, 108] width 203 height 24
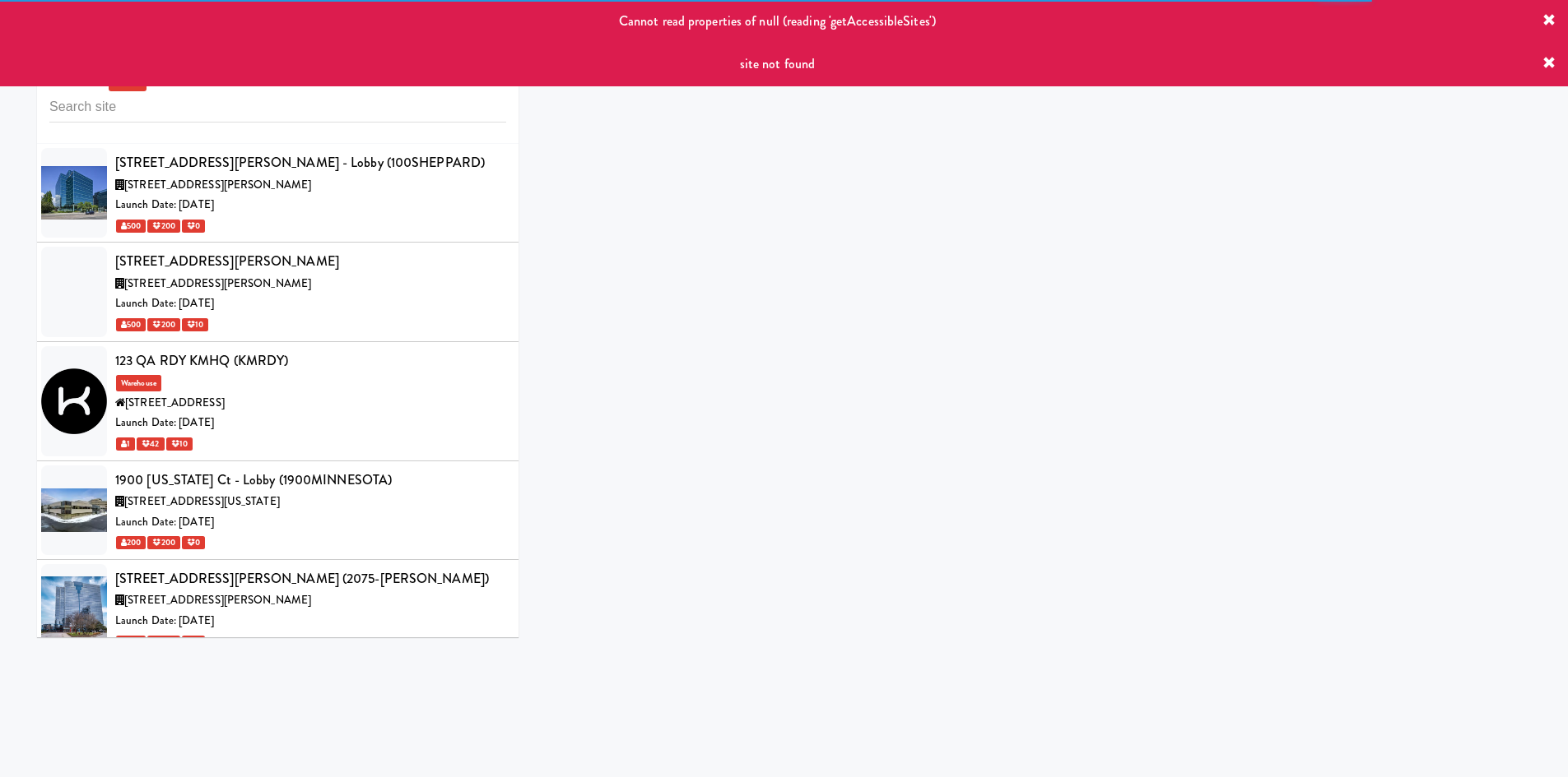
click at [254, 322] on div "500 200 10" at bounding box center [311, 324] width 391 height 21
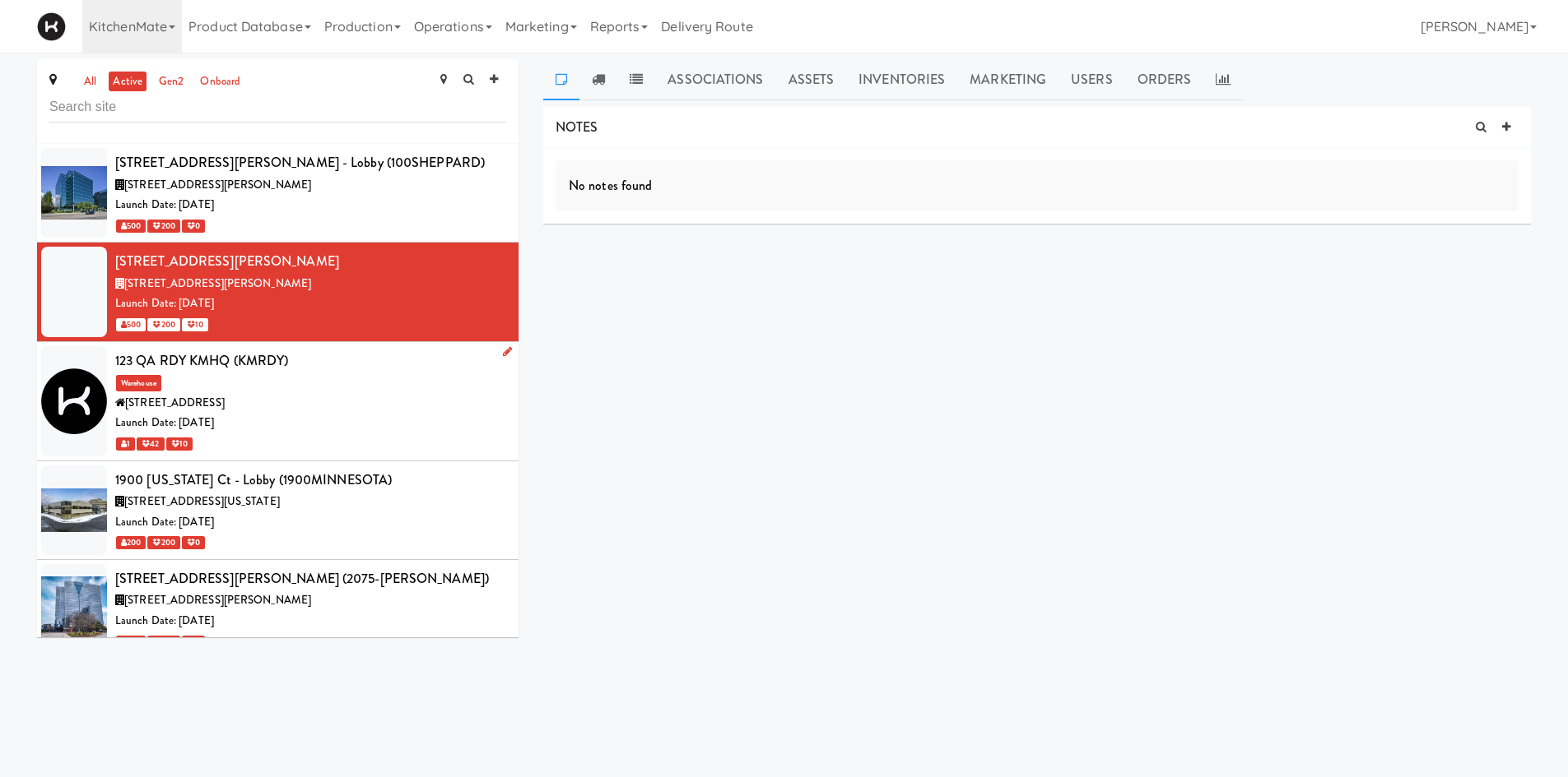
click at [370, 410] on div "[STREET_ADDRESS]" at bounding box center [311, 404] width 391 height 21
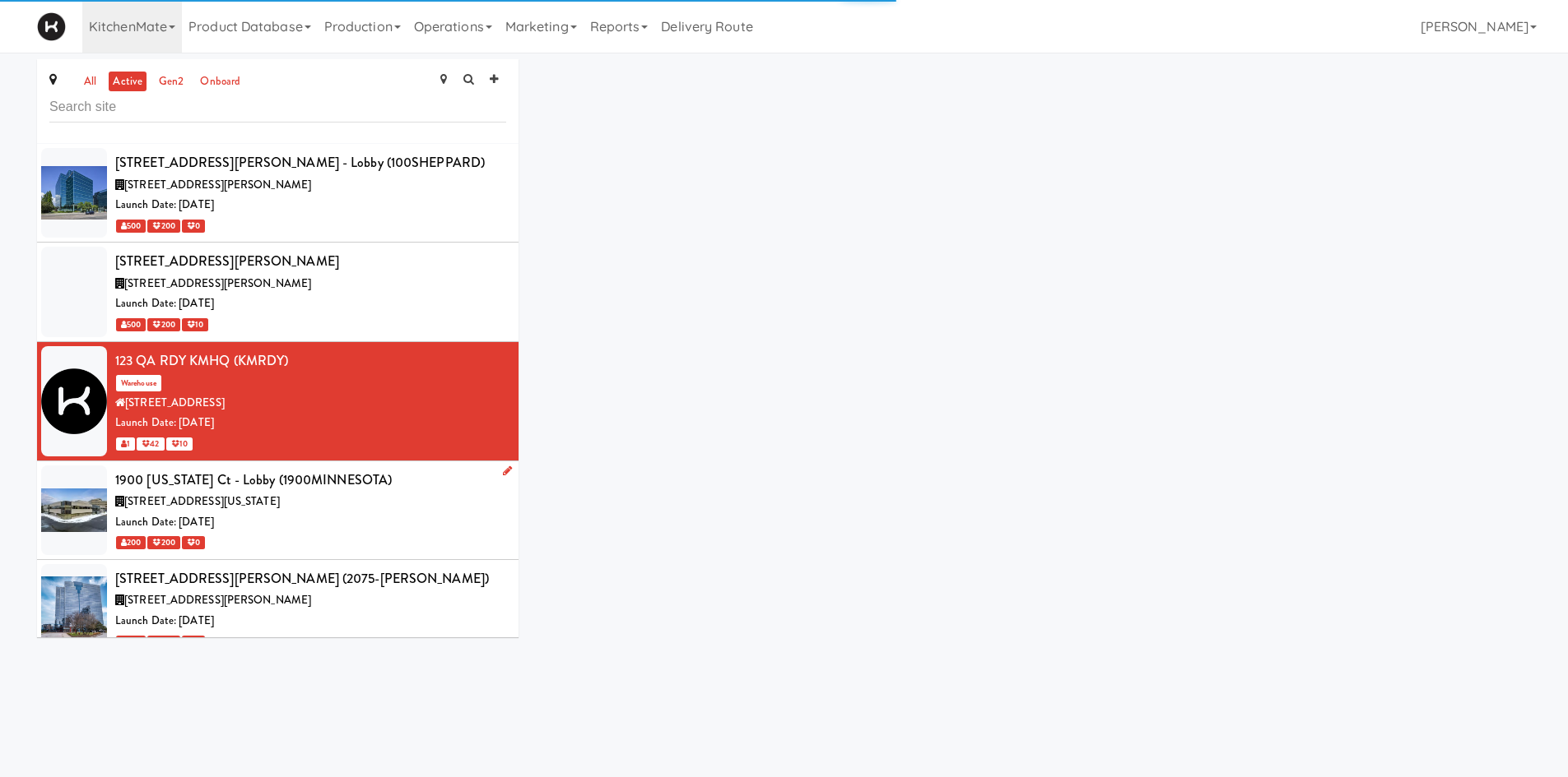
click at [368, 497] on div "[STREET_ADDRESS][US_STATE]" at bounding box center [311, 502] width 391 height 21
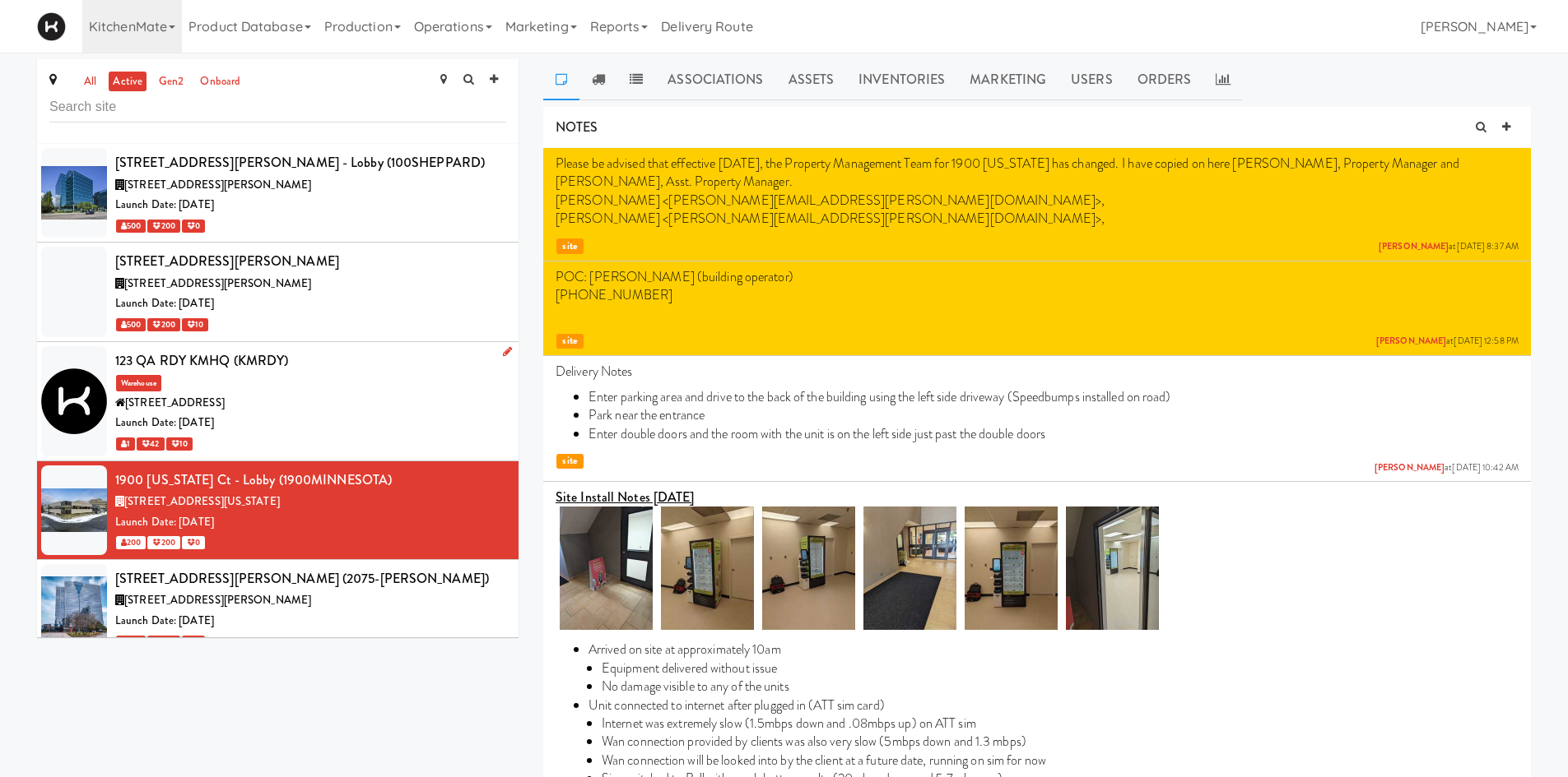
scroll to position [192, 0]
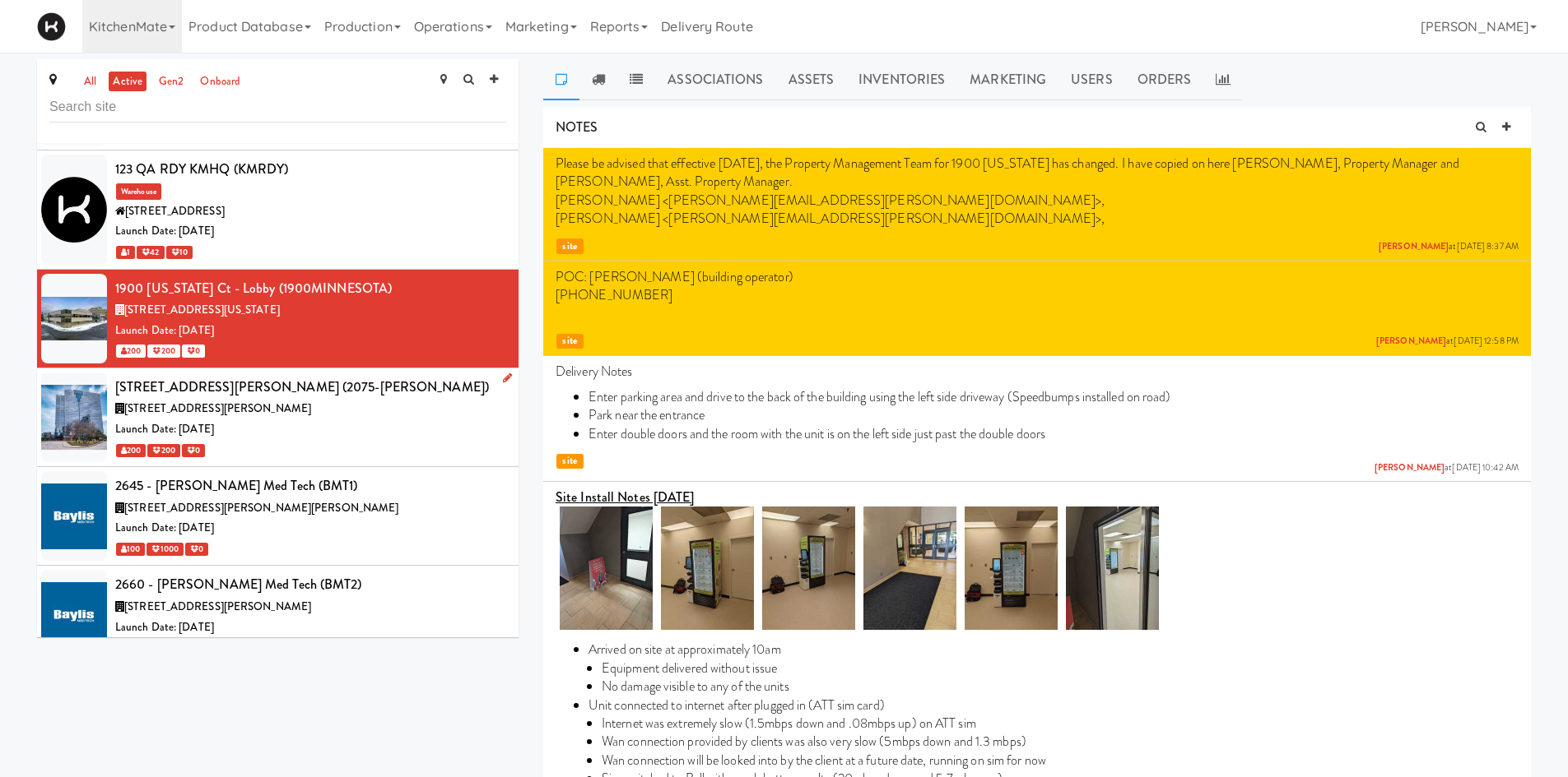
click at [355, 403] on div "[STREET_ADDRESS][PERSON_NAME]" at bounding box center [311, 410] width 391 height 21
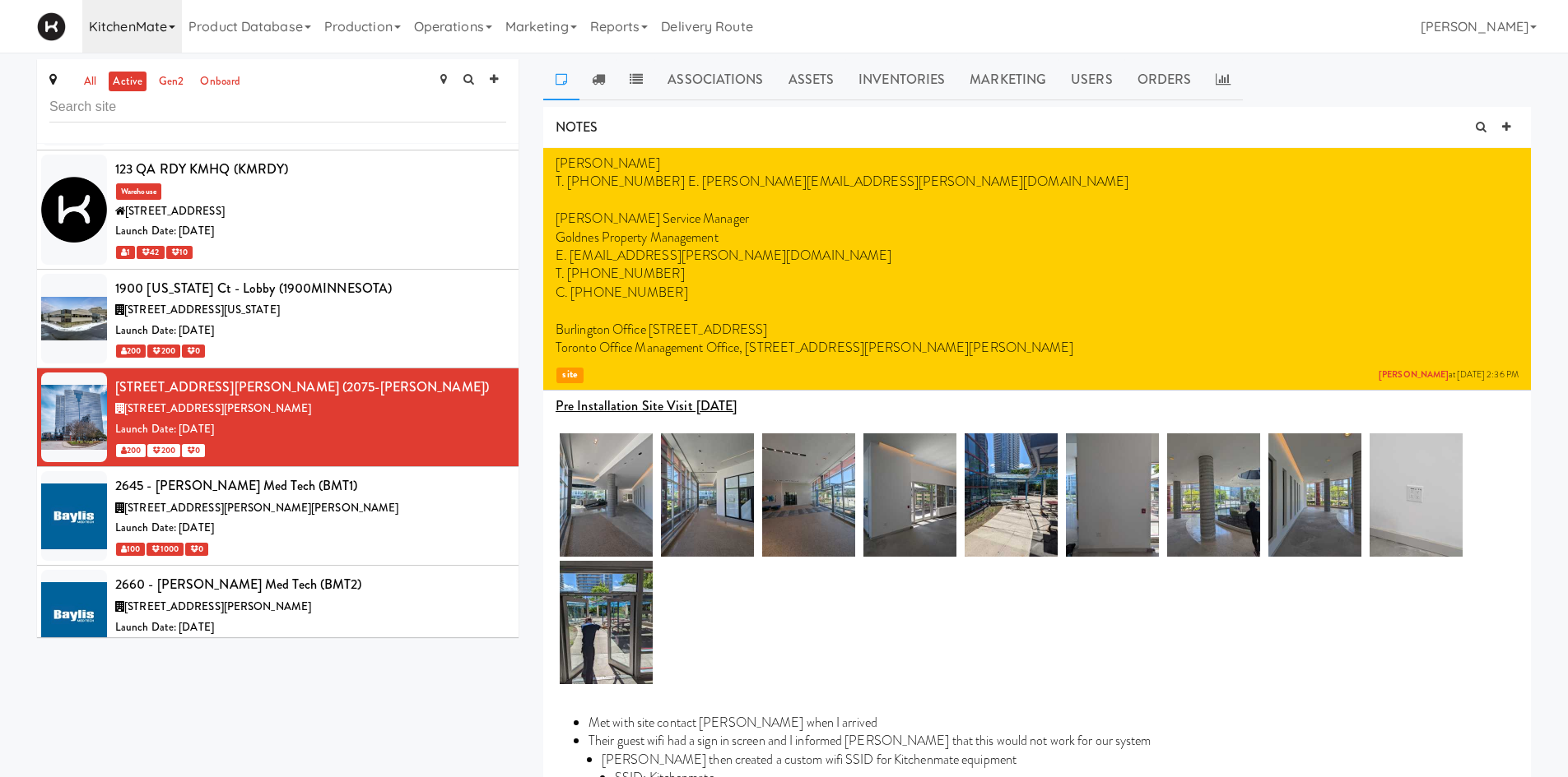
click at [167, 29] on link "KitchenMate" at bounding box center [132, 26] width 99 height 52
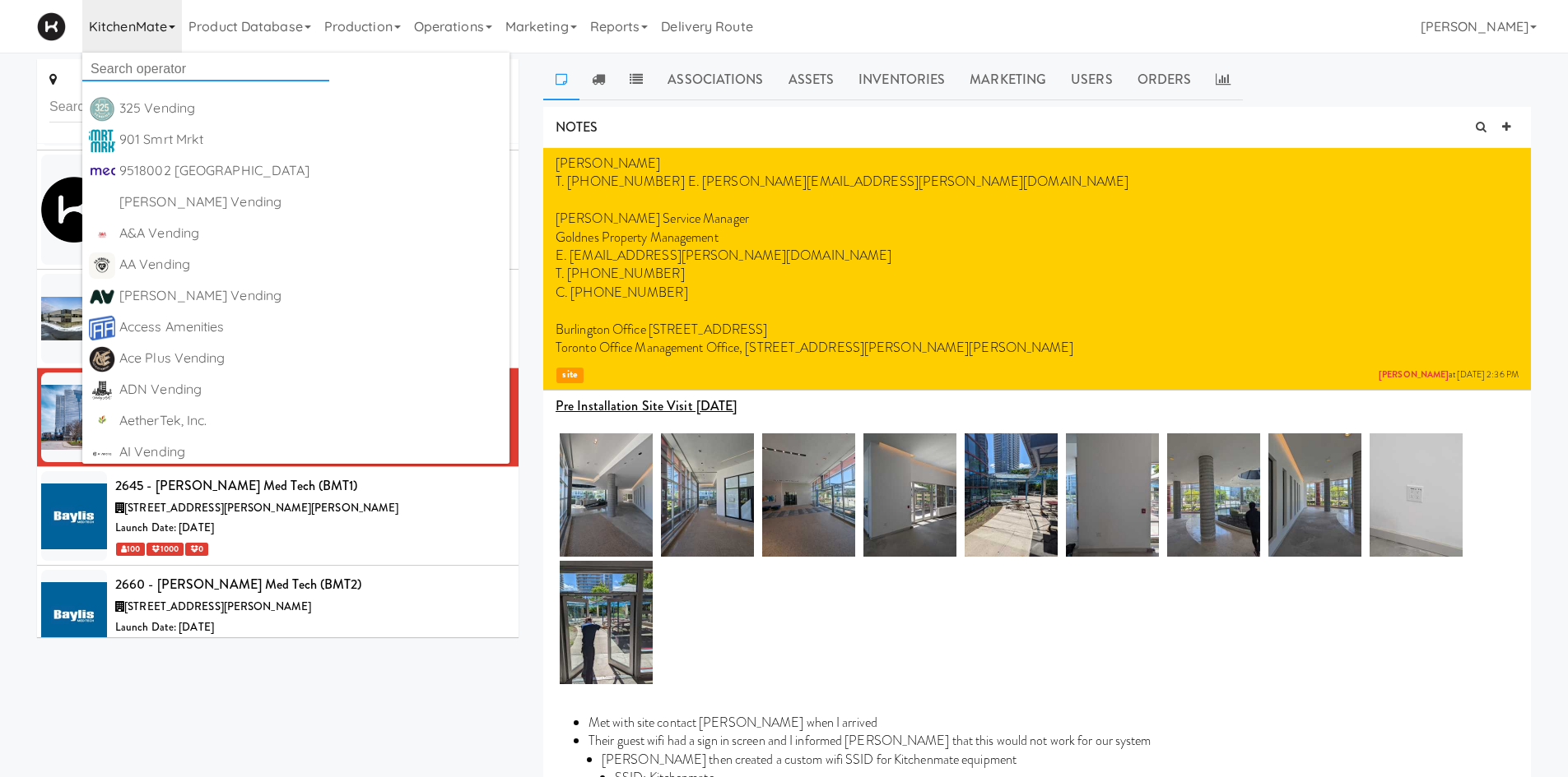
click at [142, 70] on input "text" at bounding box center [206, 69] width 247 height 24
type input "all"
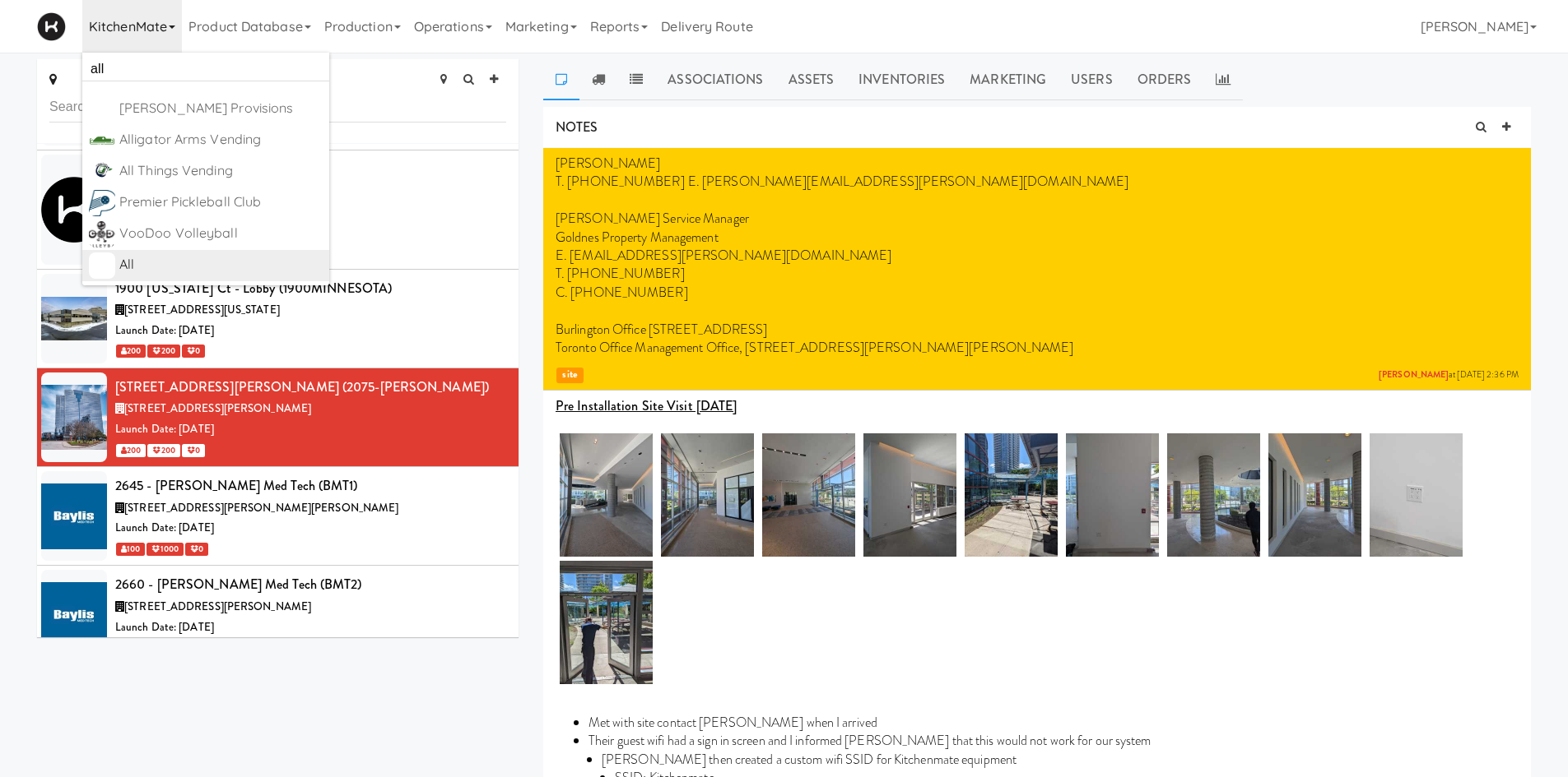
click at [170, 270] on div "All" at bounding box center [221, 265] width 203 height 24
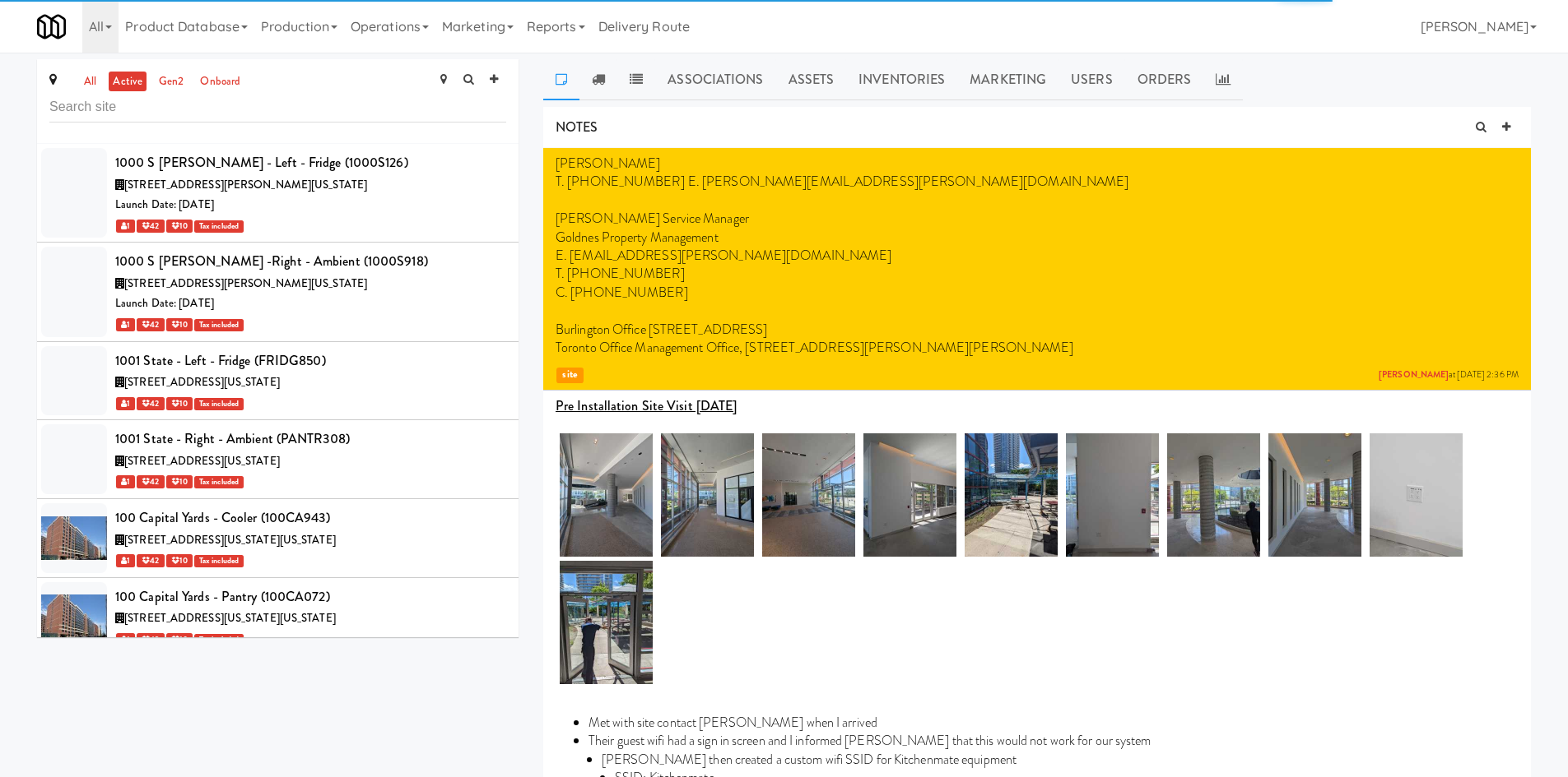
scroll to position [2419, 0]
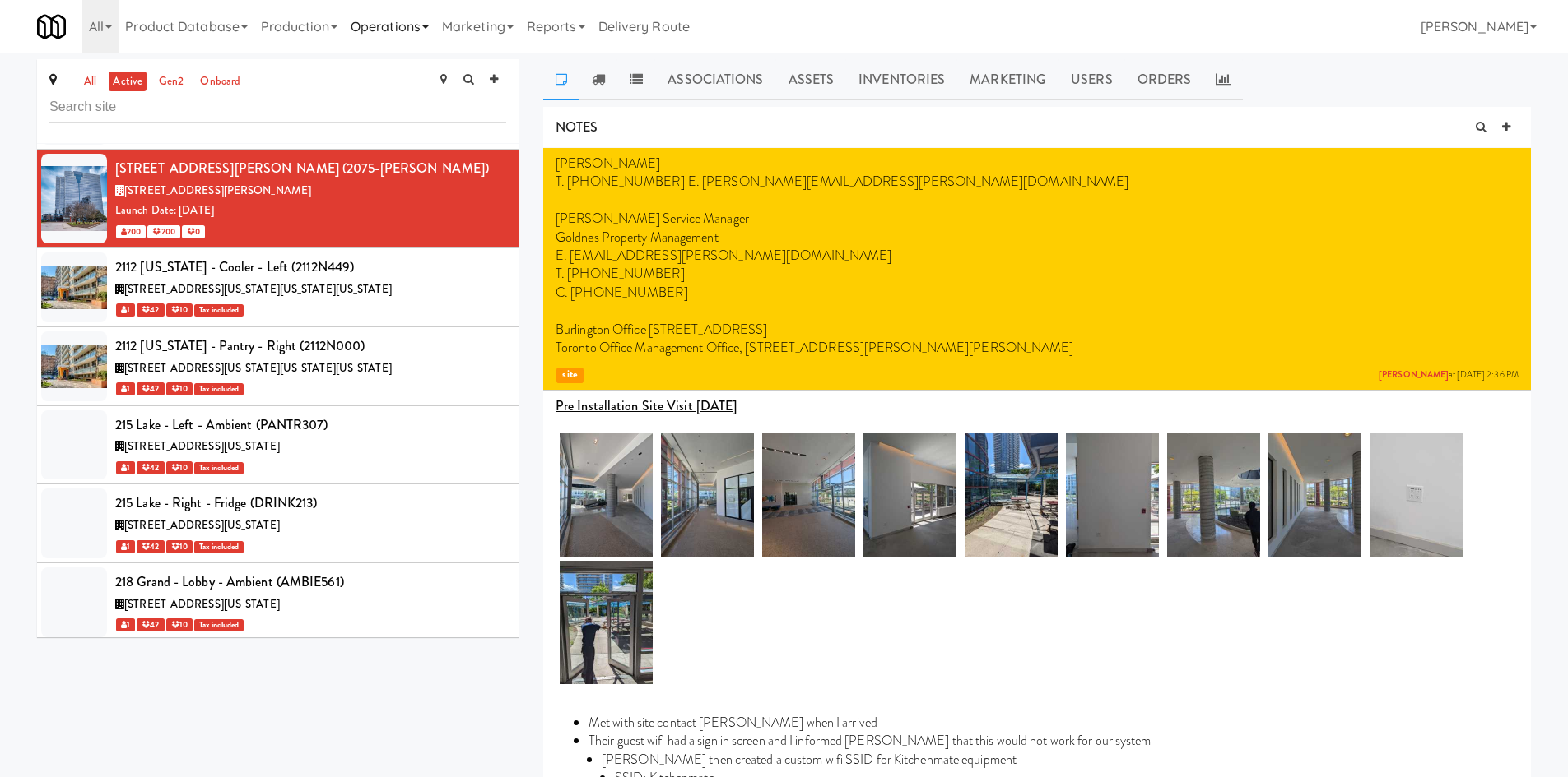
click at [388, 14] on link "Operations" at bounding box center [390, 26] width 92 height 52
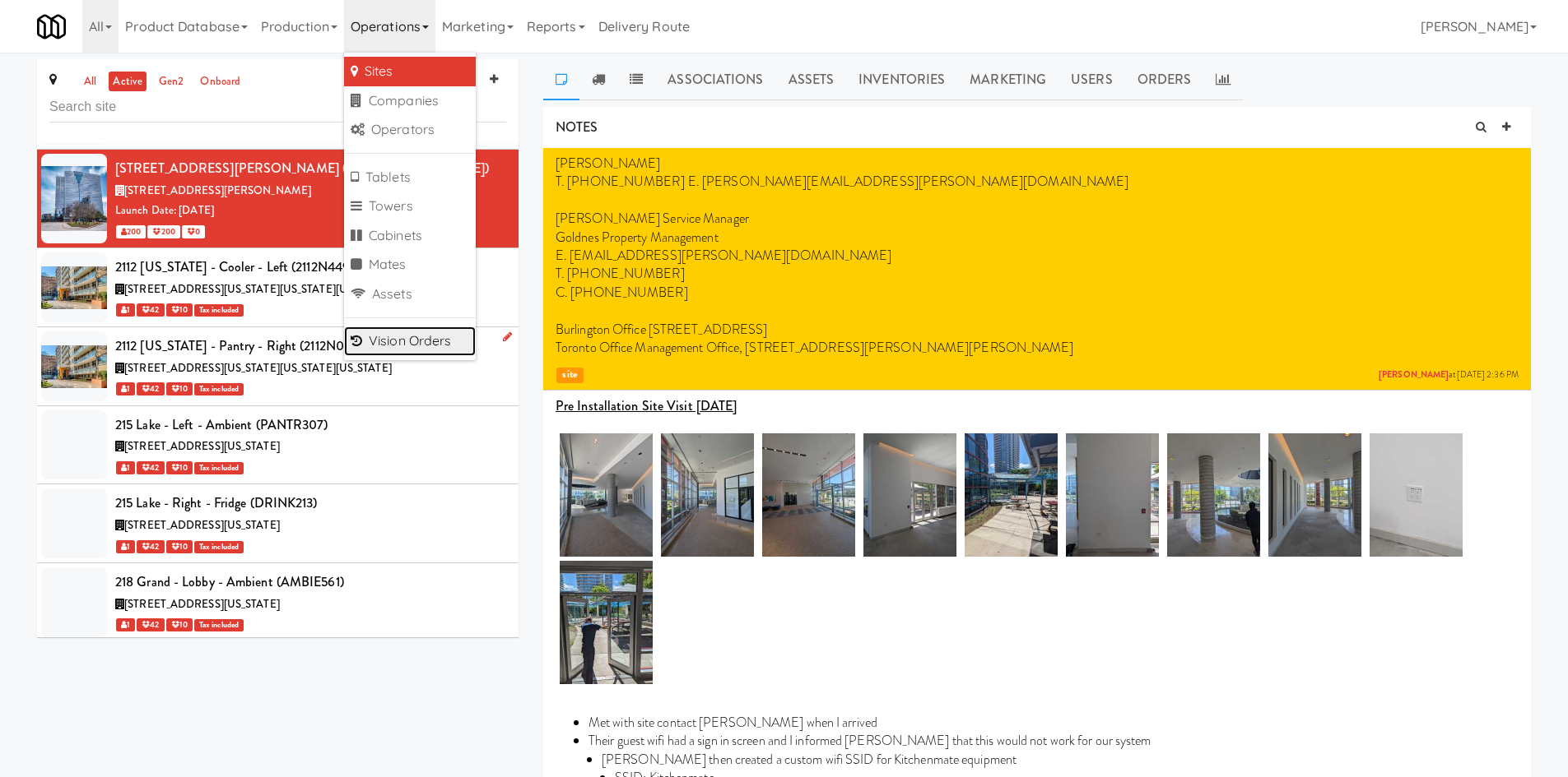
click at [443, 338] on link "Vision Orders" at bounding box center [410, 341] width 132 height 30
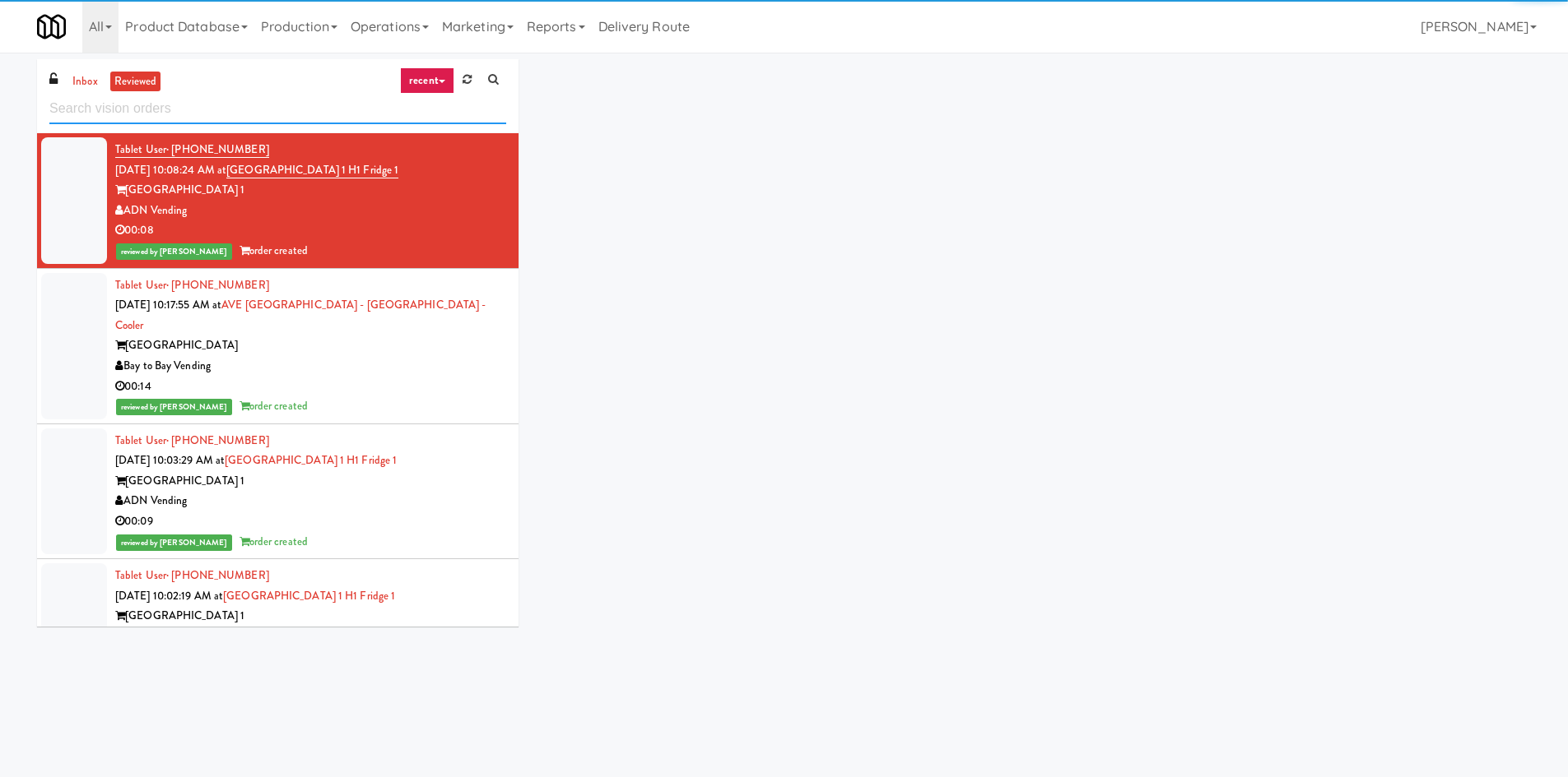
click at [279, 113] on input "text" at bounding box center [278, 108] width 457 height 31
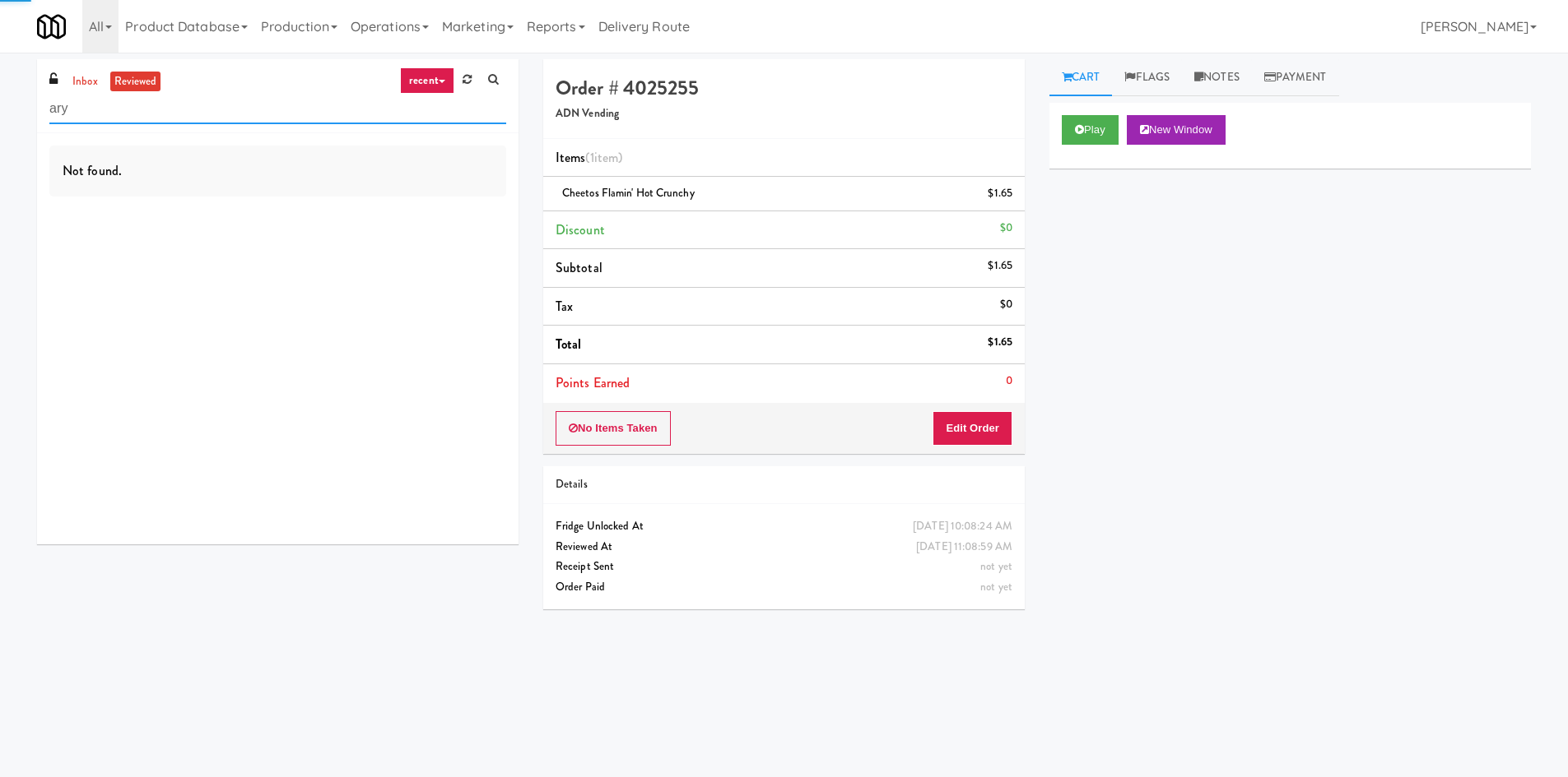
type input "ary"
click at [510, 33] on link "Marketing" at bounding box center [477, 26] width 85 height 52
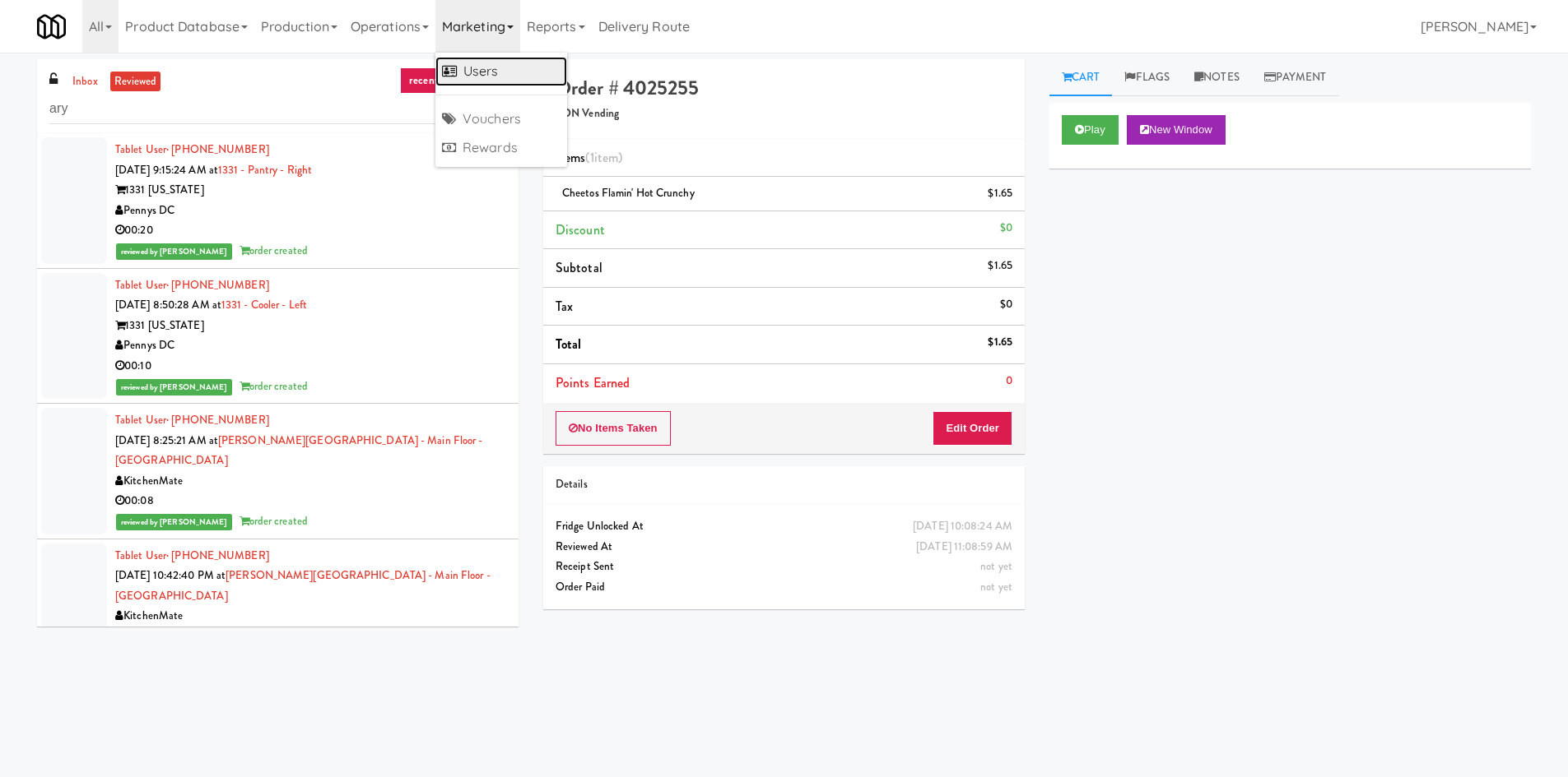
click at [535, 77] on link "Users" at bounding box center [501, 72] width 132 height 30
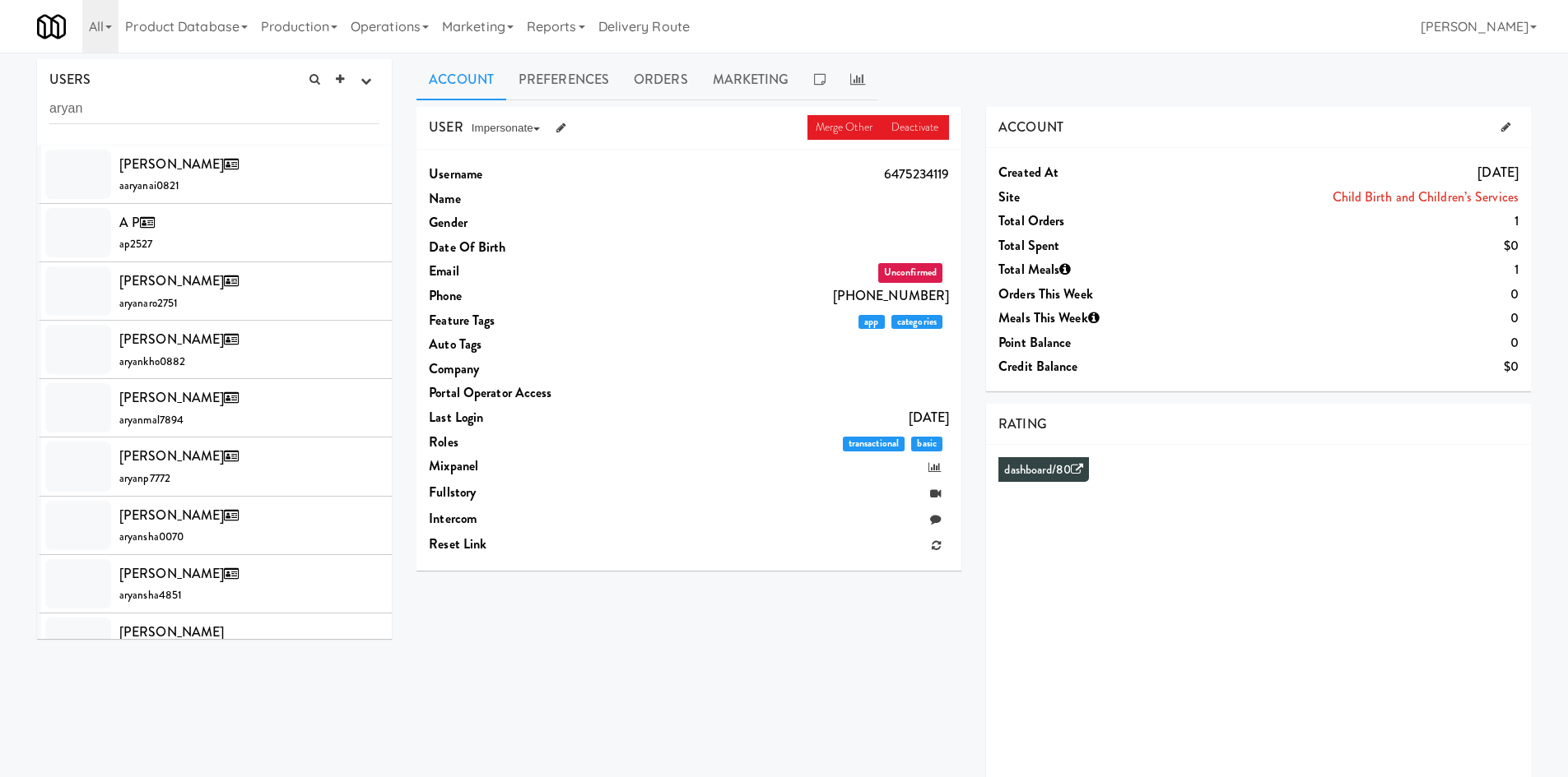
click at [224, 108] on input "aryan" at bounding box center [214, 108] width 330 height 31
type input "aryan t"
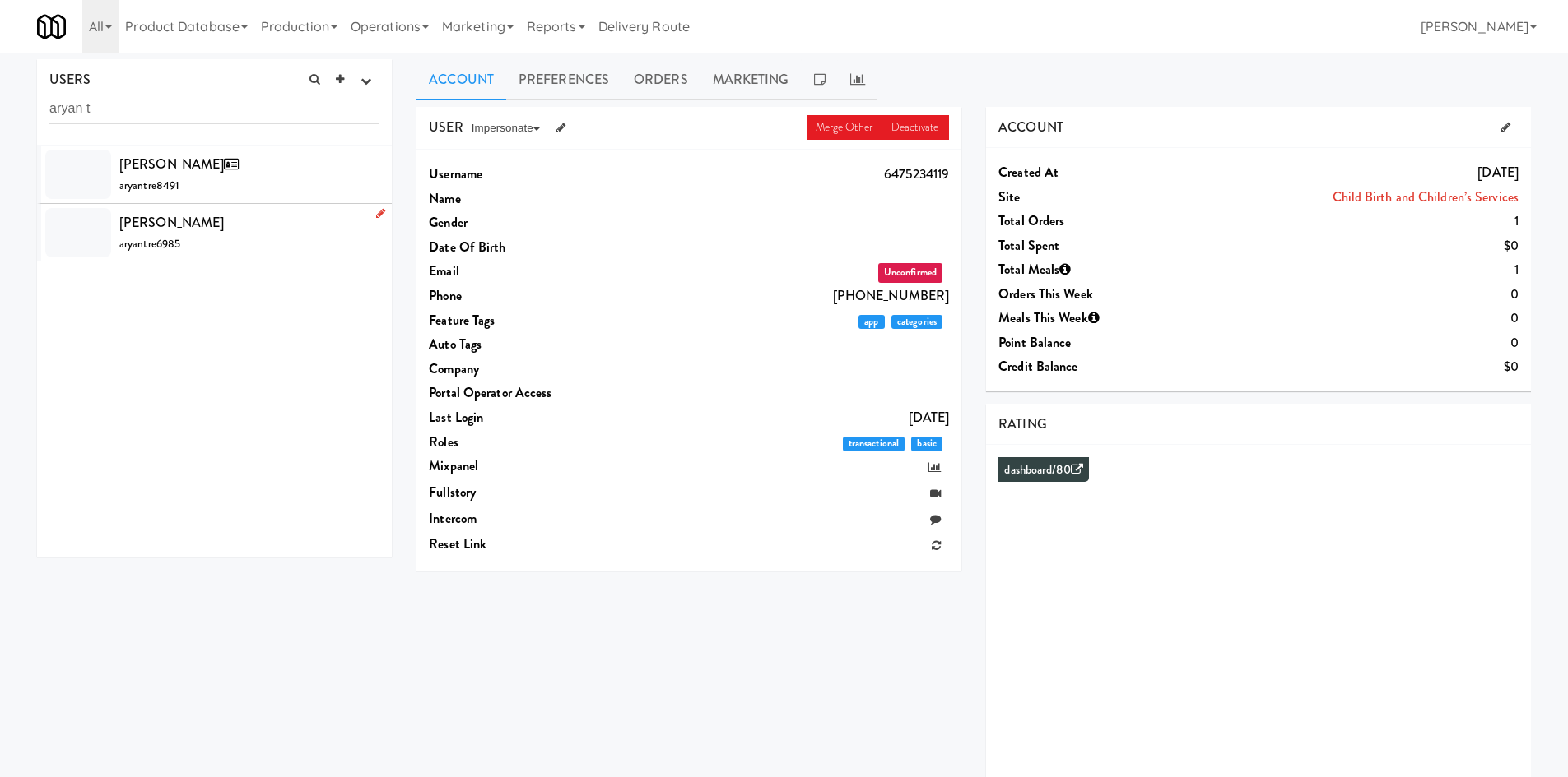
click at [277, 208] on li "Aryan Trehan aryantre6985" at bounding box center [214, 233] width 355 height 58
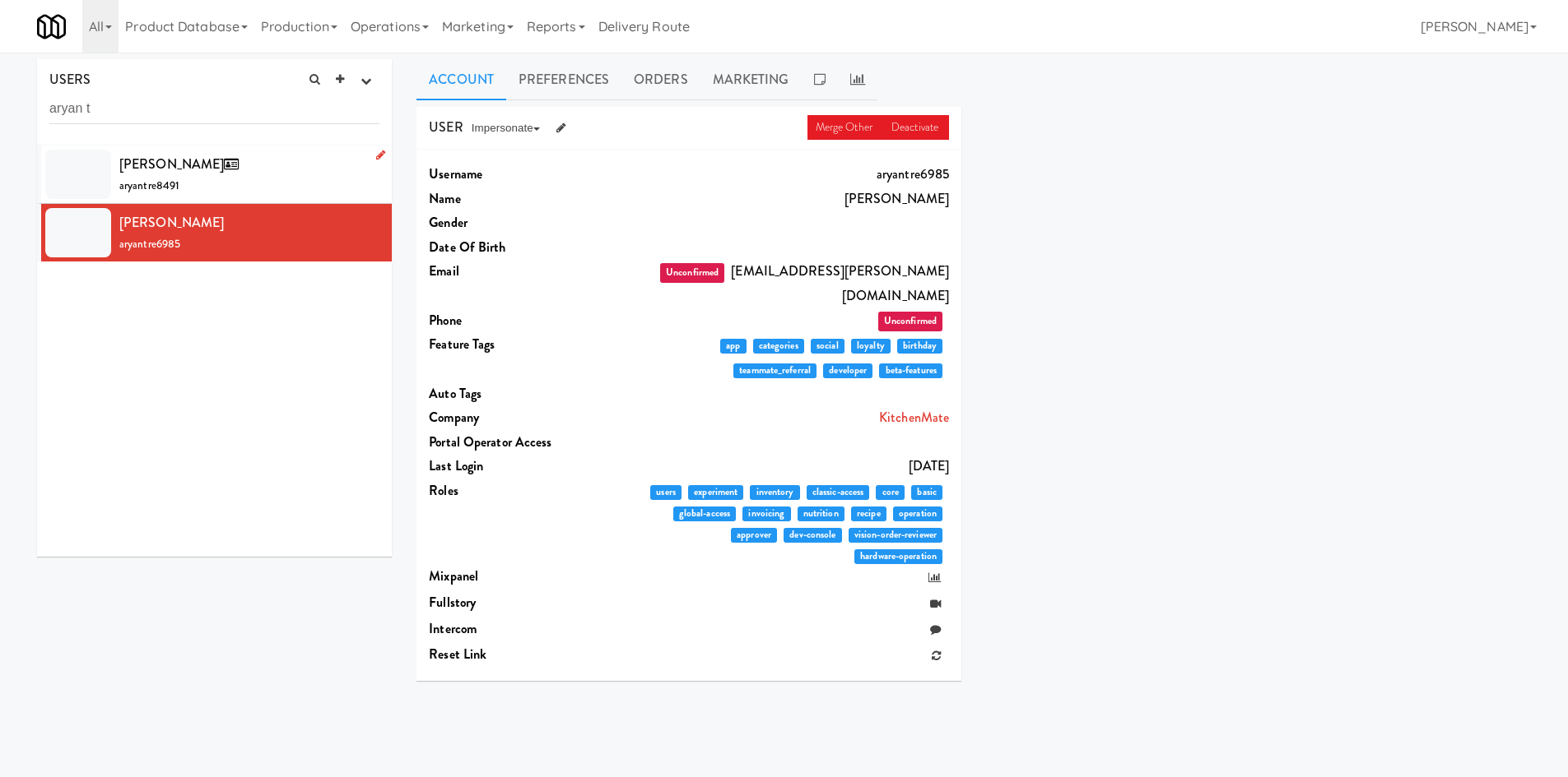
click at [313, 181] on div "Aryan Trehan aryantre8491" at bounding box center [250, 175] width 260 height 45
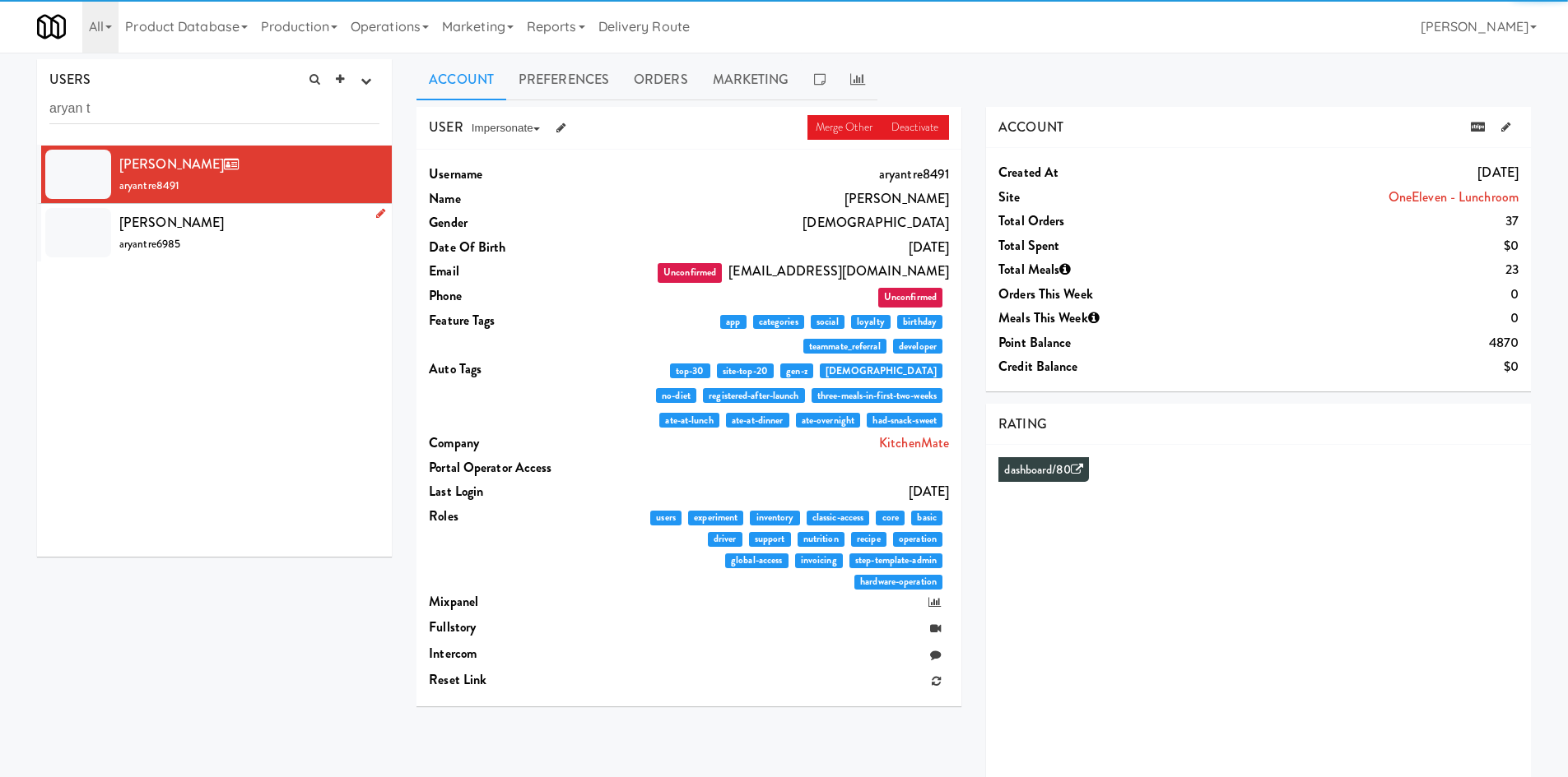
click at [301, 234] on div "Aryan Trehan aryantre6985" at bounding box center [250, 233] width 260 height 45
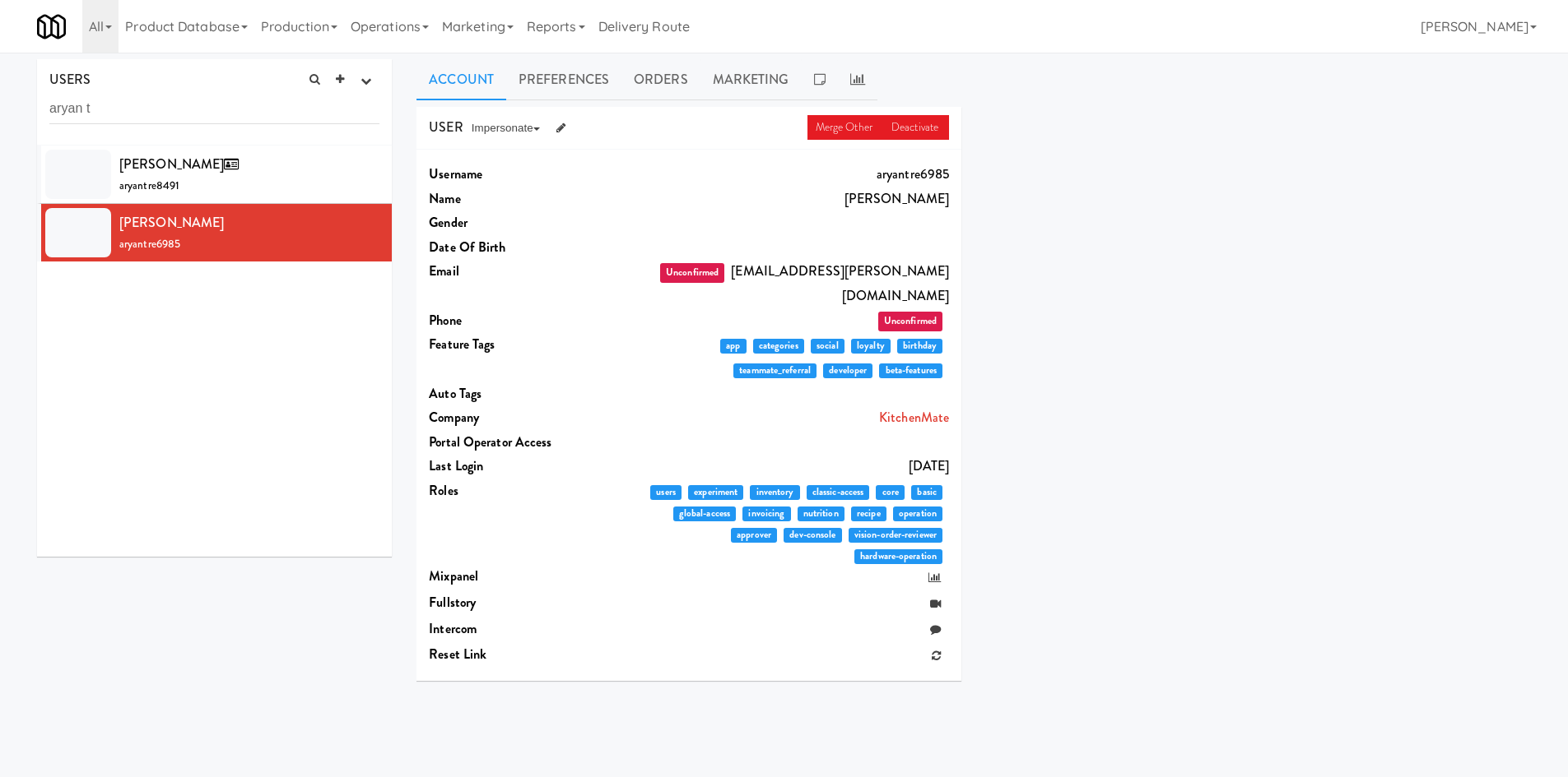
drag, startPoint x: 1125, startPoint y: 161, endPoint x: 1213, endPoint y: 245, distance: 121.7
click at [1219, 344] on div "USER Merge Other Deactivate Impersonate on App on Classic Portal on Platform Us…" at bounding box center [974, 400] width 1140 height 587
click at [329, 165] on div "Aryan Trehan aryantre8491" at bounding box center [250, 175] width 260 height 45
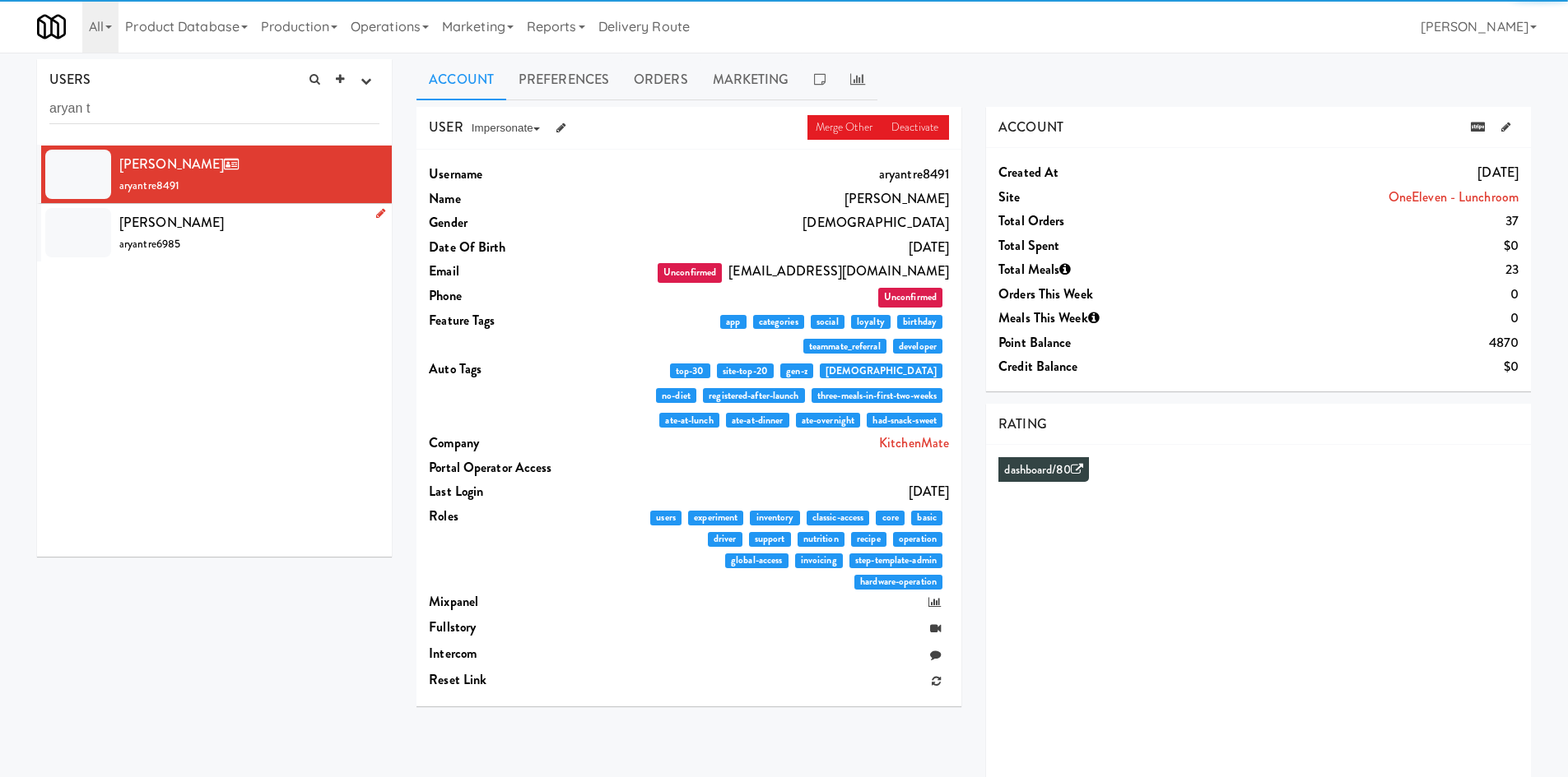
click at [251, 228] on div "Aryan Trehan aryantre6985" at bounding box center [250, 233] width 260 height 45
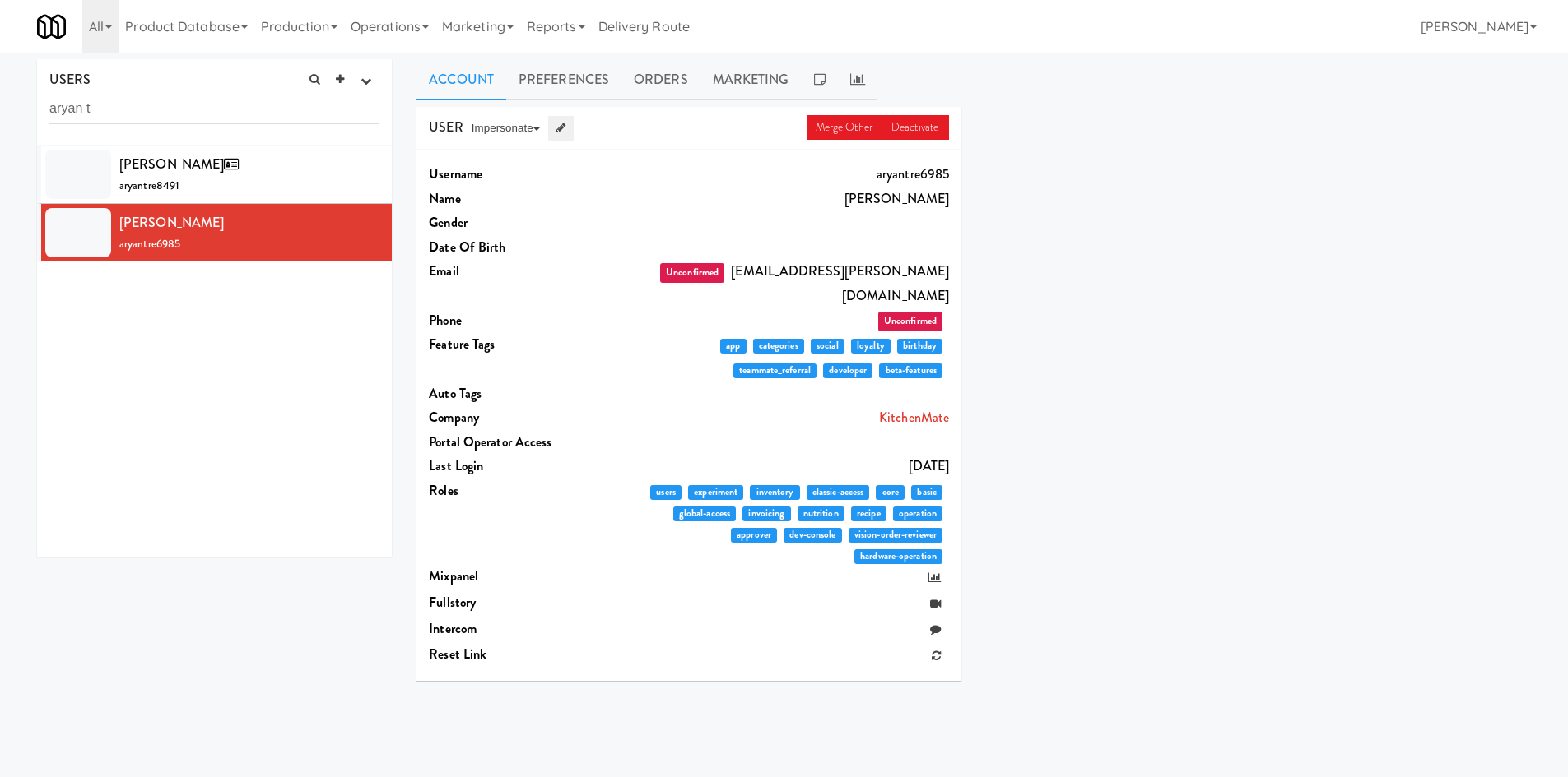
click at [561, 133] on icon at bounding box center [561, 127] width 9 height 10
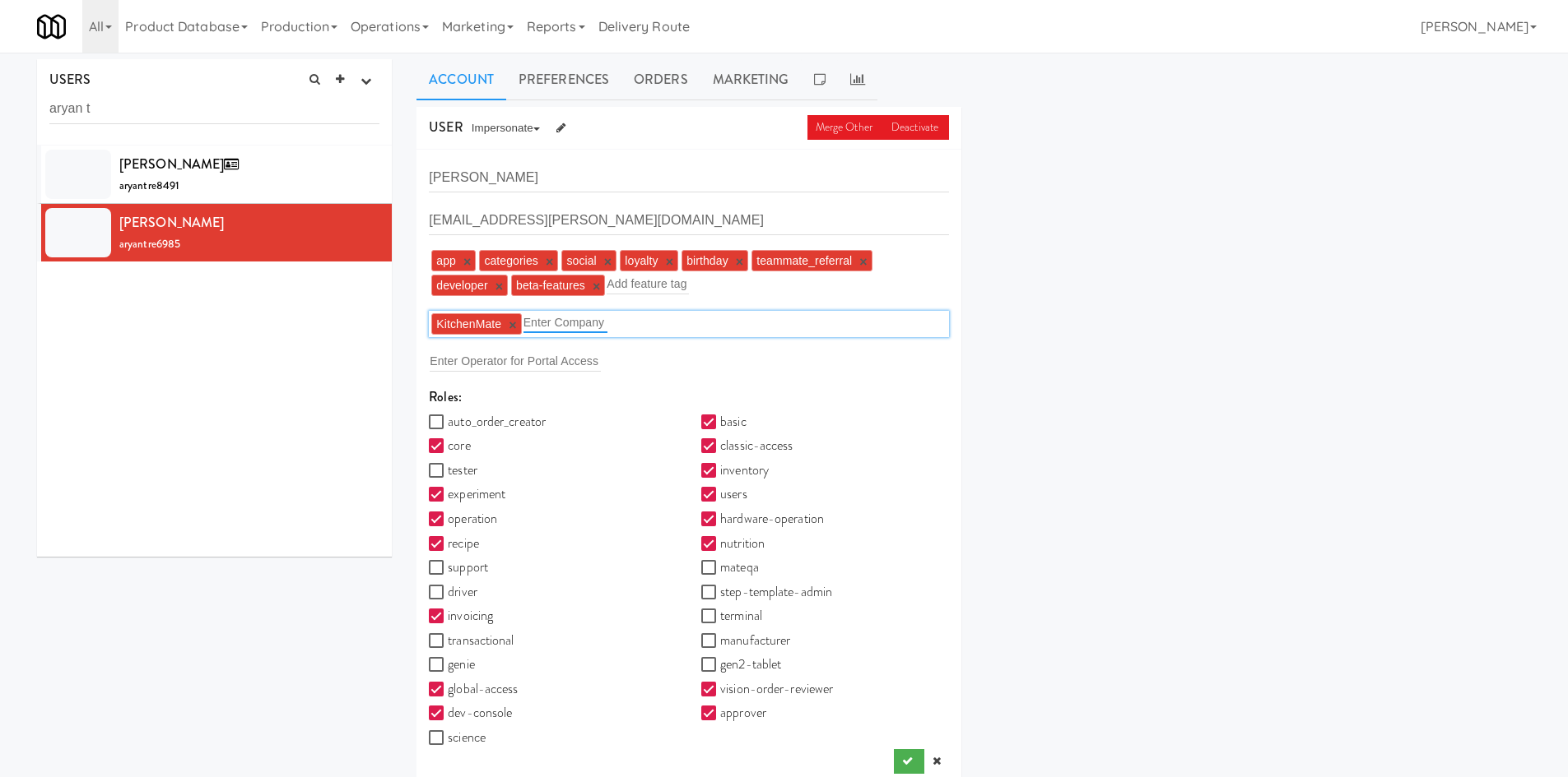
click at [590, 324] on input "text" at bounding box center [565, 322] width 84 height 22
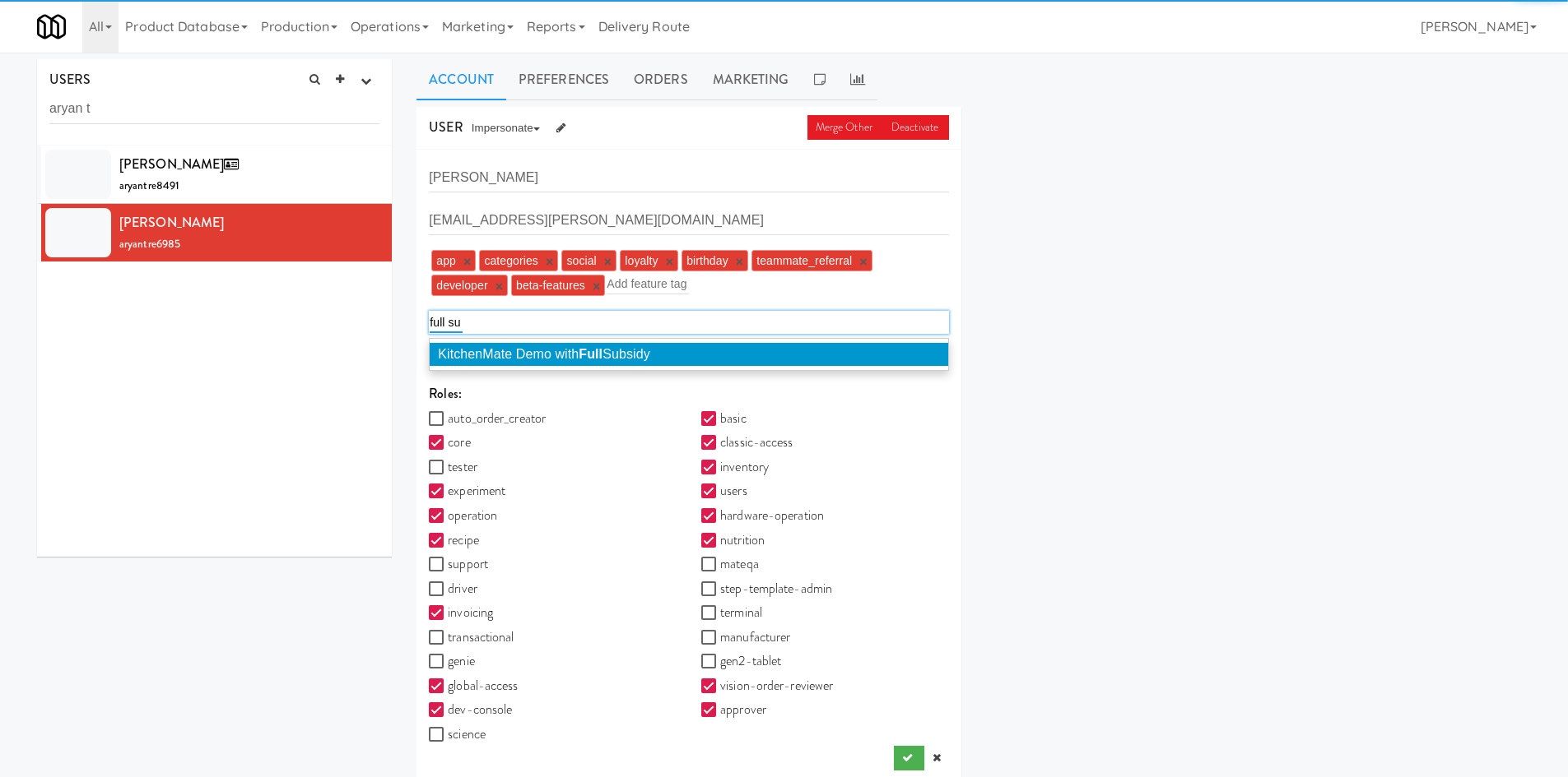
type input "full sub"
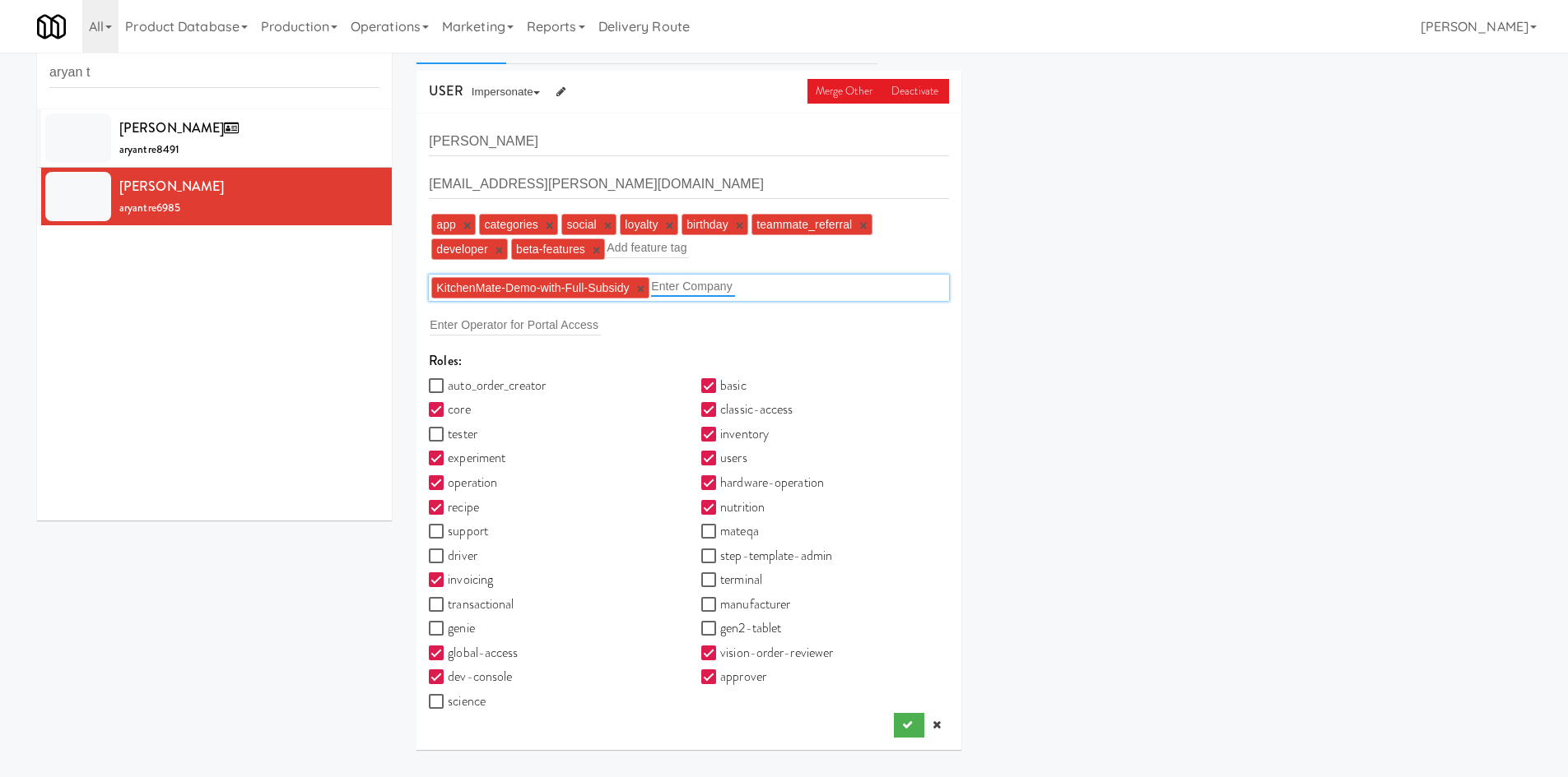
scroll to position [52, 0]
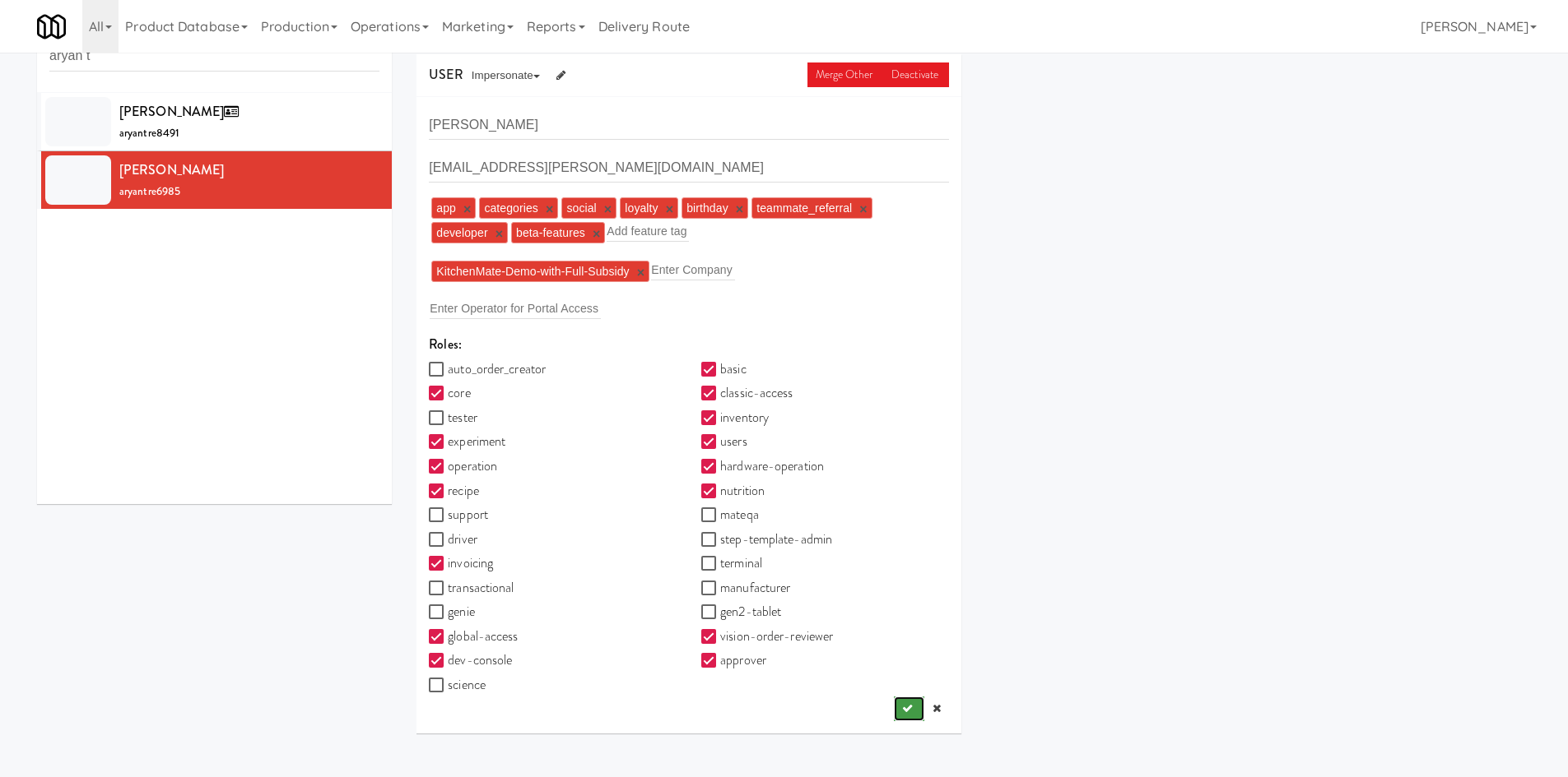
click at [905, 716] on button "submit" at bounding box center [908, 709] width 31 height 24
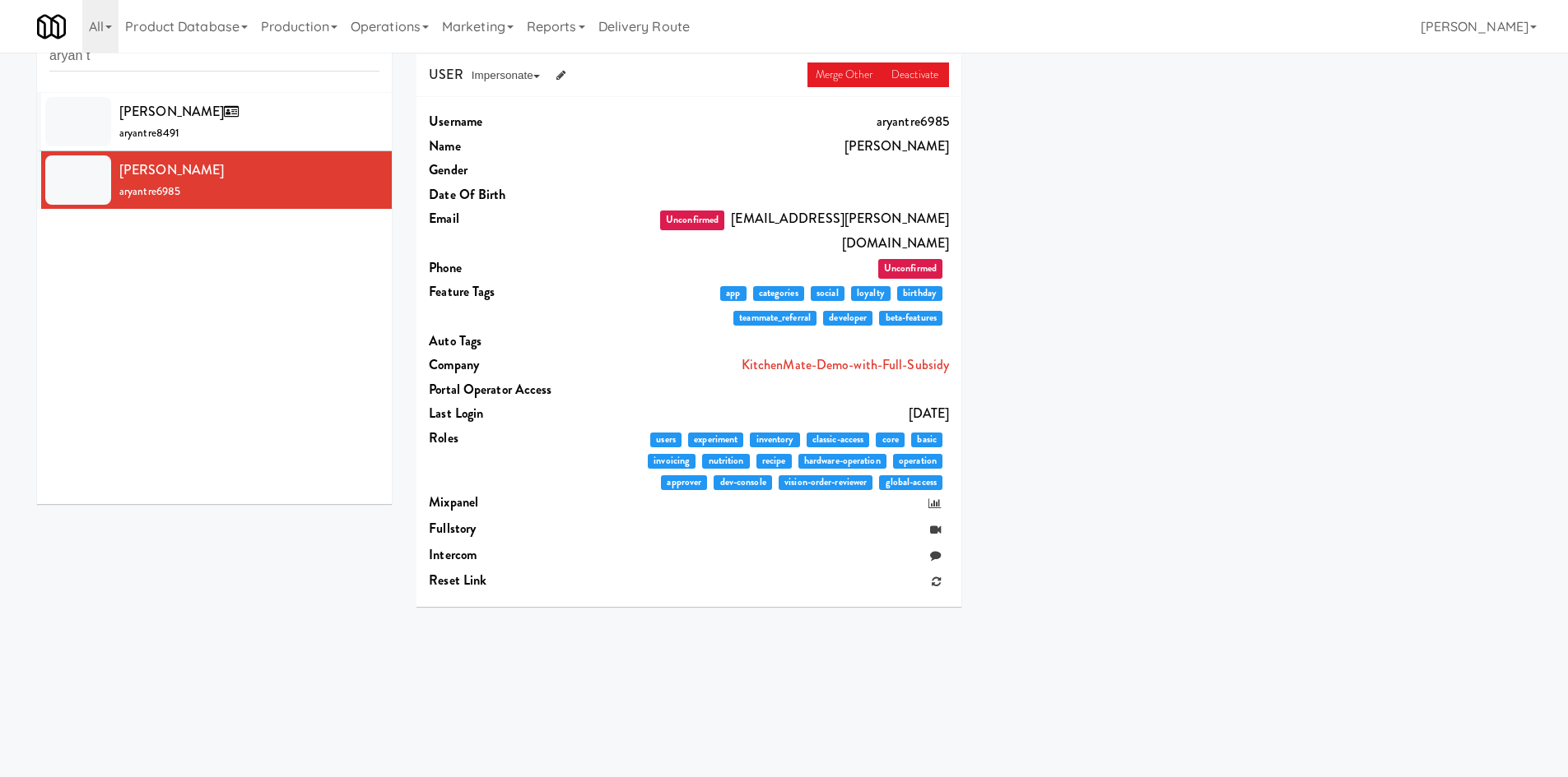
scroll to position [0, 0]
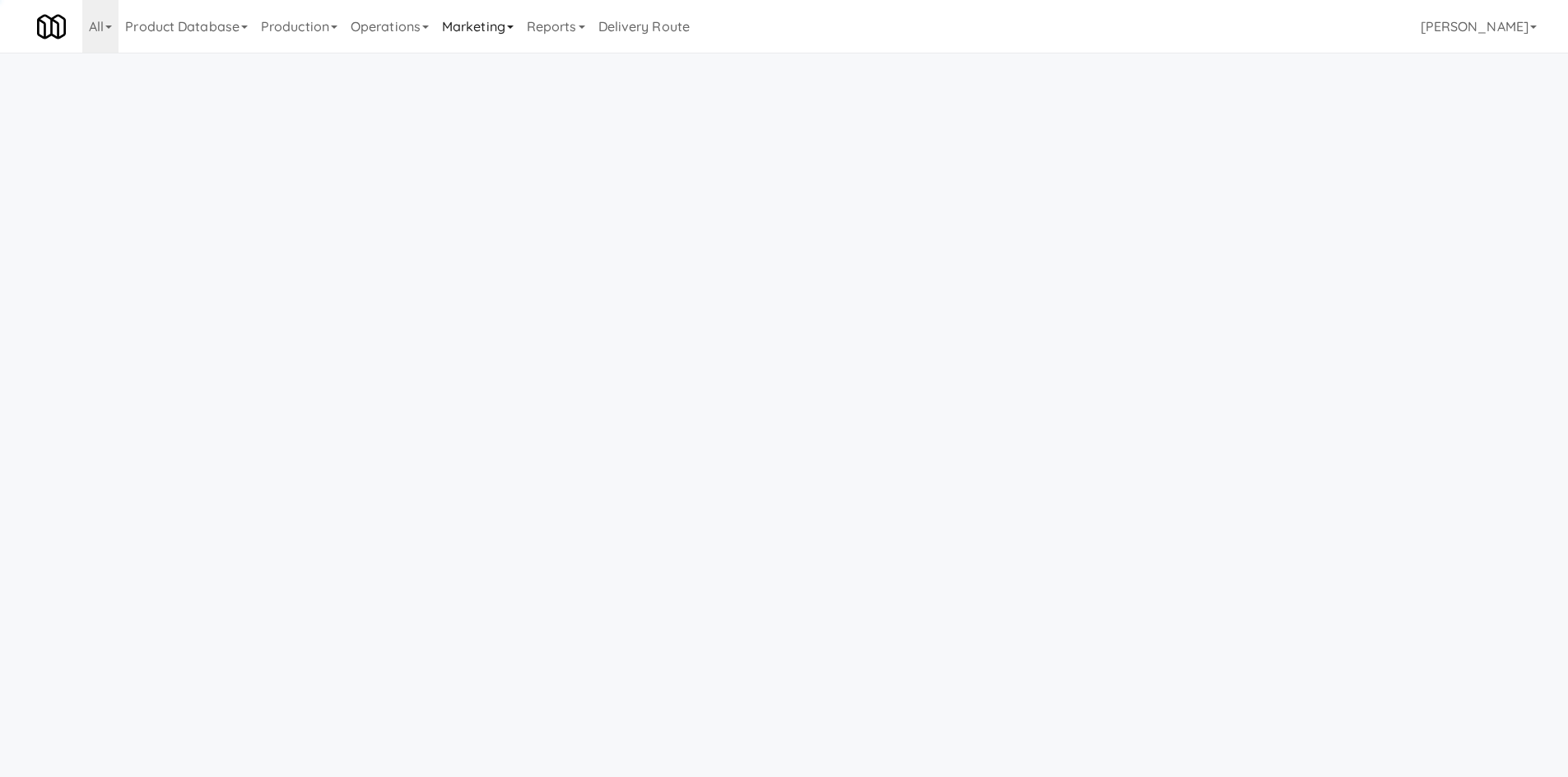
click at [472, 34] on link "Marketing" at bounding box center [477, 26] width 85 height 52
click at [375, 27] on link "Operations" at bounding box center [390, 26] width 92 height 52
drag, startPoint x: 486, startPoint y: 23, endPoint x: 486, endPoint y: 37, distance: 14.0
click at [486, 23] on link "Marketing" at bounding box center [477, 26] width 85 height 52
click at [493, 72] on link "Users" at bounding box center [501, 72] width 132 height 30
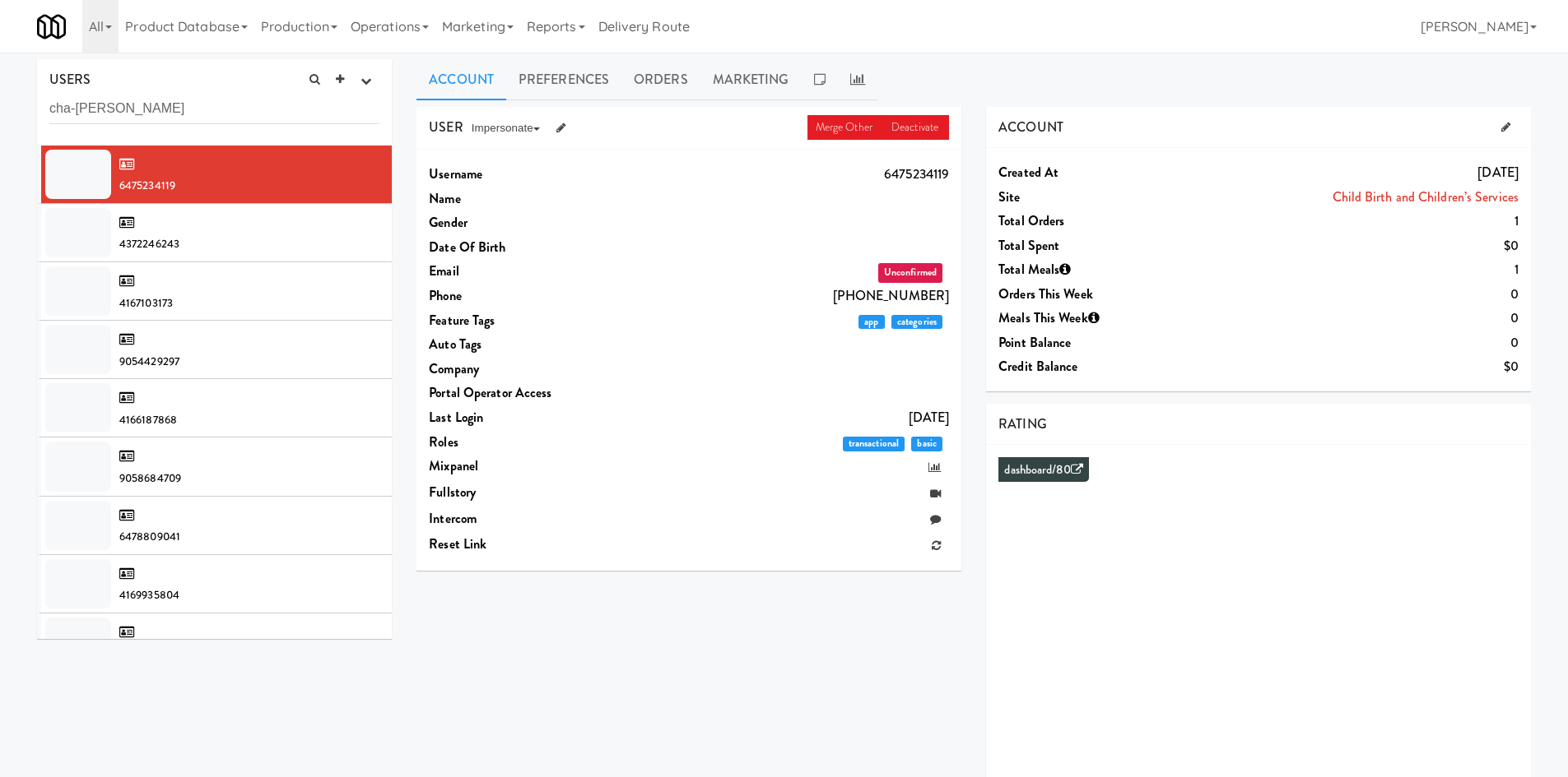
type input "cha-ron"
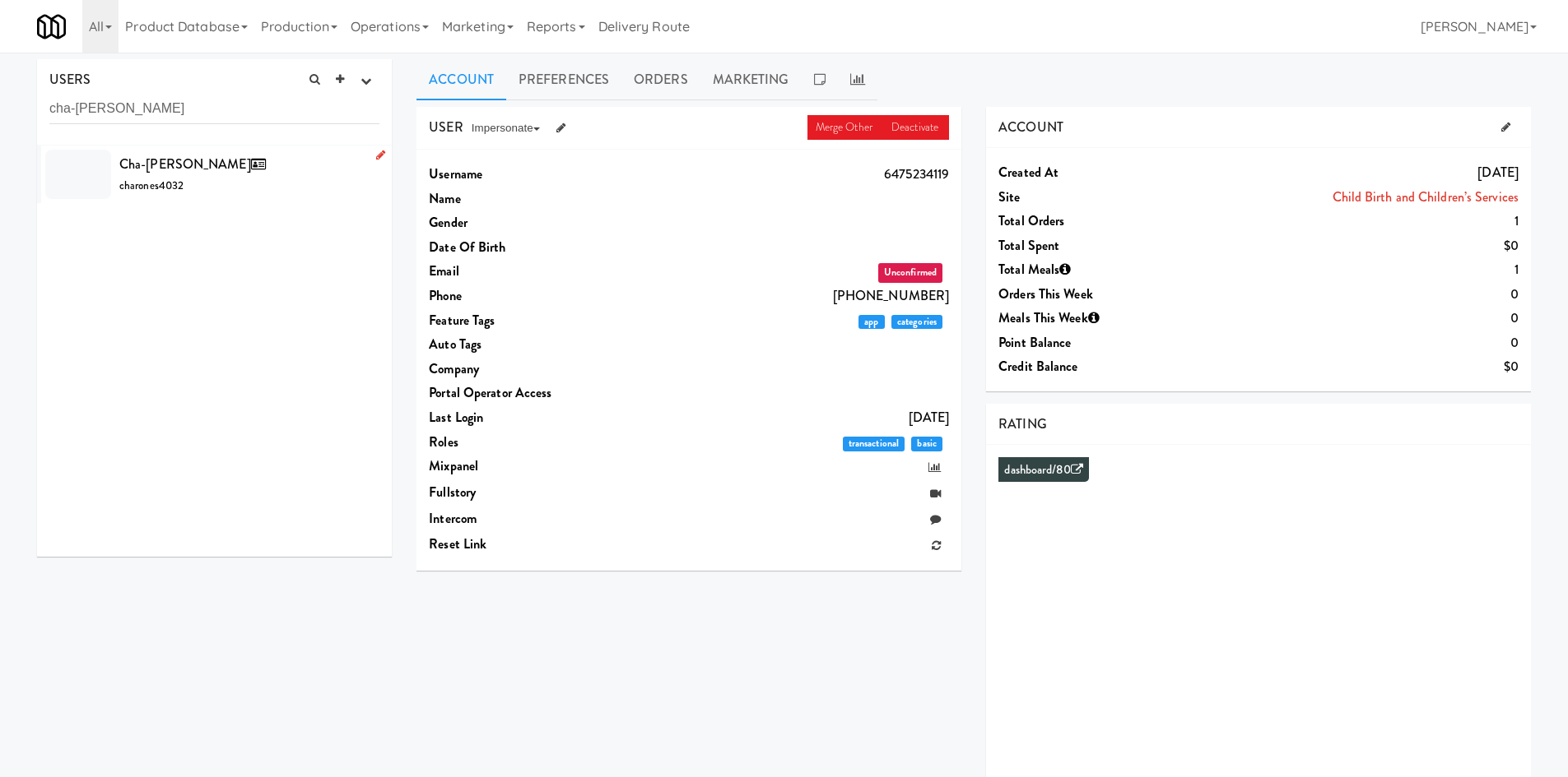
click at [251, 178] on div "Cha-ron Estevan Cramer charones4032" at bounding box center [250, 175] width 260 height 45
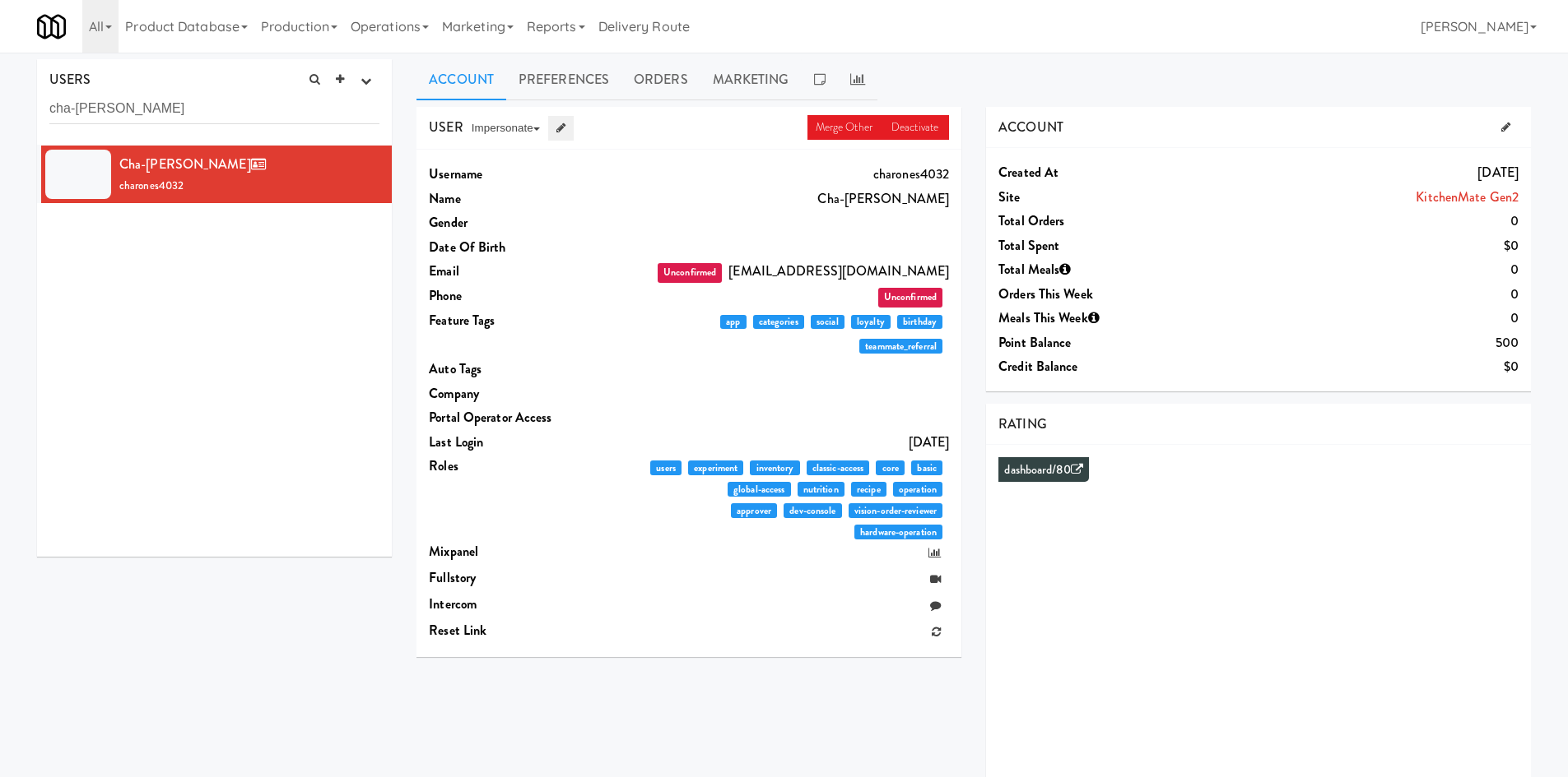
click at [570, 130] on link at bounding box center [560, 128] width 25 height 24
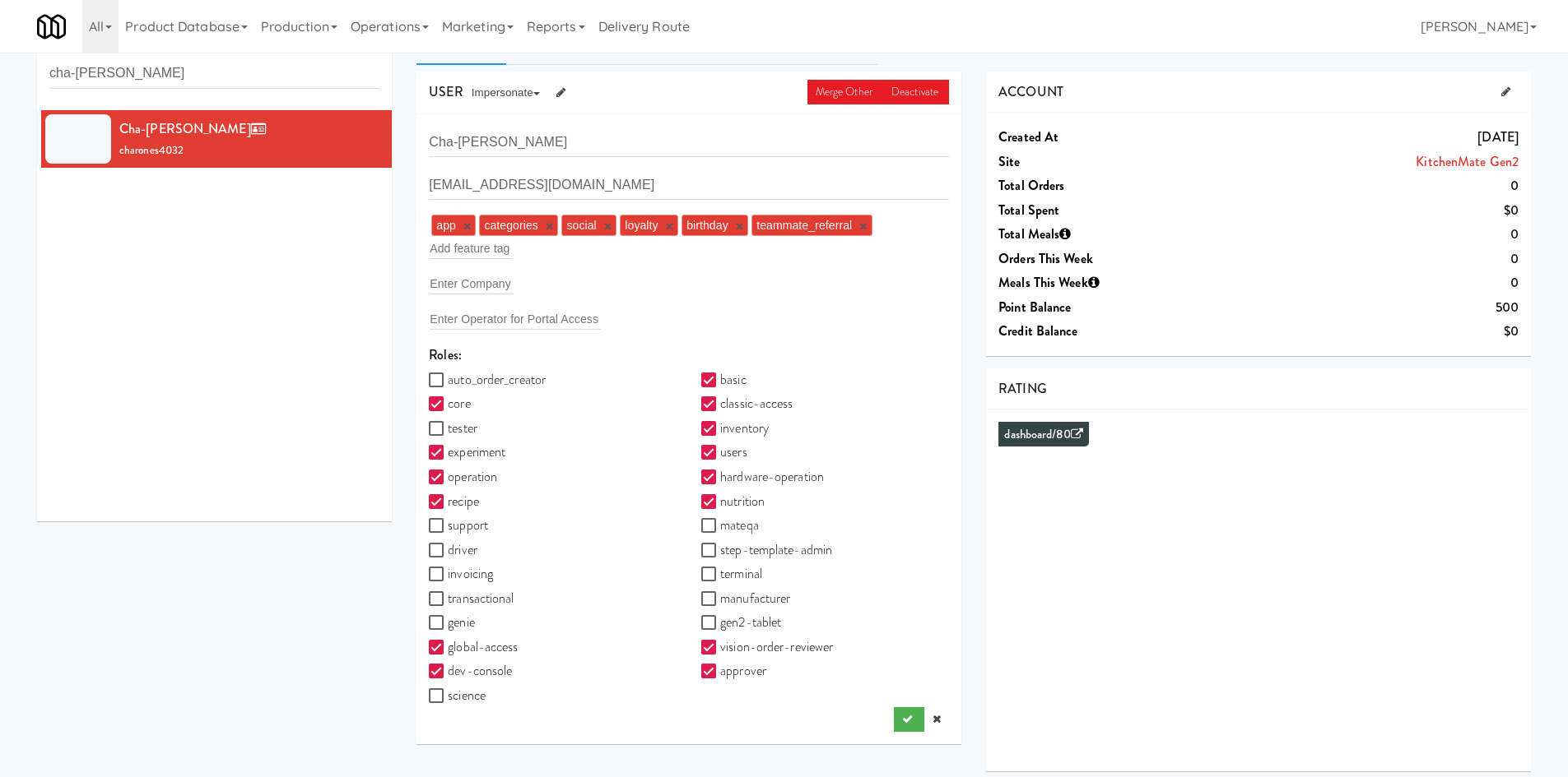
scroll to position [52, 0]
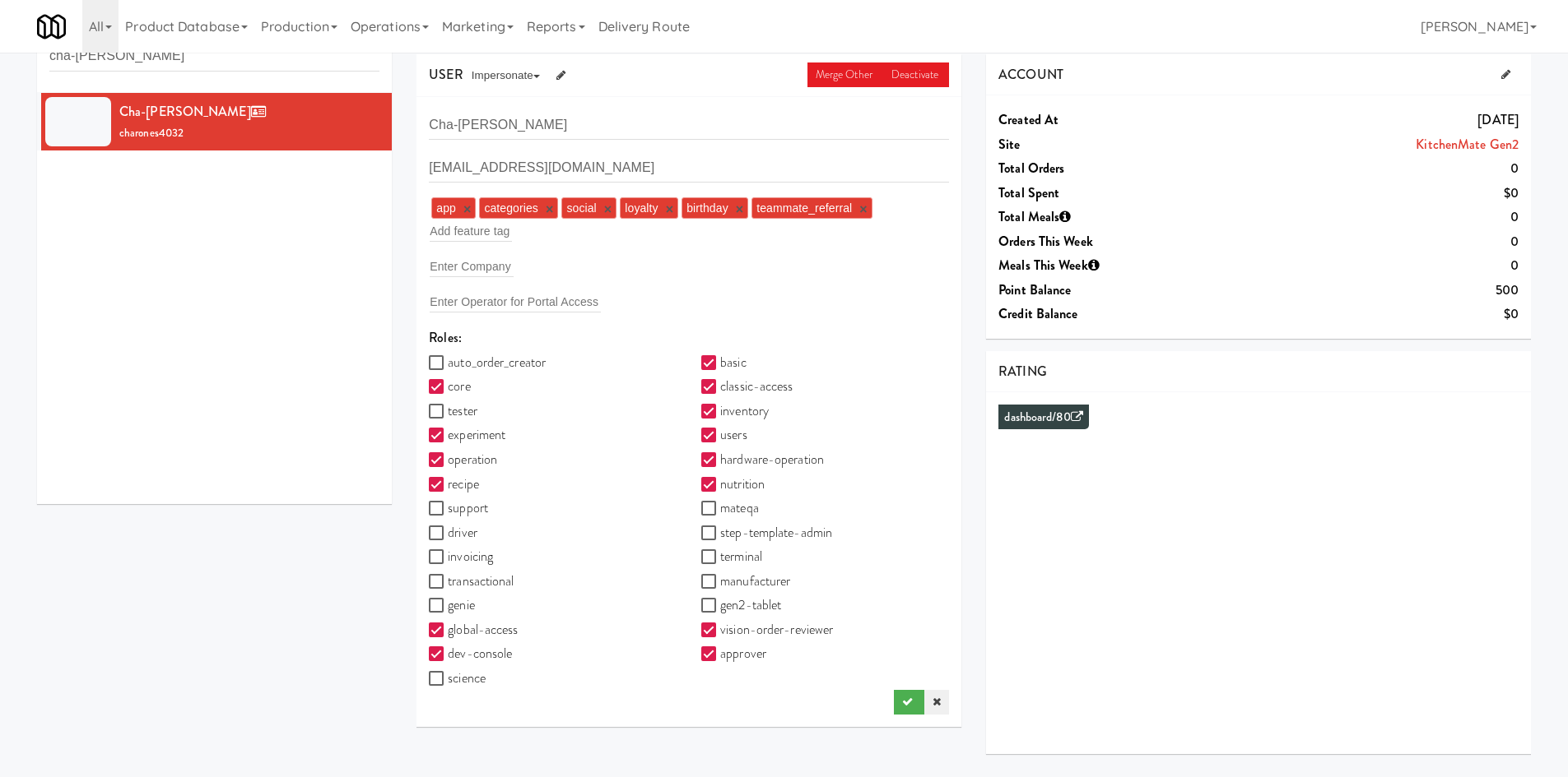
click at [942, 712] on link at bounding box center [936, 702] width 24 height 24
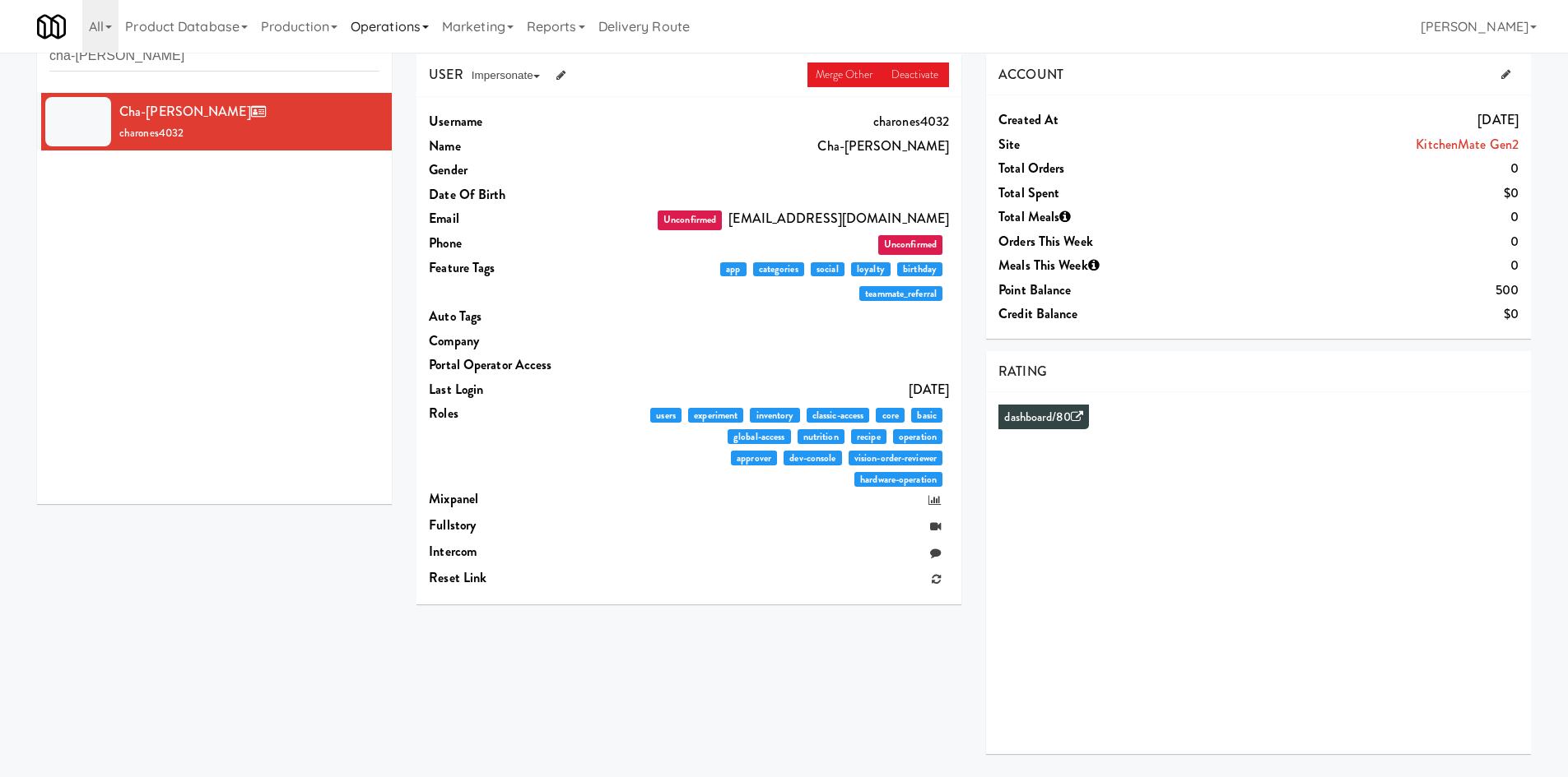
click at [420, 24] on link "Operations" at bounding box center [390, 26] width 92 height 52
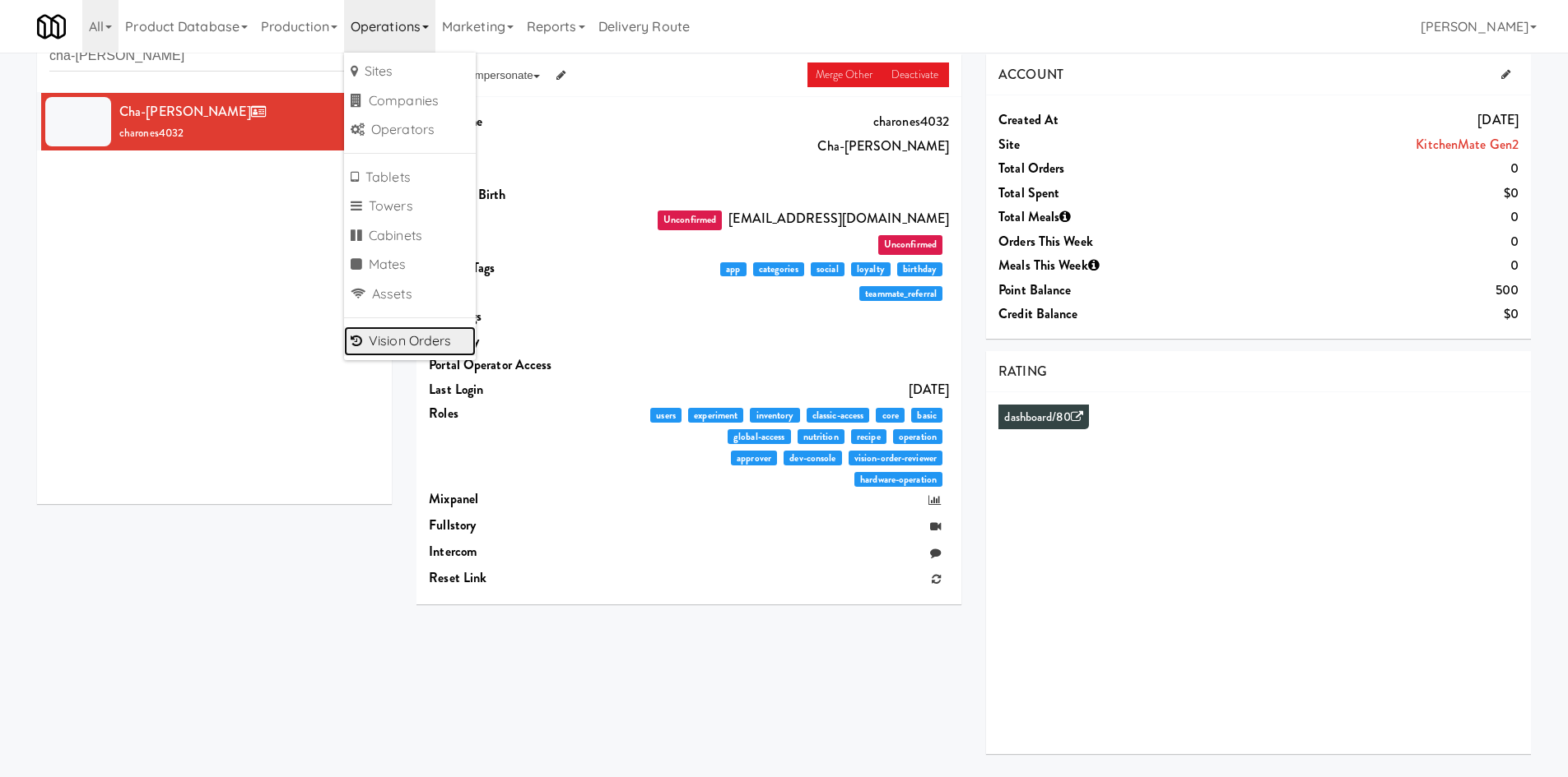
click at [463, 340] on link "Vision Orders" at bounding box center [410, 341] width 132 height 30
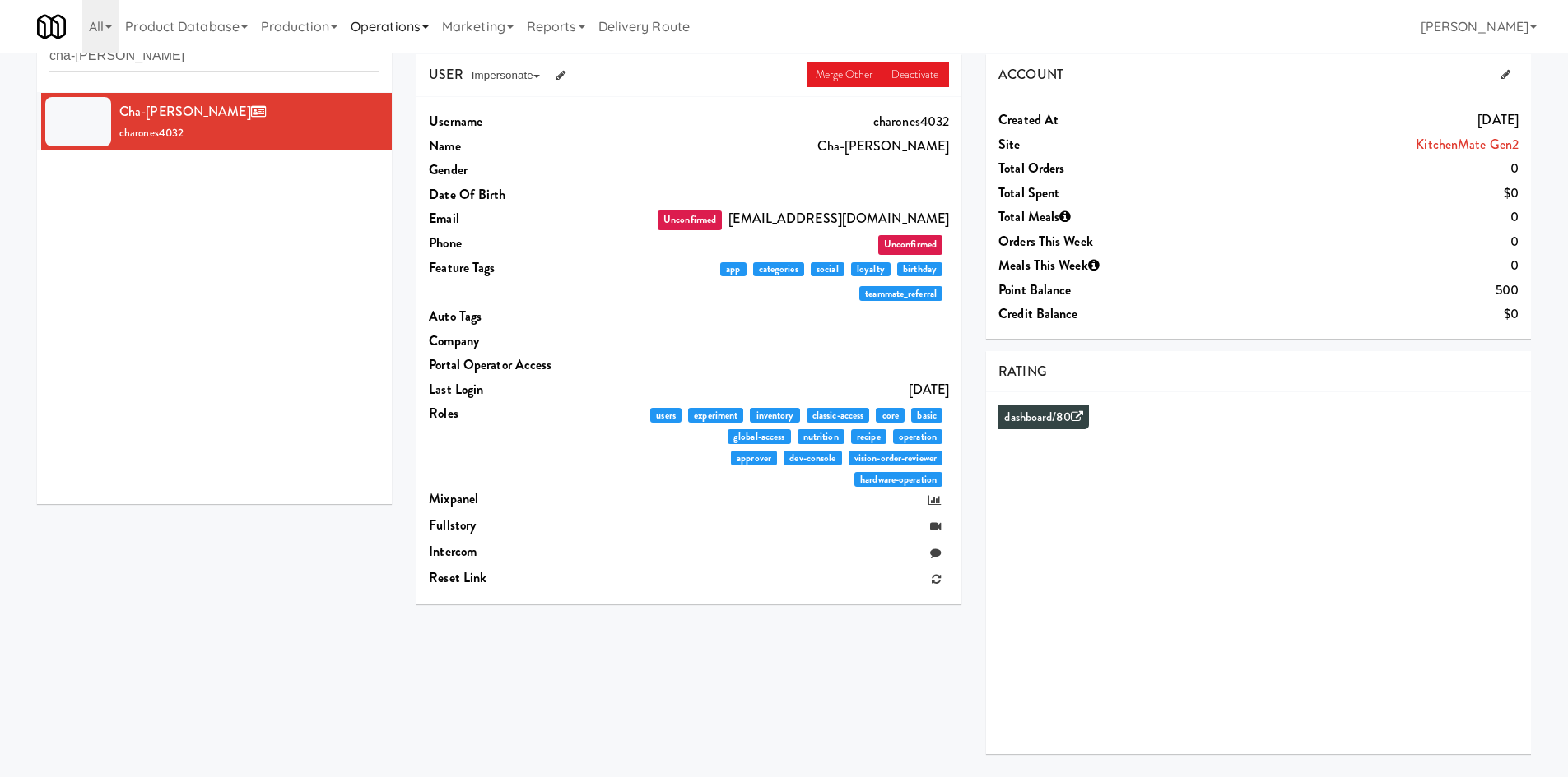
click at [411, 18] on link "Operations" at bounding box center [390, 26] width 92 height 52
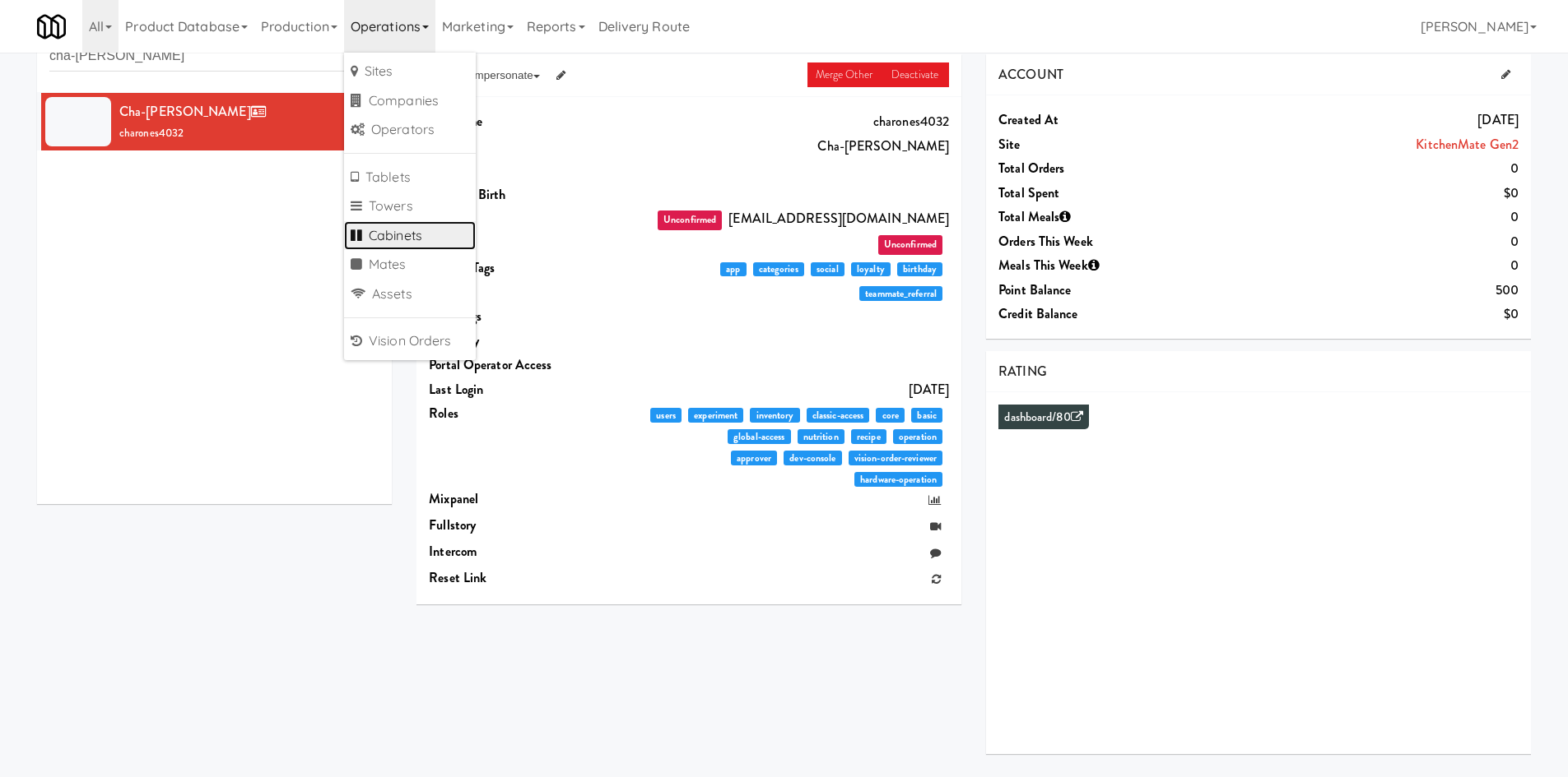
click at [400, 246] on link "Cabinets" at bounding box center [410, 237] width 132 height 30
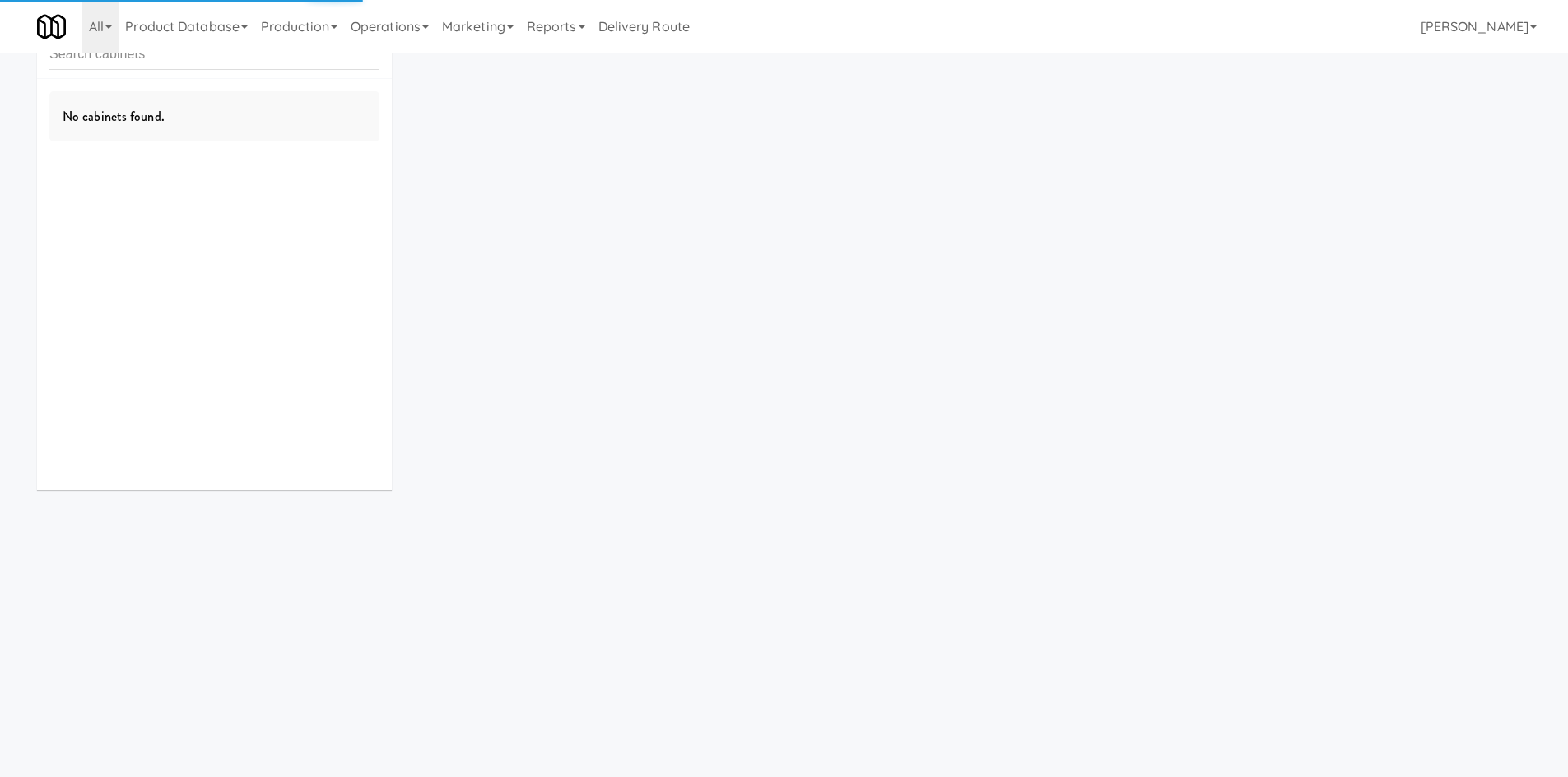
click at [261, 61] on input "text" at bounding box center [214, 54] width 330 height 31
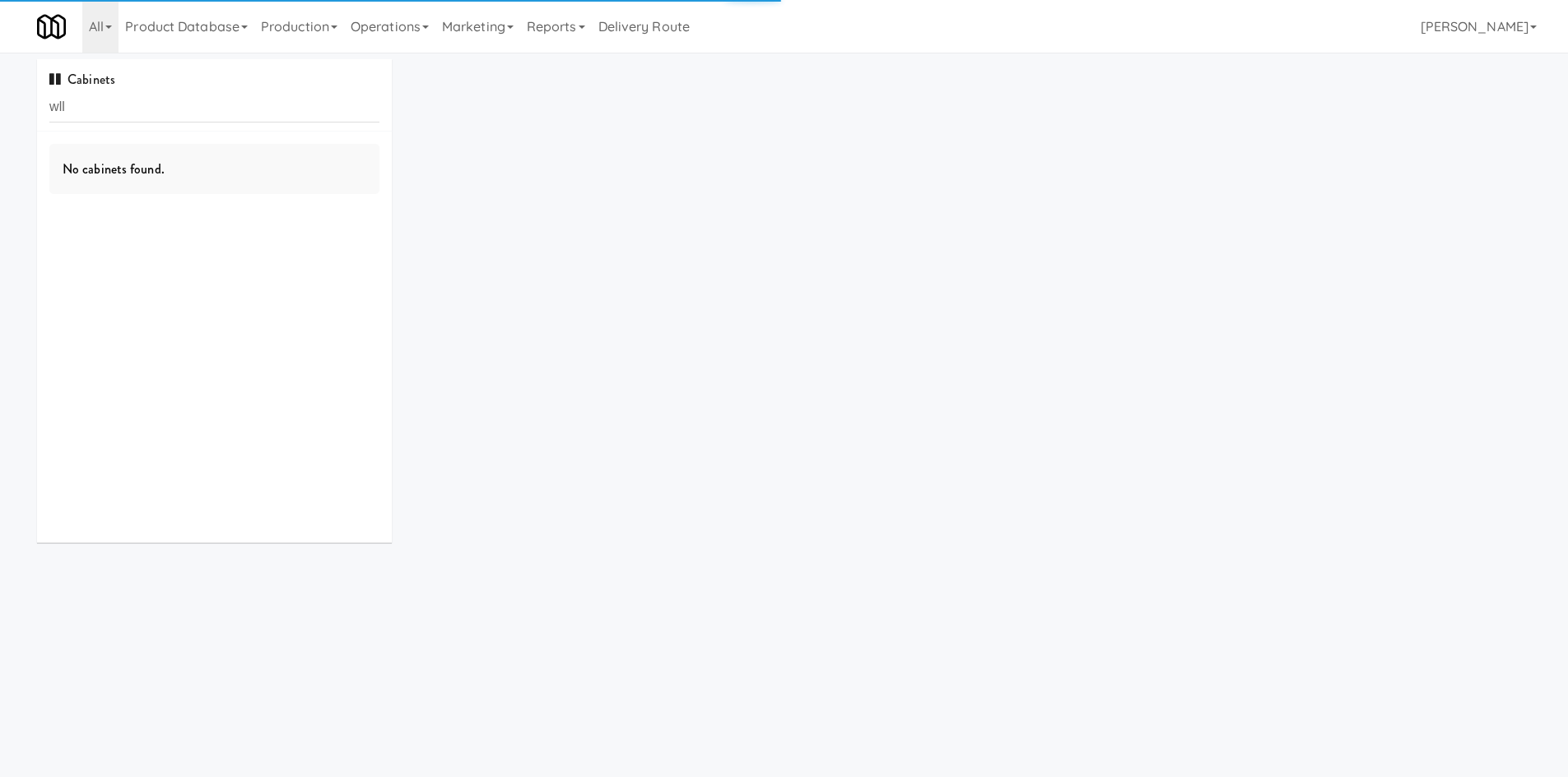
type input "wll"
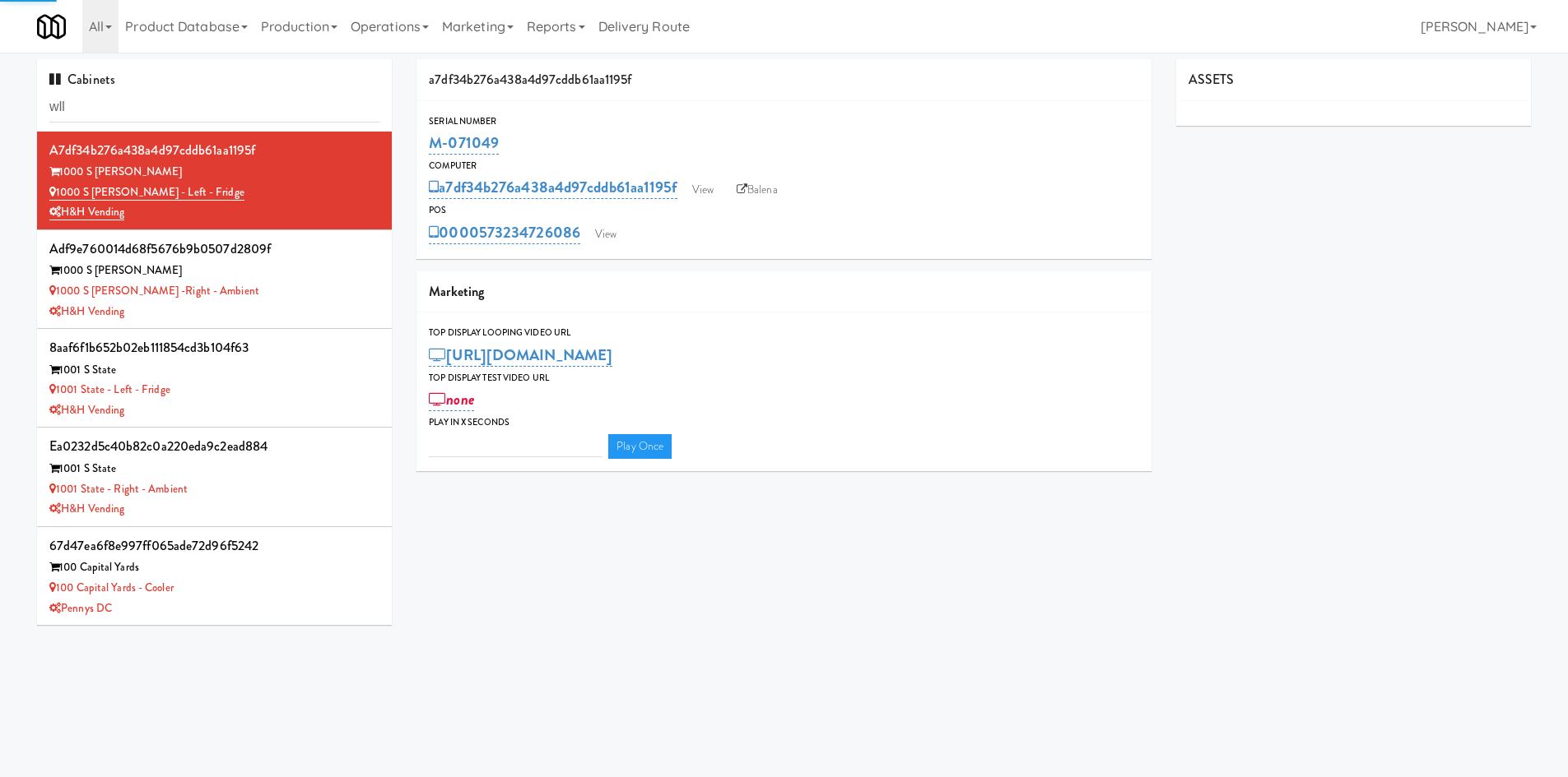
type input "3"
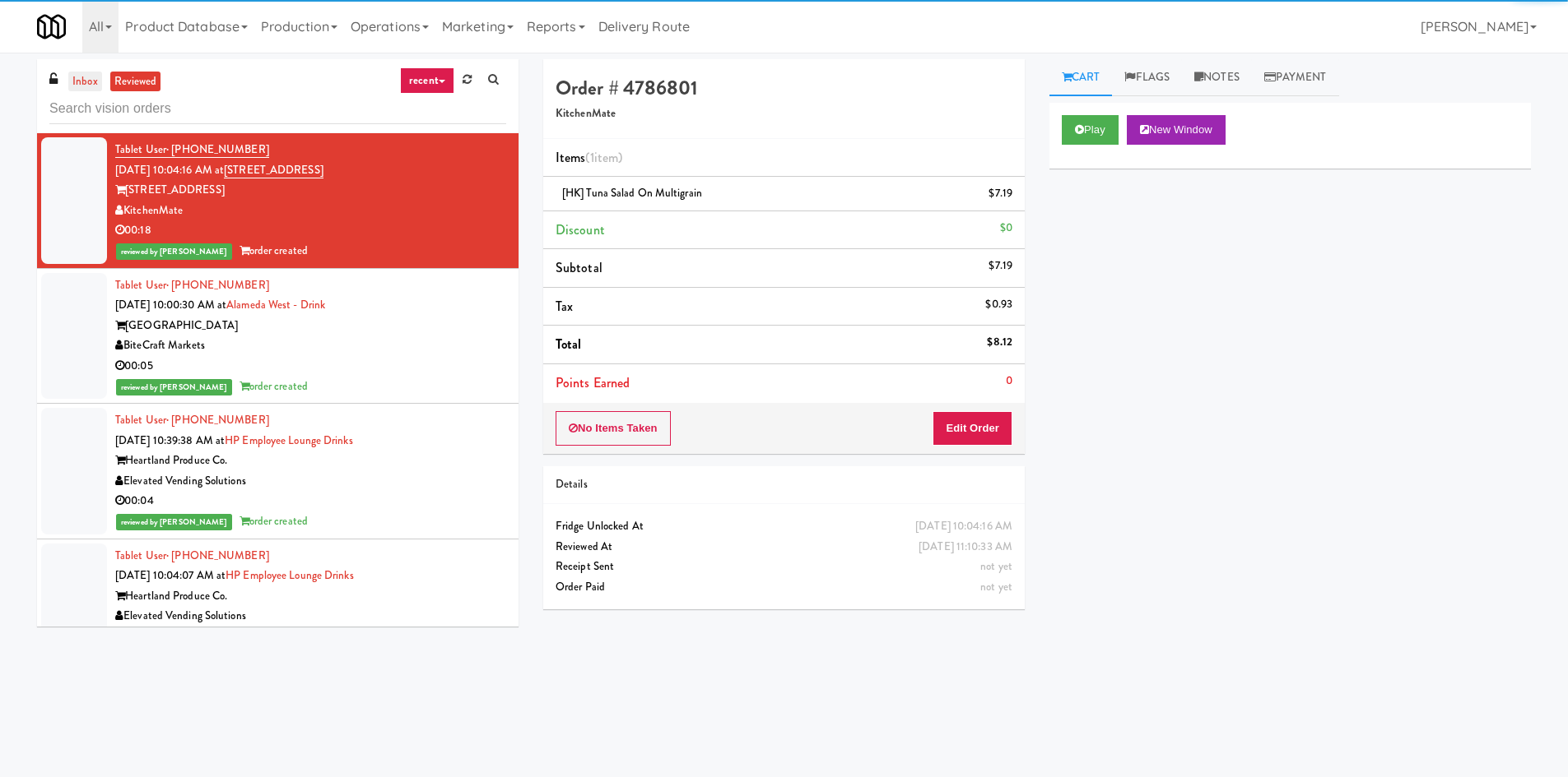
click at [93, 79] on link "inbox" at bounding box center [85, 82] width 34 height 21
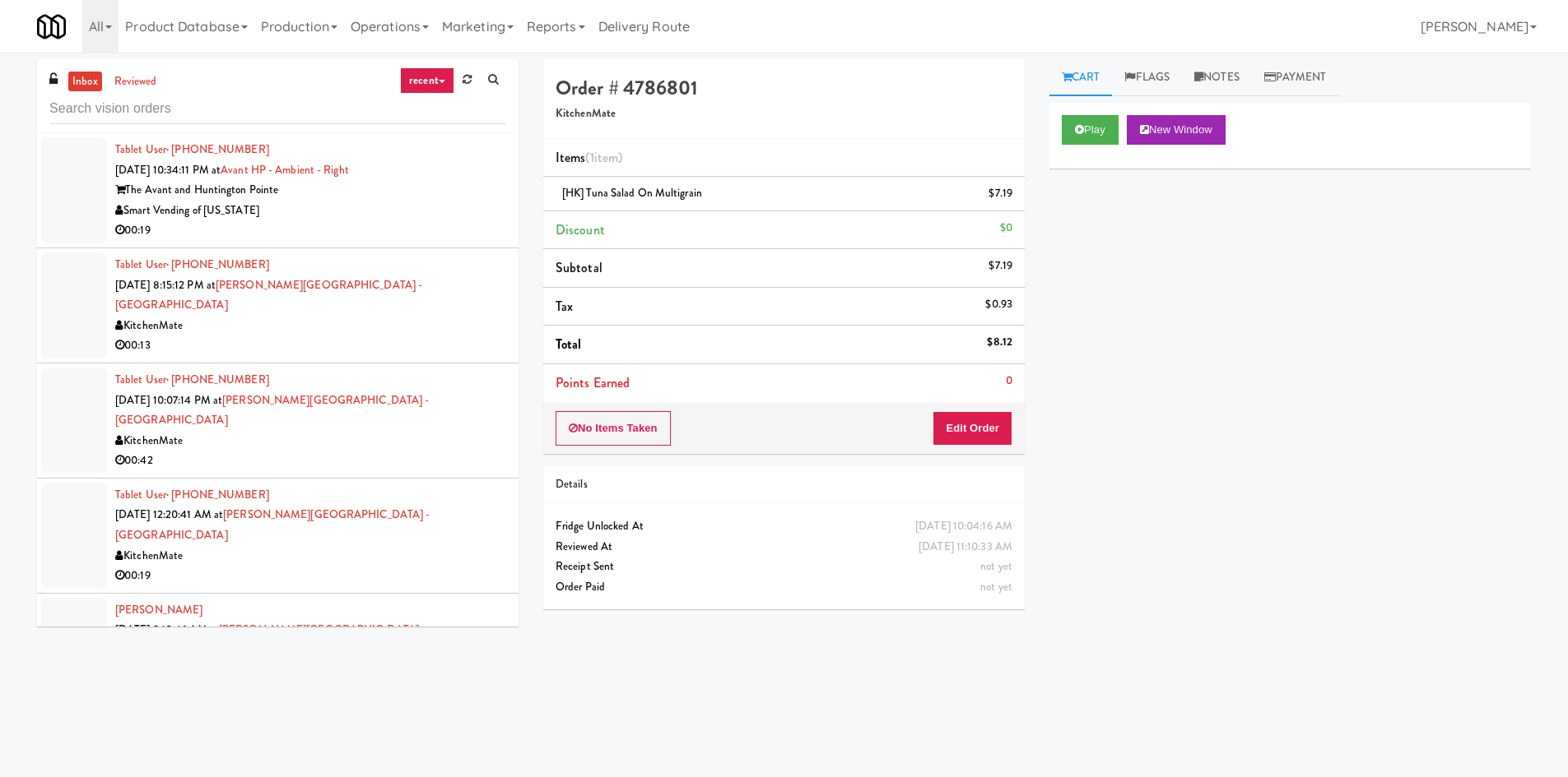
click at [409, 228] on div "00:19" at bounding box center [311, 231] width 391 height 21
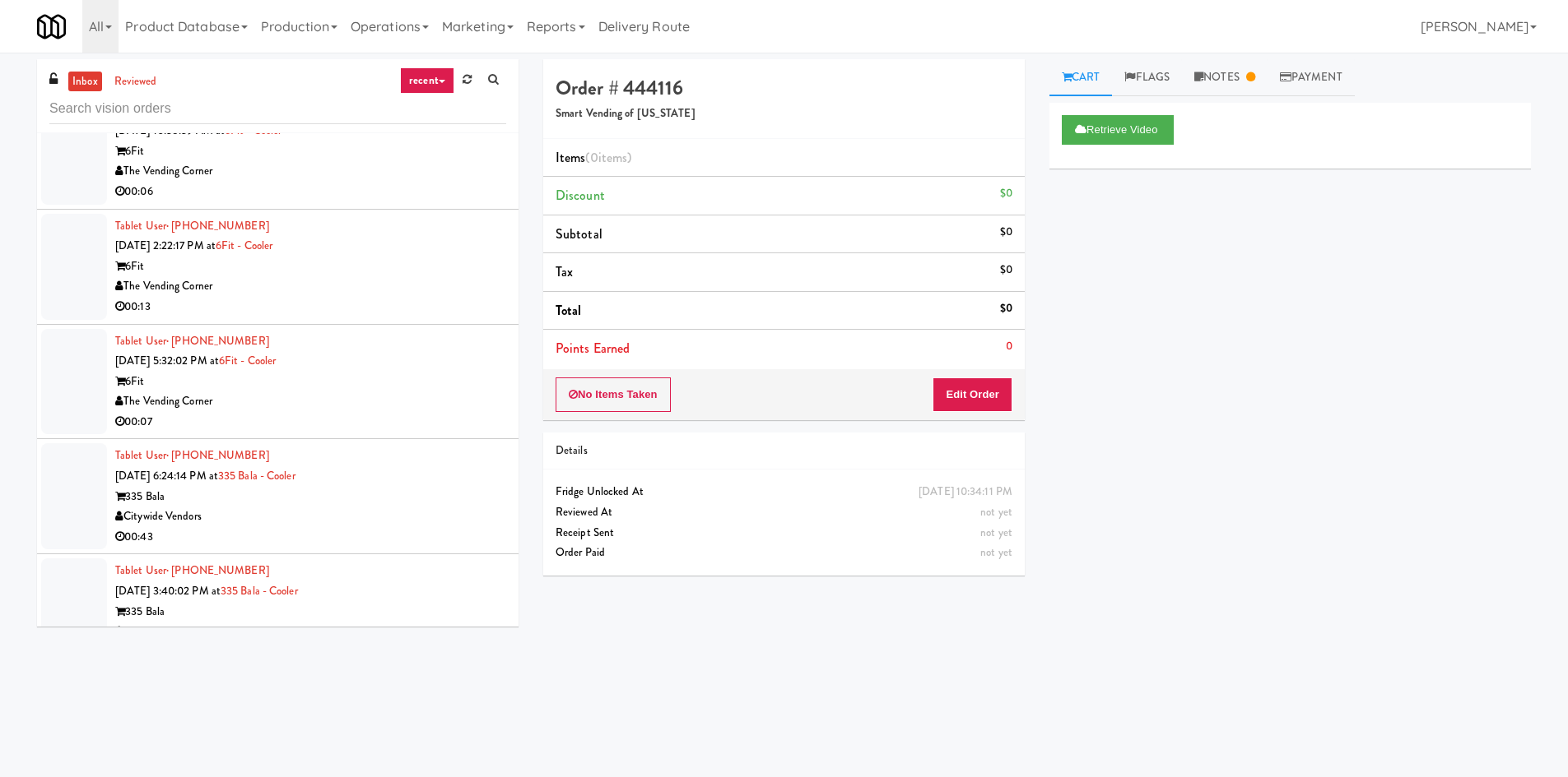
scroll to position [2879, 0]
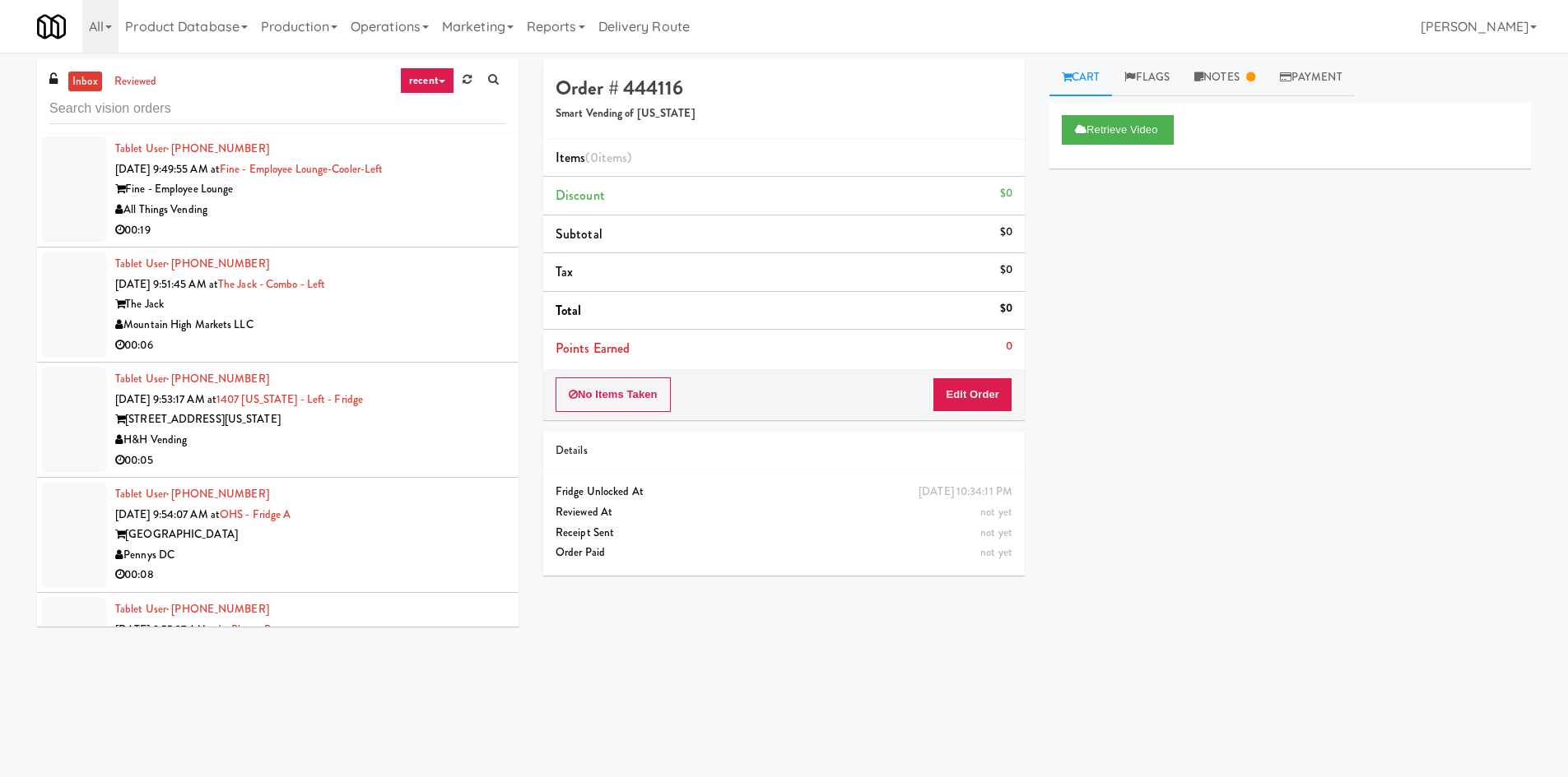
click at [352, 545] on div "Pennys DC" at bounding box center [311, 555] width 391 height 21
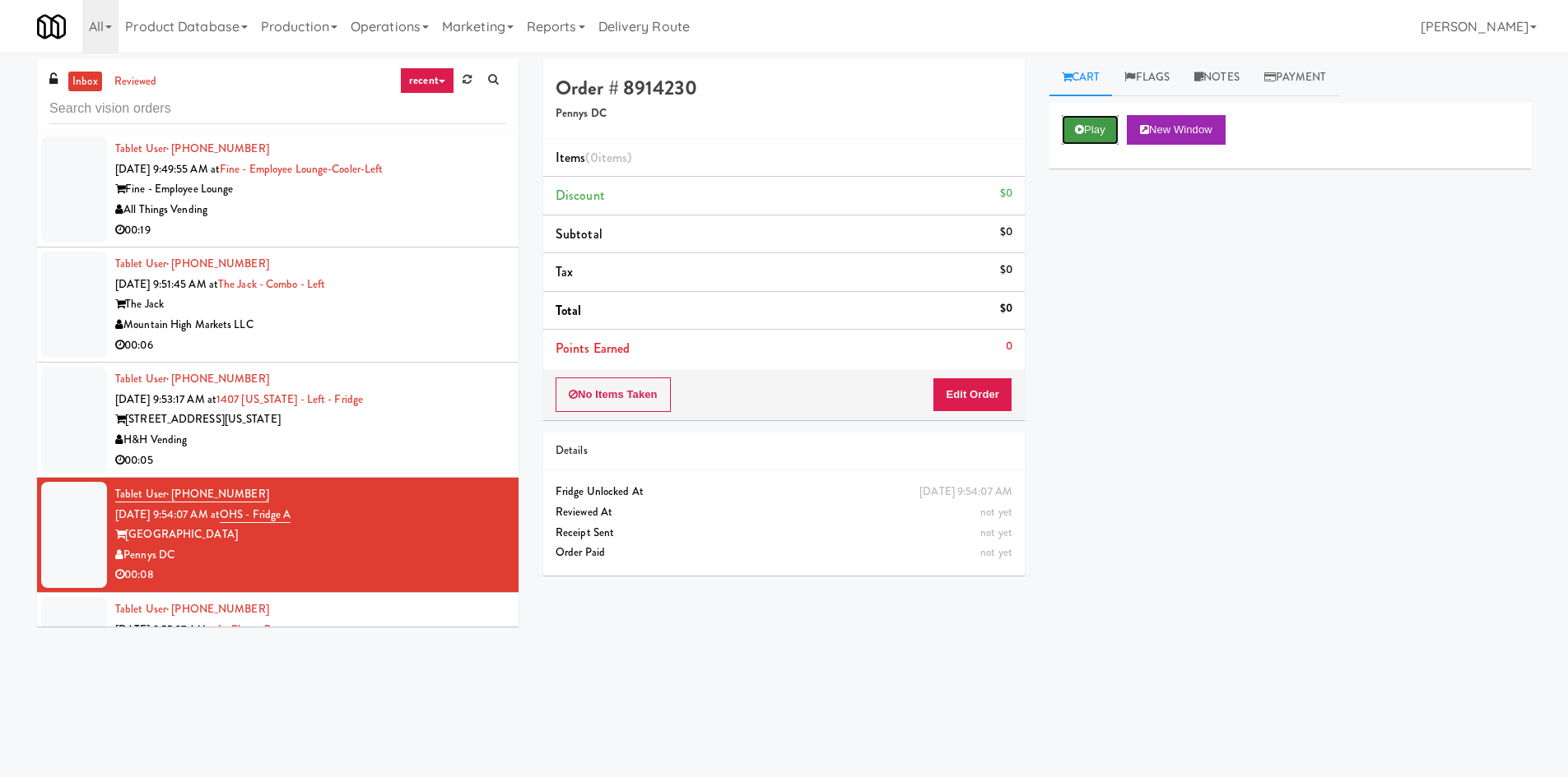
click at [1087, 134] on button "Play" at bounding box center [1090, 130] width 57 height 30
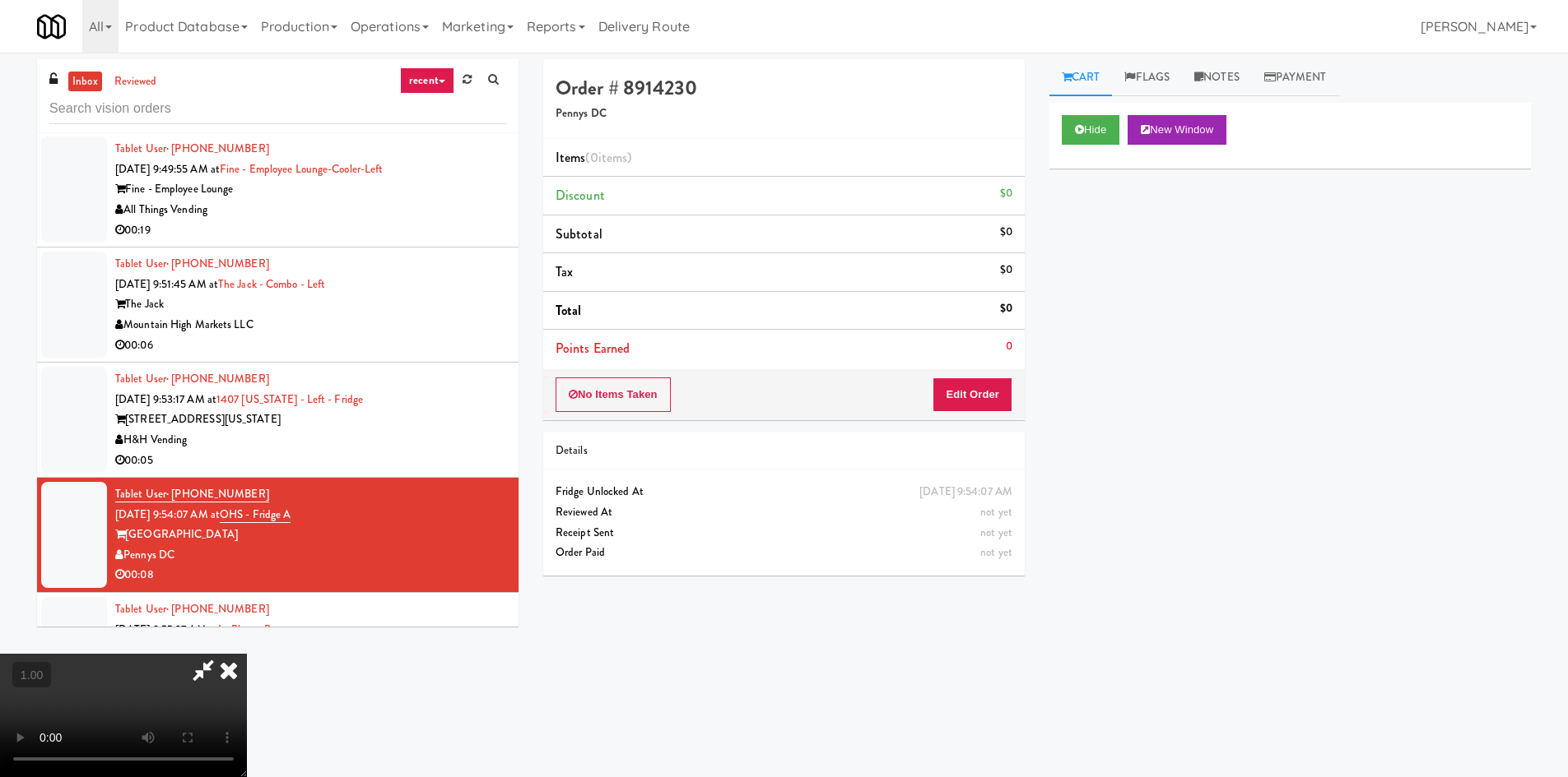
click at [247, 654] on icon at bounding box center [228, 669] width 36 height 33
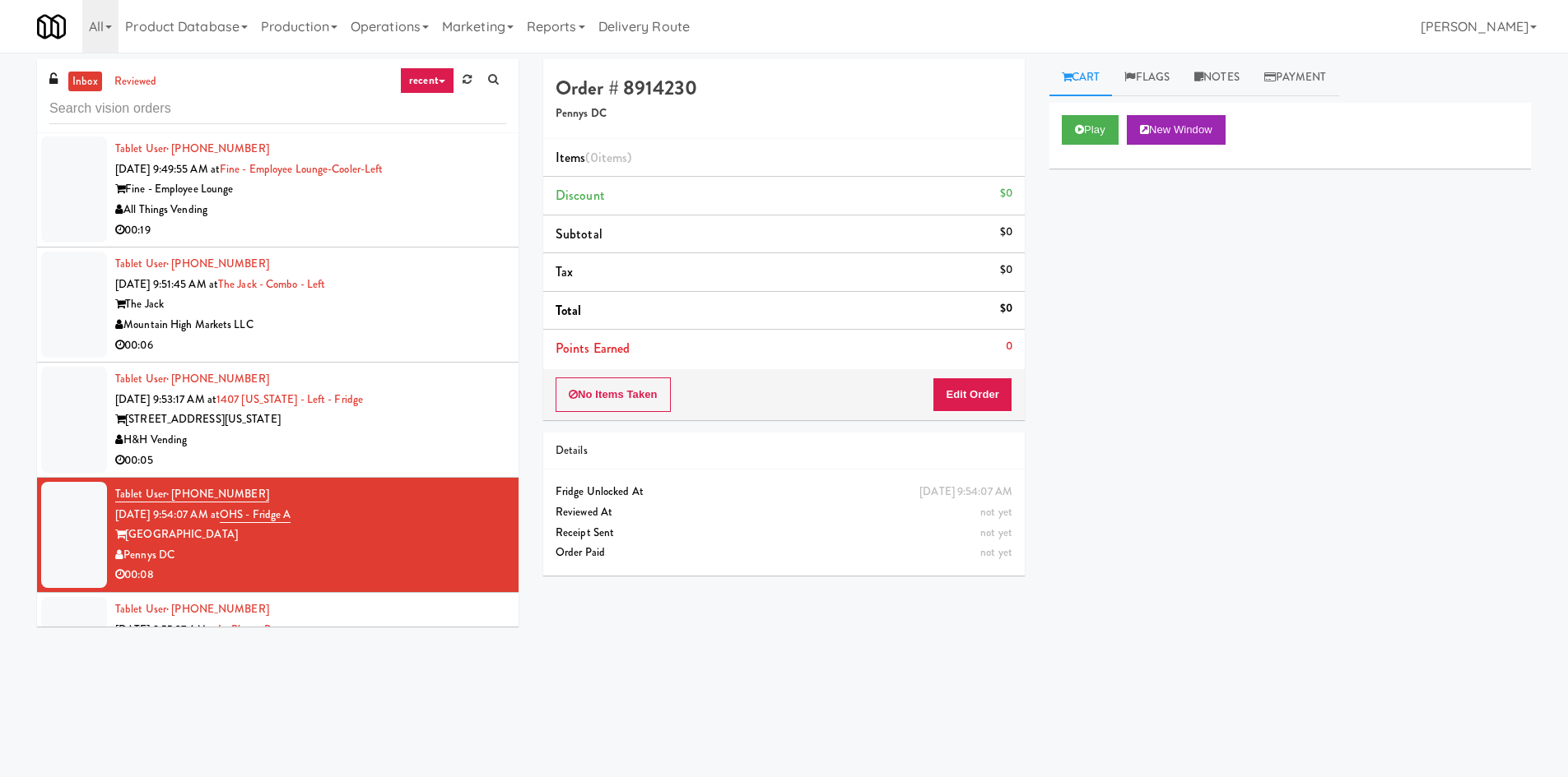
scroll to position [2879, 0]
